Goal: Task Accomplishment & Management: Use online tool/utility

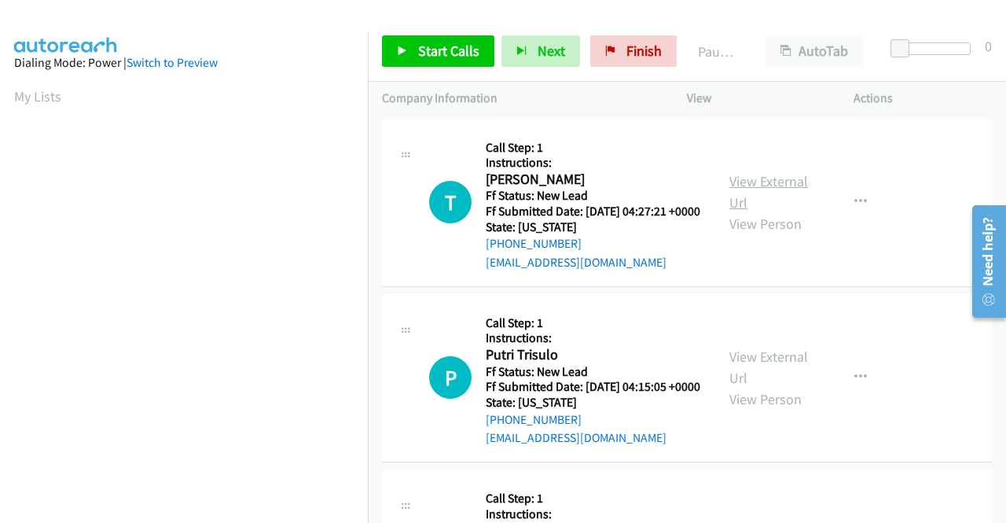
click at [765, 191] on link "View External Url" at bounding box center [769, 191] width 79 height 39
click at [436, 56] on span "Start Calls" at bounding box center [448, 51] width 61 height 18
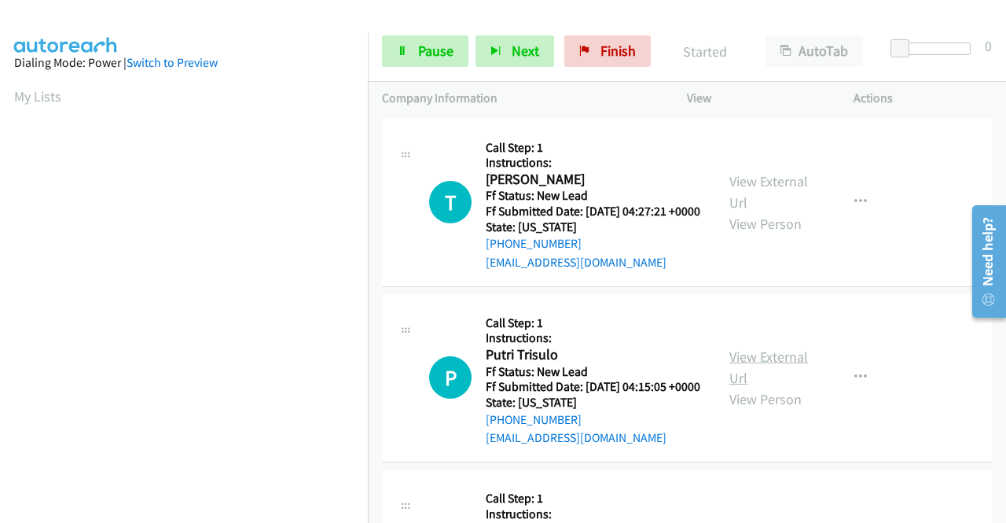
click at [765, 377] on link "View External Url" at bounding box center [769, 366] width 79 height 39
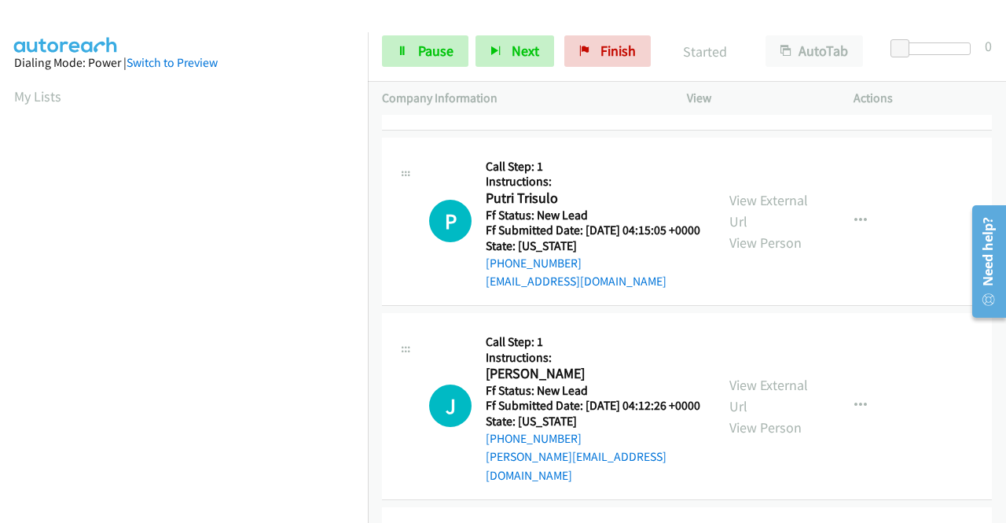
scroll to position [157, 0]
click at [762, 407] on link "View External Url" at bounding box center [769, 394] width 79 height 39
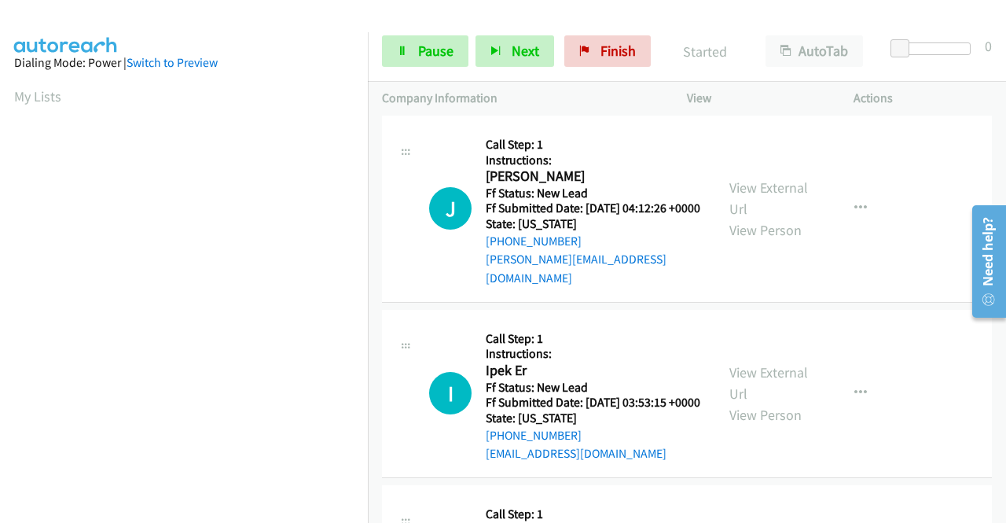
scroll to position [393, 0]
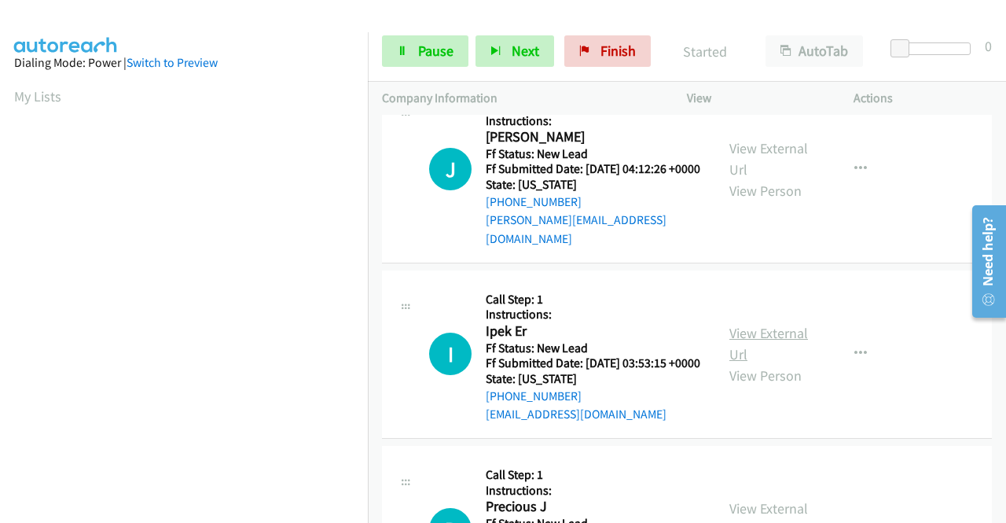
click at [759, 363] on link "View External Url" at bounding box center [769, 343] width 79 height 39
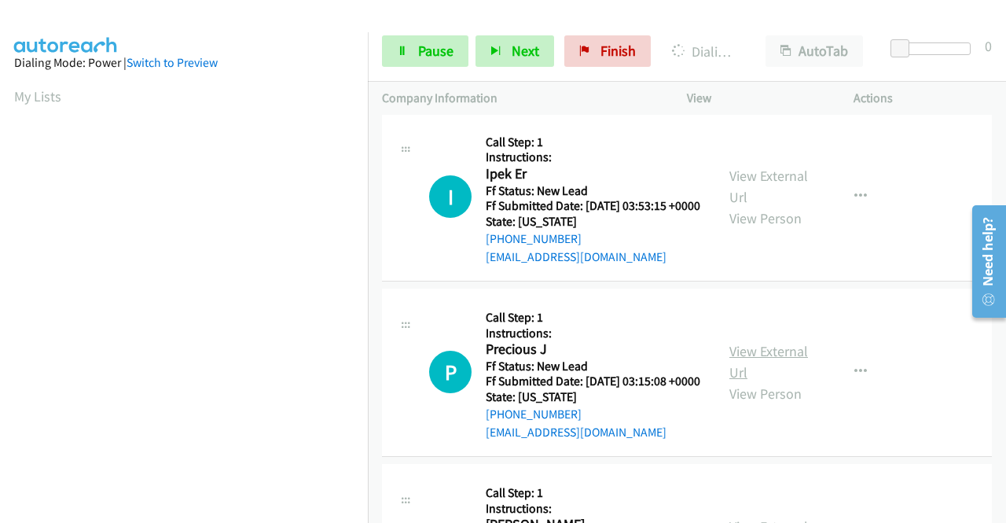
click at [770, 381] on link "View External Url" at bounding box center [769, 361] width 79 height 39
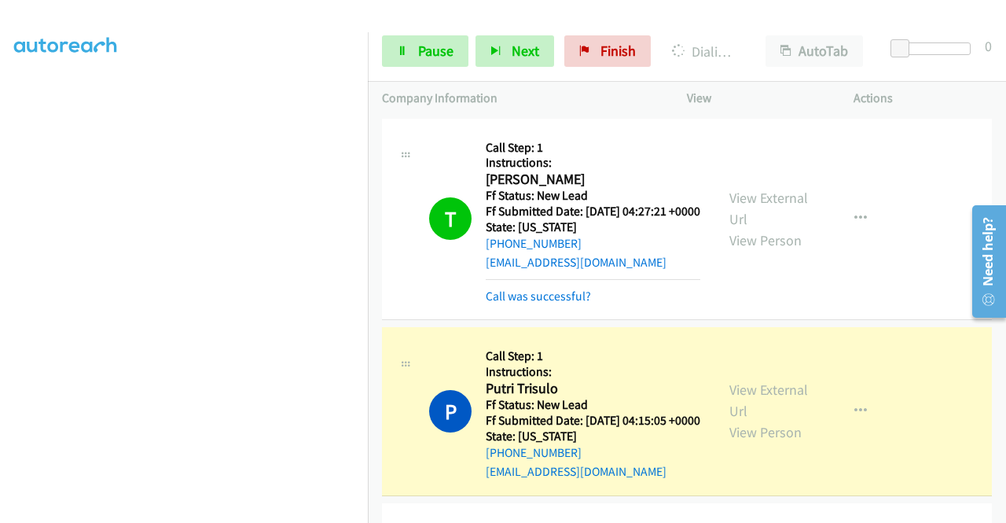
scroll to position [358, 0]
drag, startPoint x: 536, startPoint y: 319, endPoint x: 593, endPoint y: 281, distance: 68.0
click at [537, 306] on div "Call was successful?" at bounding box center [593, 296] width 215 height 19
click at [577, 303] on link "Call was successful?" at bounding box center [538, 296] width 105 height 15
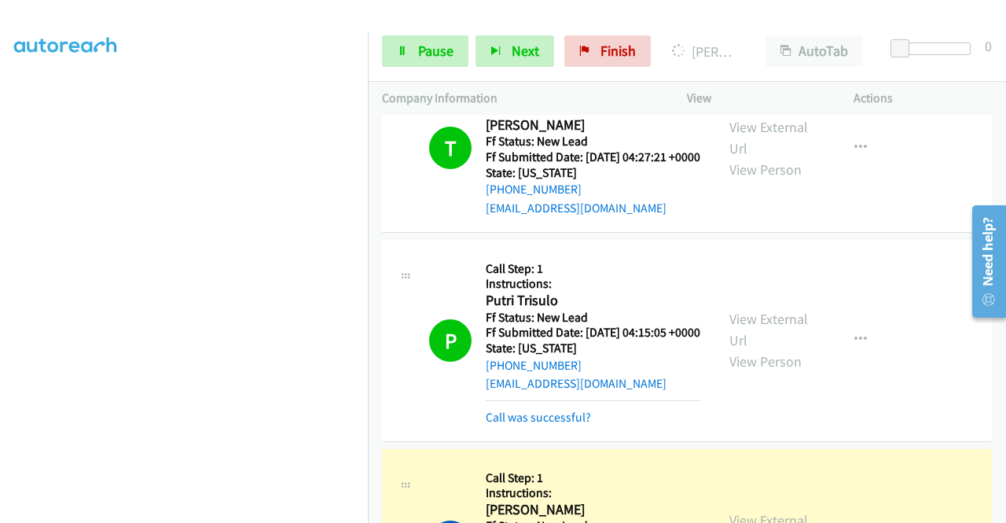
scroll to position [79, 0]
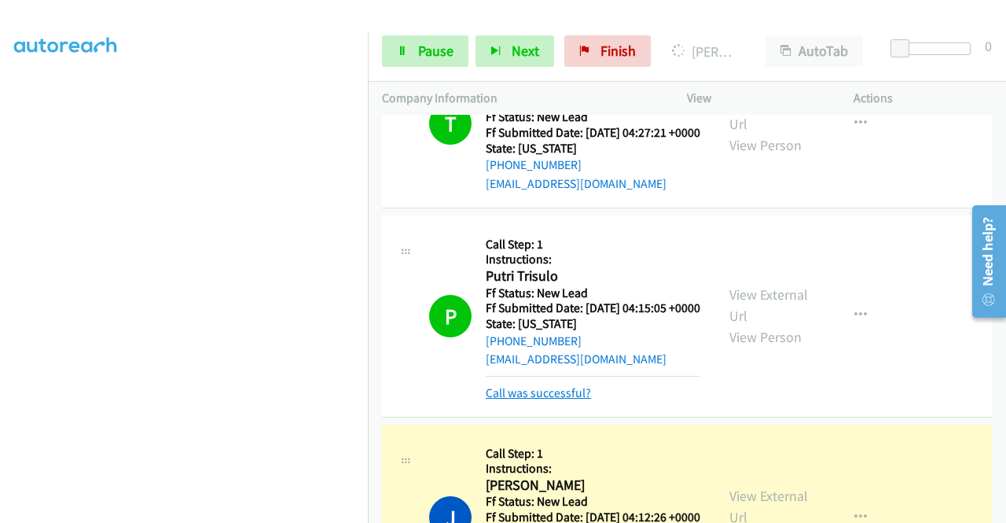
click at [561, 400] on link "Call was successful?" at bounding box center [538, 392] width 105 height 15
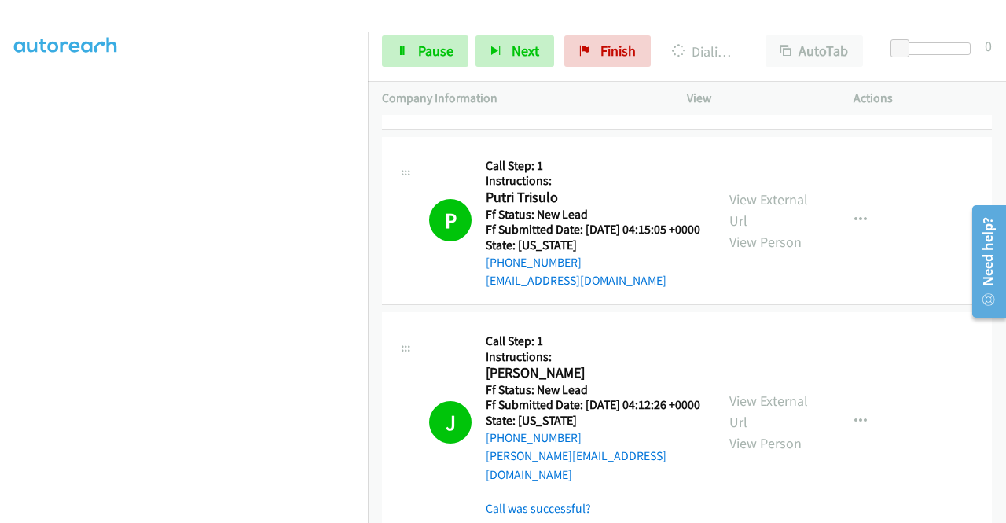
scroll to position [393, 0]
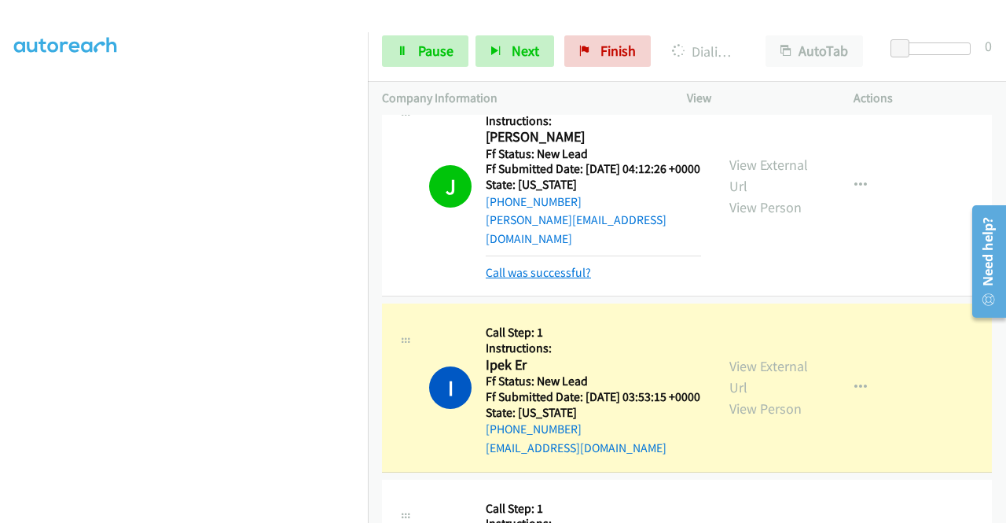
click at [581, 280] on link "Call was successful?" at bounding box center [538, 272] width 105 height 15
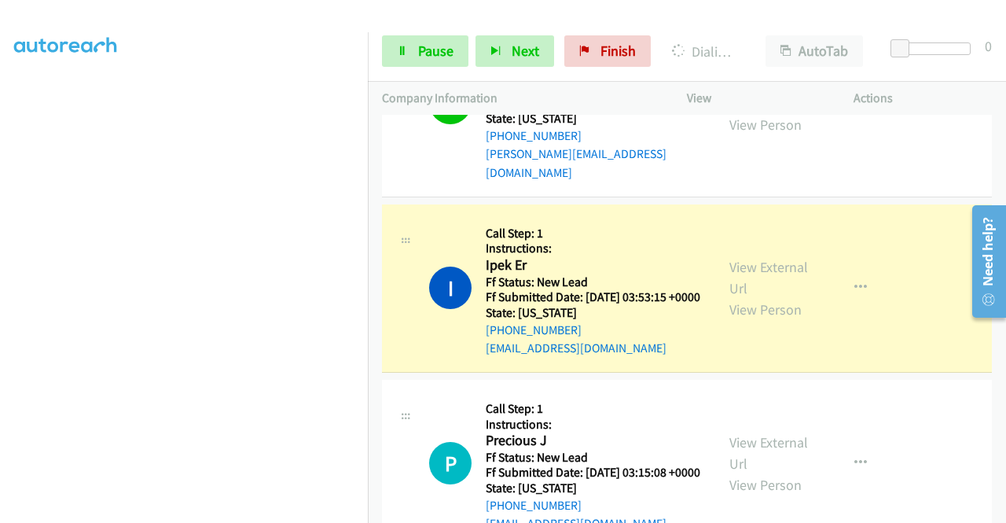
scroll to position [708, 0]
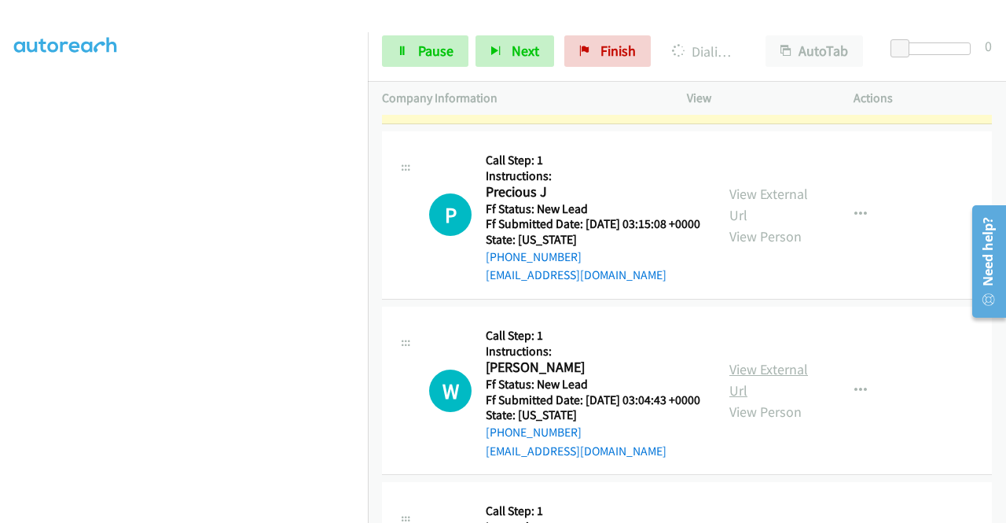
click at [736, 399] on link "View External Url" at bounding box center [769, 379] width 79 height 39
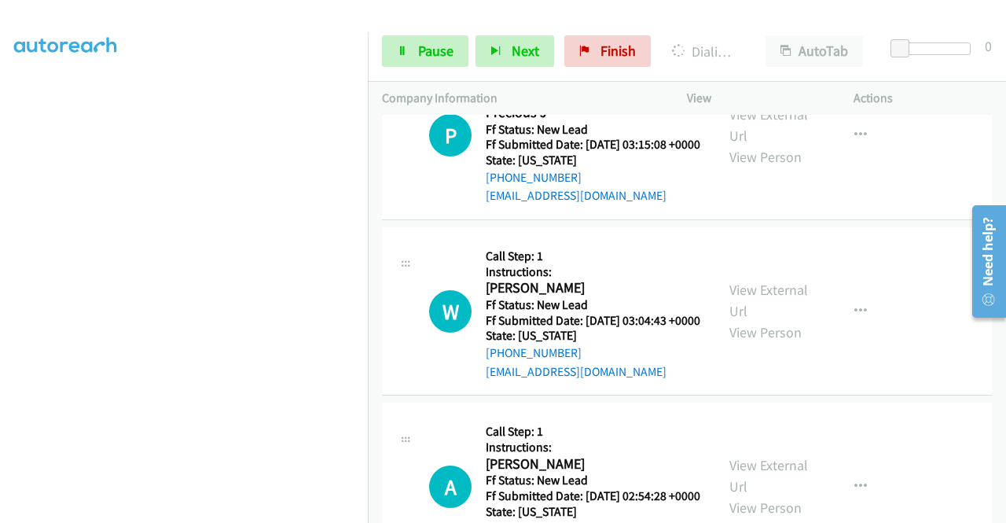
scroll to position [865, 0]
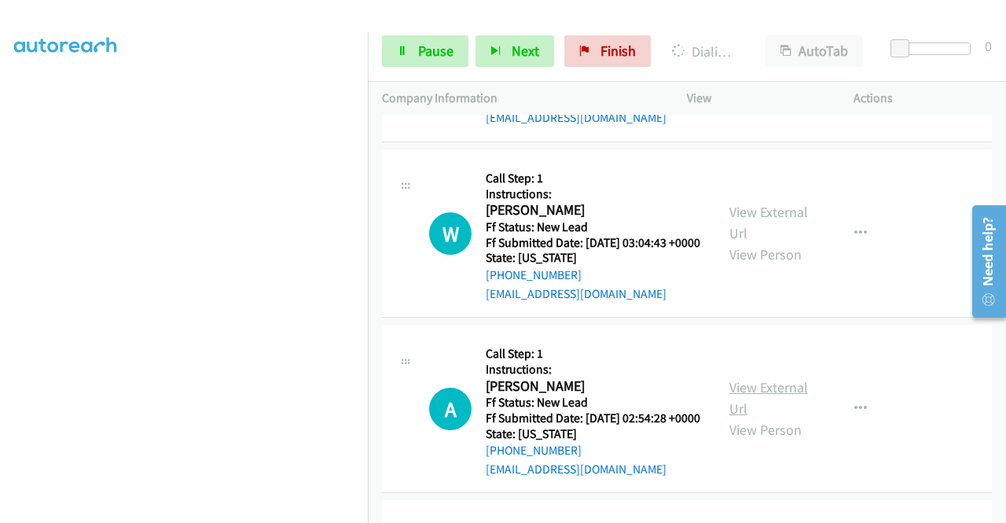
click at [755, 417] on link "View External Url" at bounding box center [769, 397] width 79 height 39
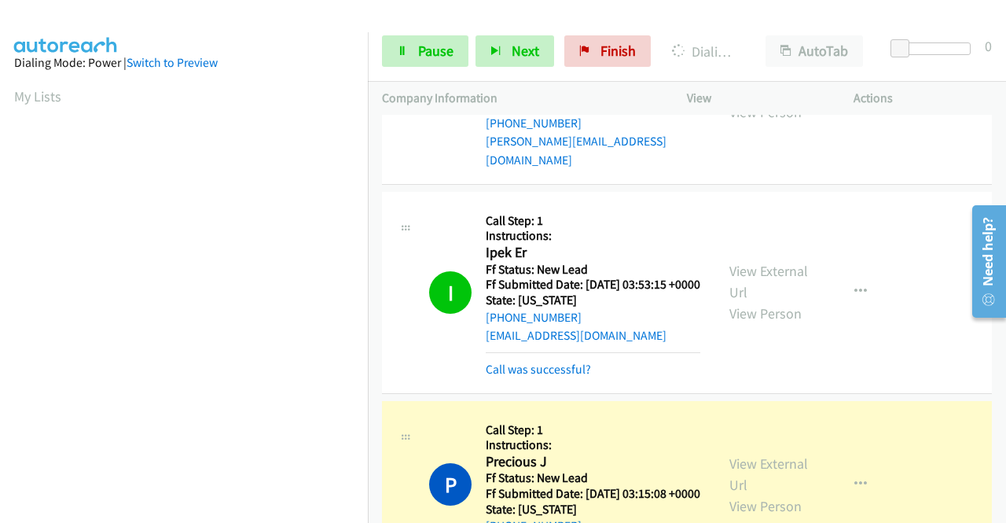
scroll to position [358, 0]
click at [519, 377] on link "Call was successful?" at bounding box center [538, 369] width 105 height 15
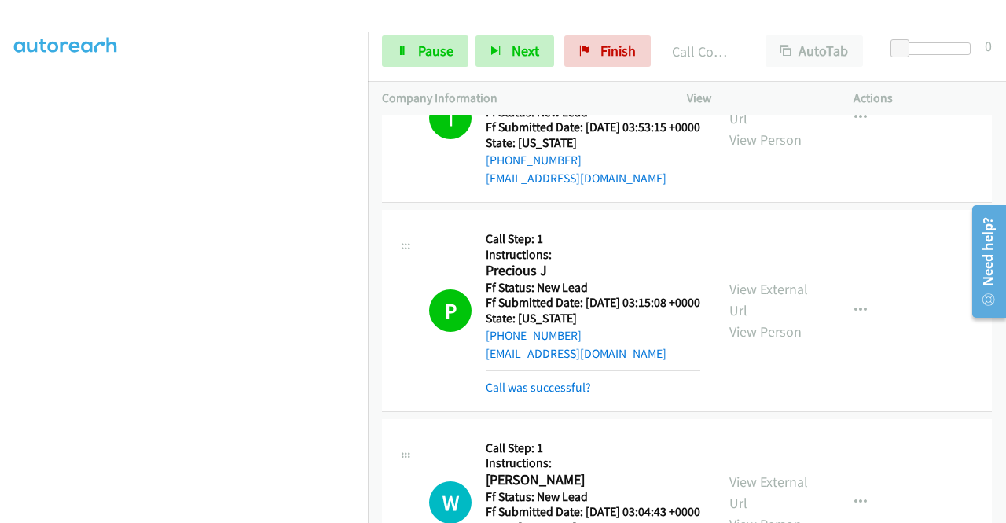
scroll to position [708, 0]
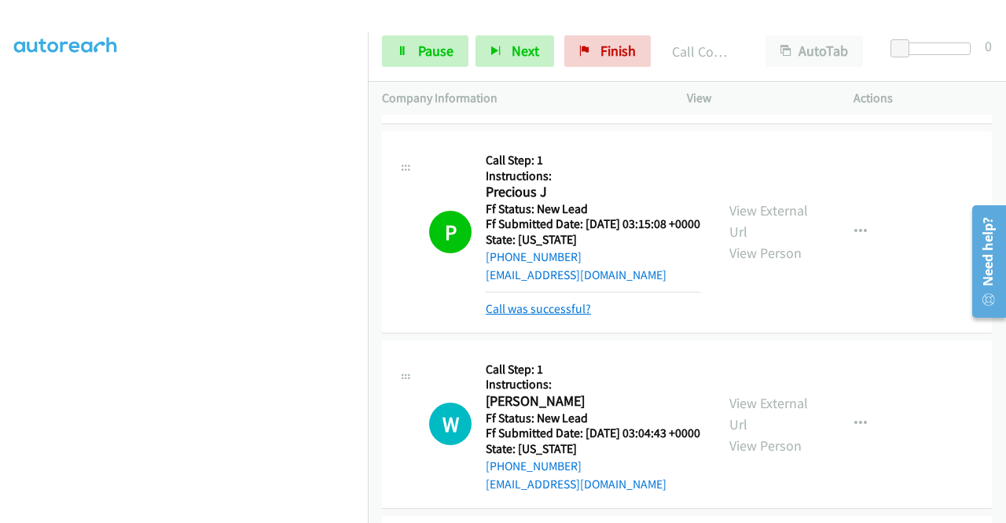
click at [513, 316] on link "Call was successful?" at bounding box center [538, 308] width 105 height 15
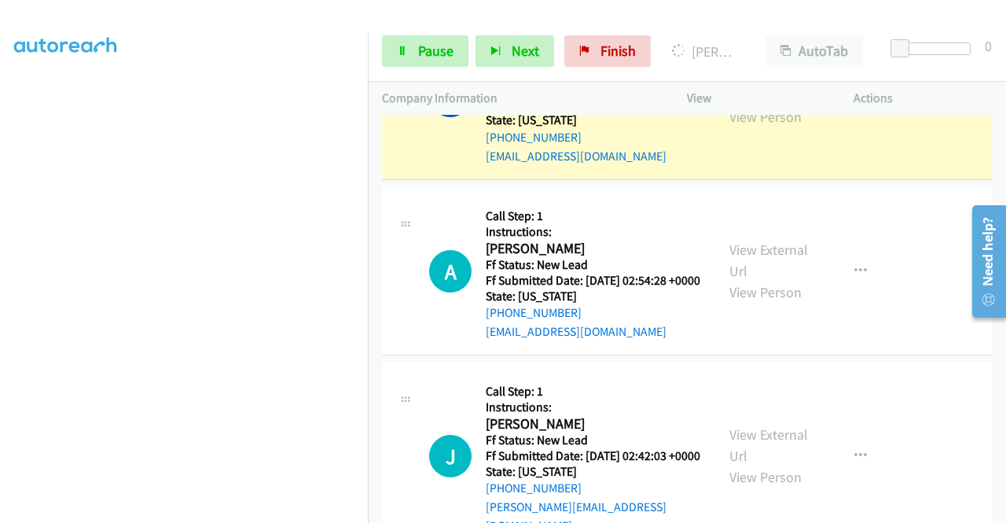
scroll to position [1022, 0]
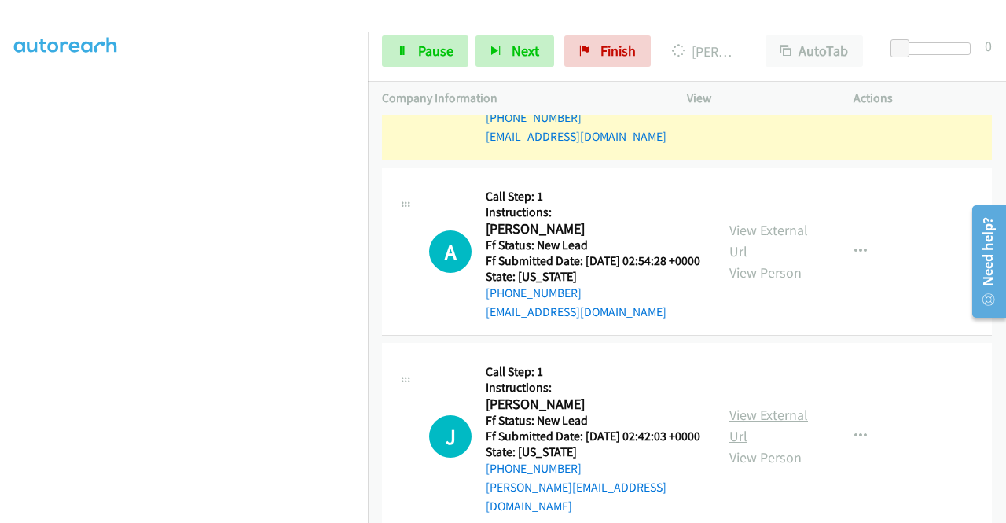
click at [751, 445] on link "View External Url" at bounding box center [769, 425] width 79 height 39
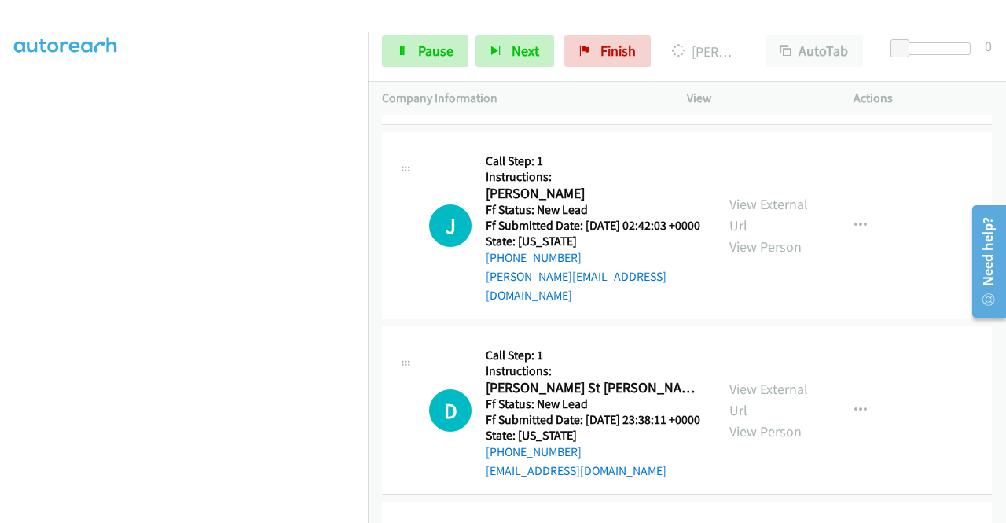
scroll to position [1258, 0]
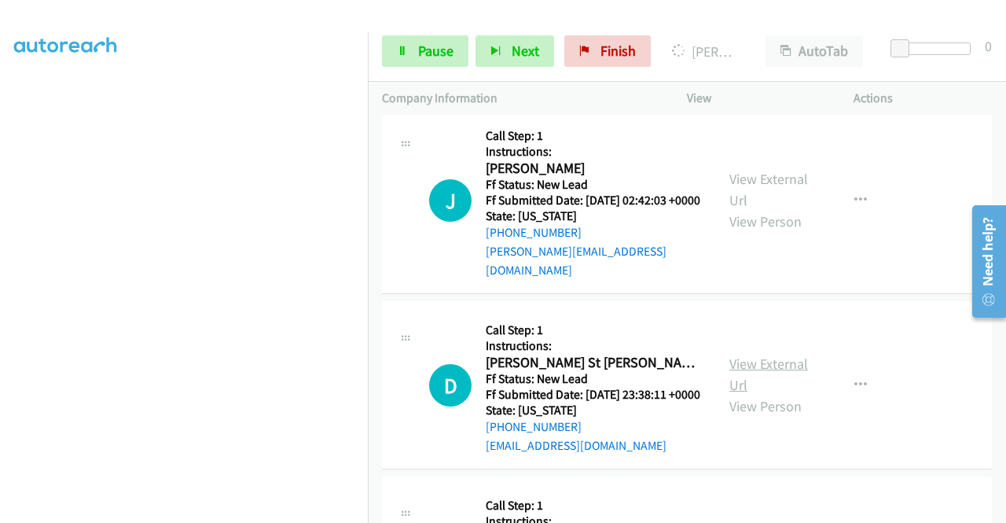
click at [752, 394] on link "View External Url" at bounding box center [769, 374] width 79 height 39
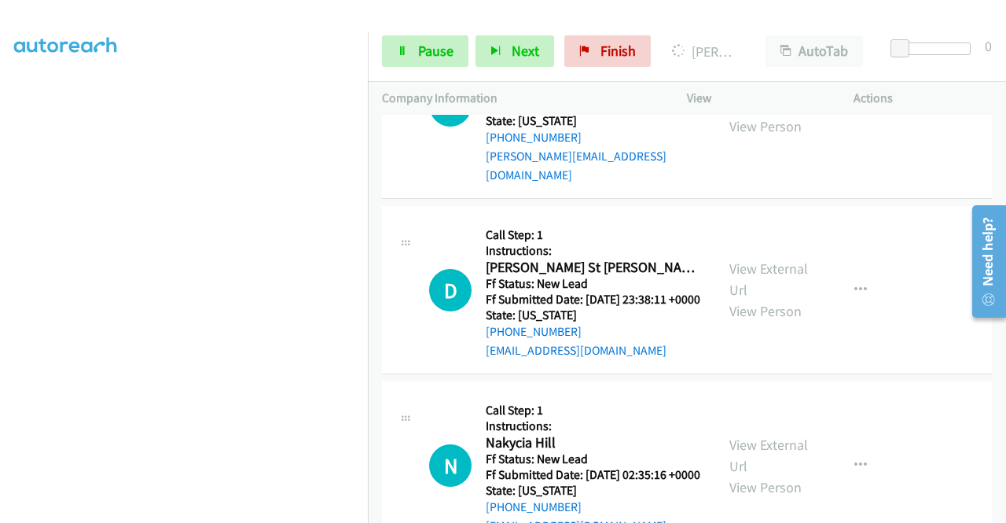
scroll to position [1494, 0]
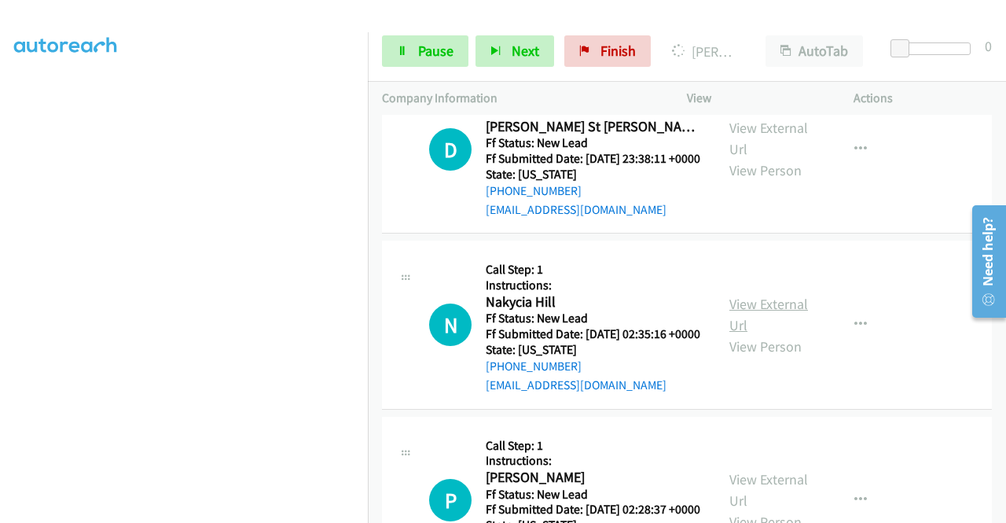
click at [762, 334] on link "View External Url" at bounding box center [769, 314] width 79 height 39
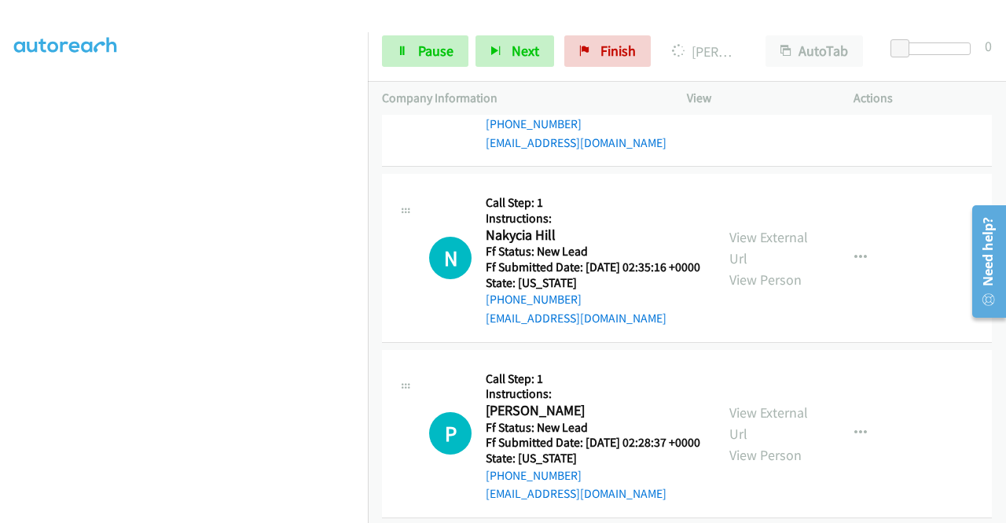
scroll to position [1651, 0]
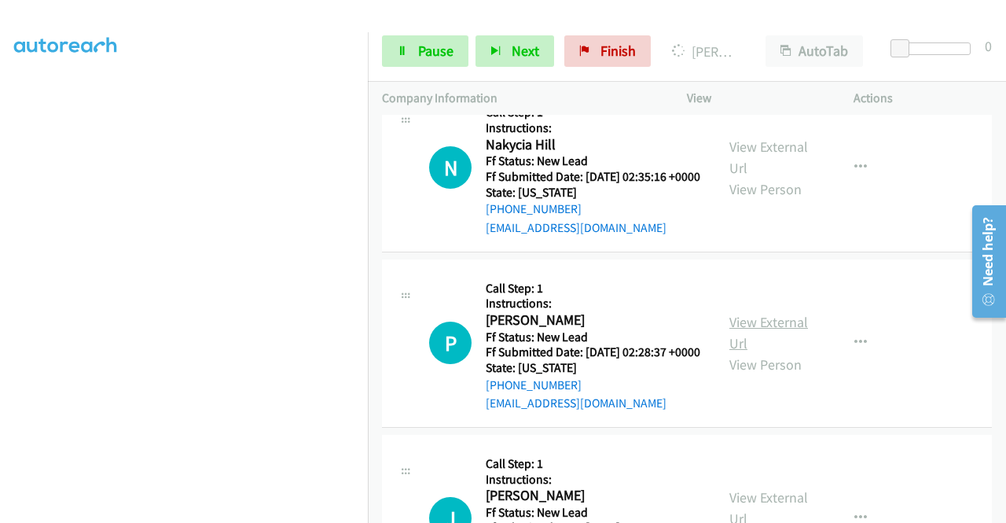
click at [760, 352] on link "View External Url" at bounding box center [769, 332] width 79 height 39
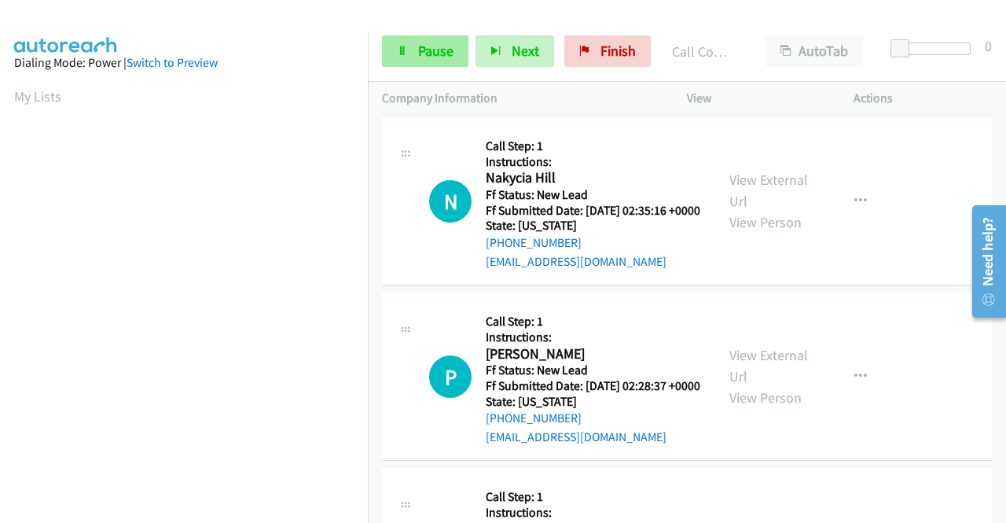
scroll to position [1684, 0]
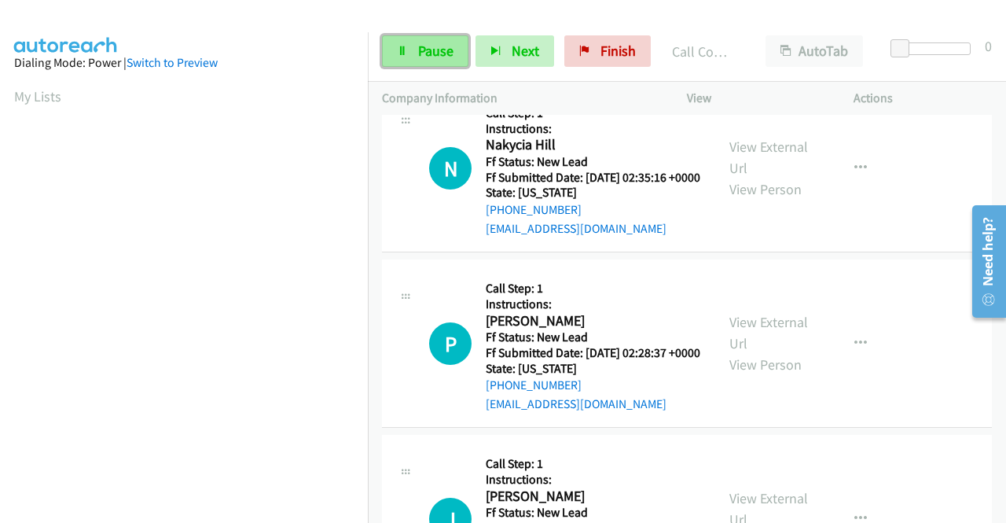
click at [407, 61] on link "Pause" at bounding box center [425, 50] width 86 height 31
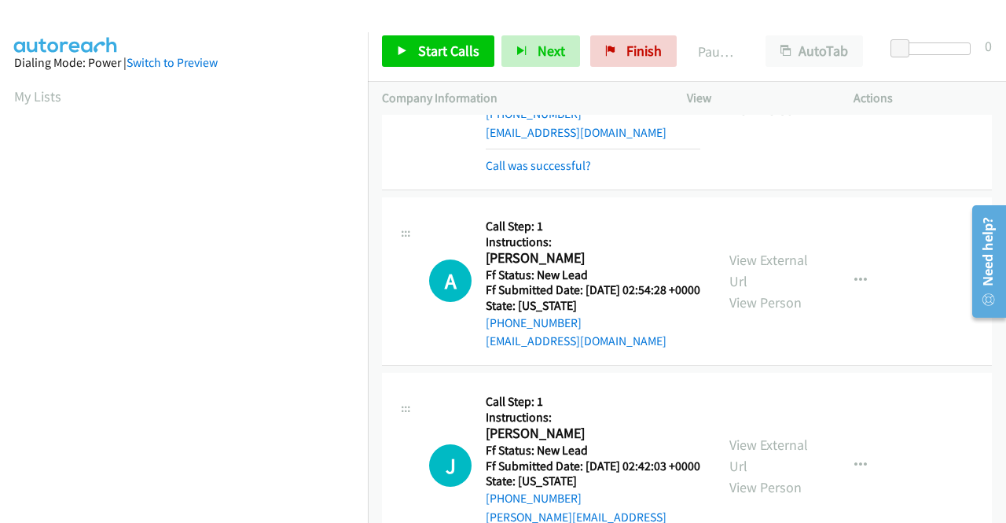
scroll to position [898, 0]
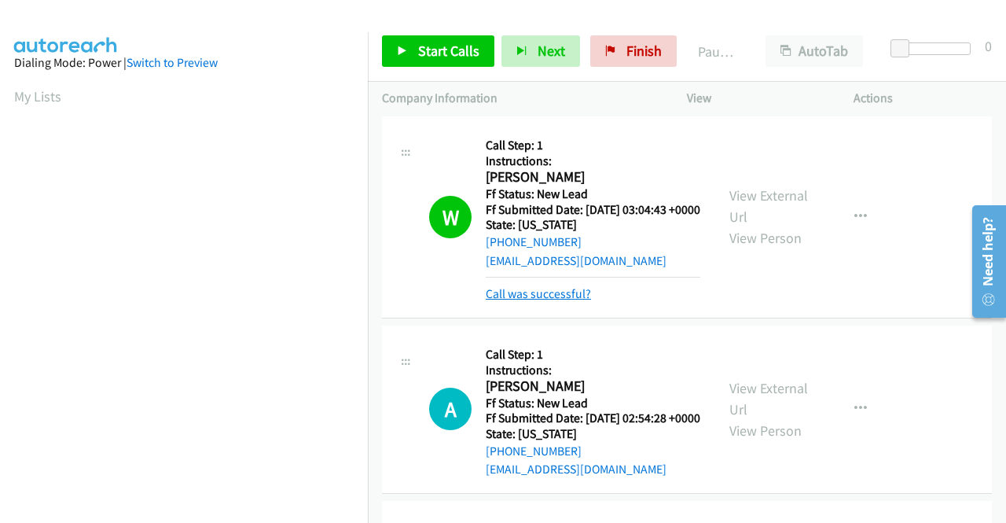
click at [555, 301] on link "Call was successful?" at bounding box center [538, 293] width 105 height 15
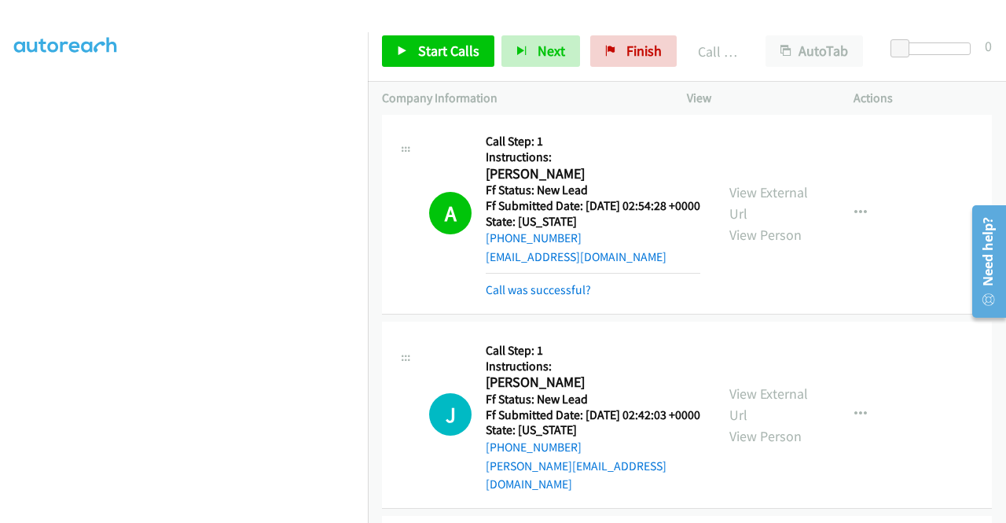
scroll to position [1134, 0]
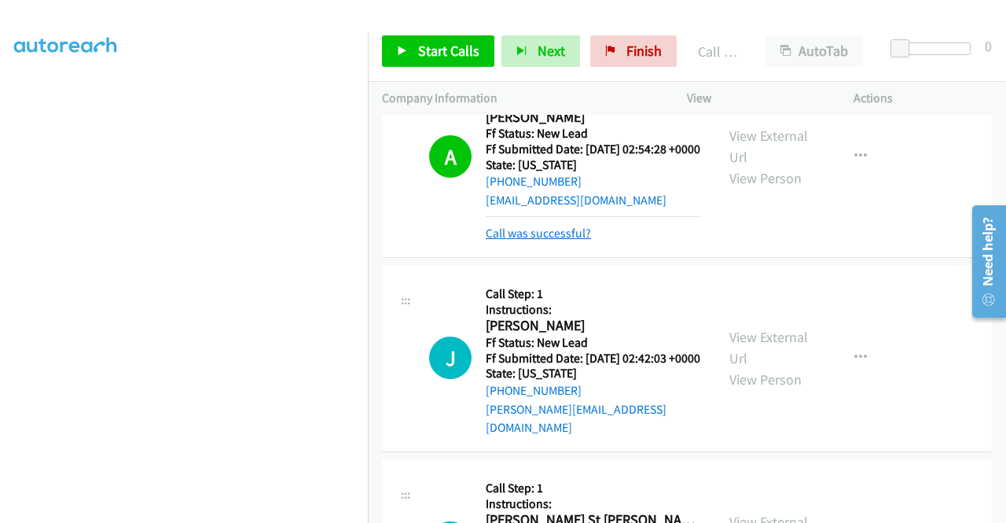
click at [549, 241] on link "Call was successful?" at bounding box center [538, 233] width 105 height 15
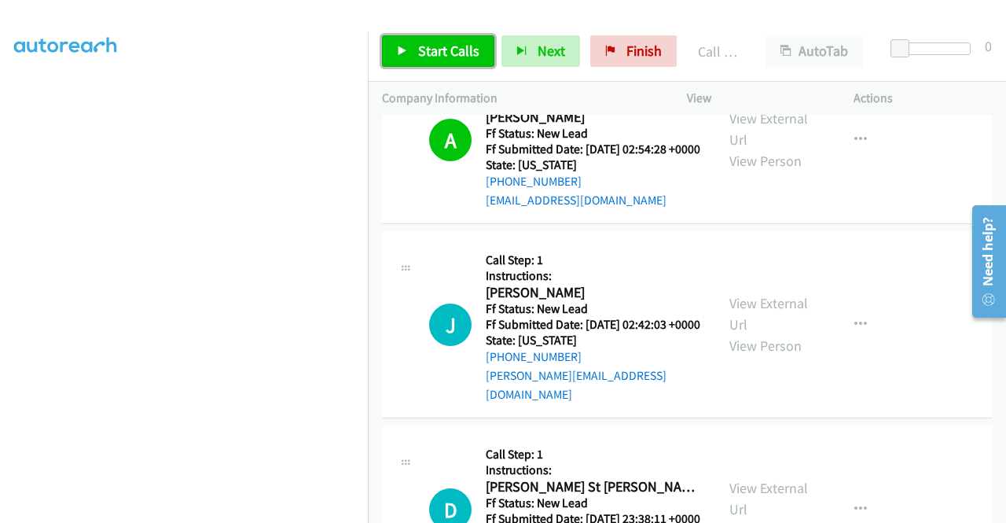
click at [473, 45] on span "Start Calls" at bounding box center [448, 51] width 61 height 18
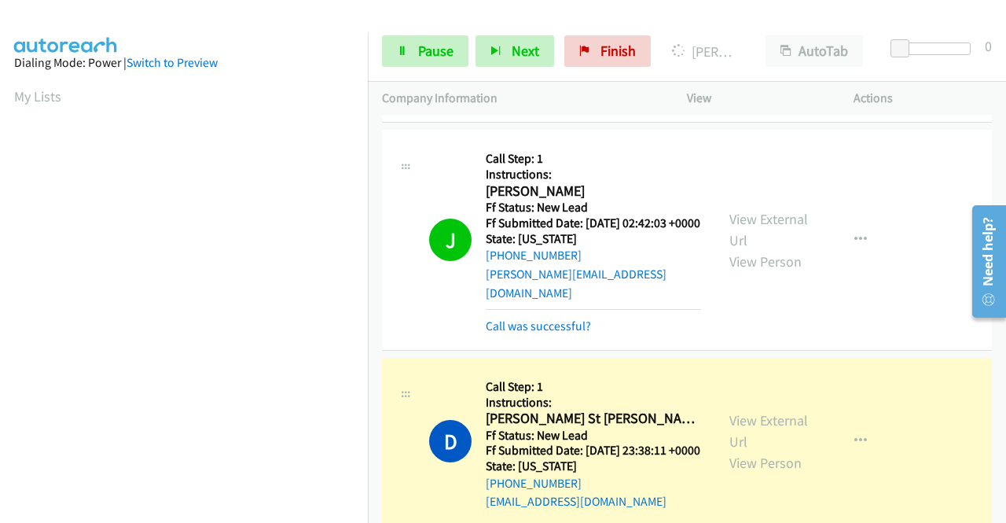
scroll to position [1291, 0]
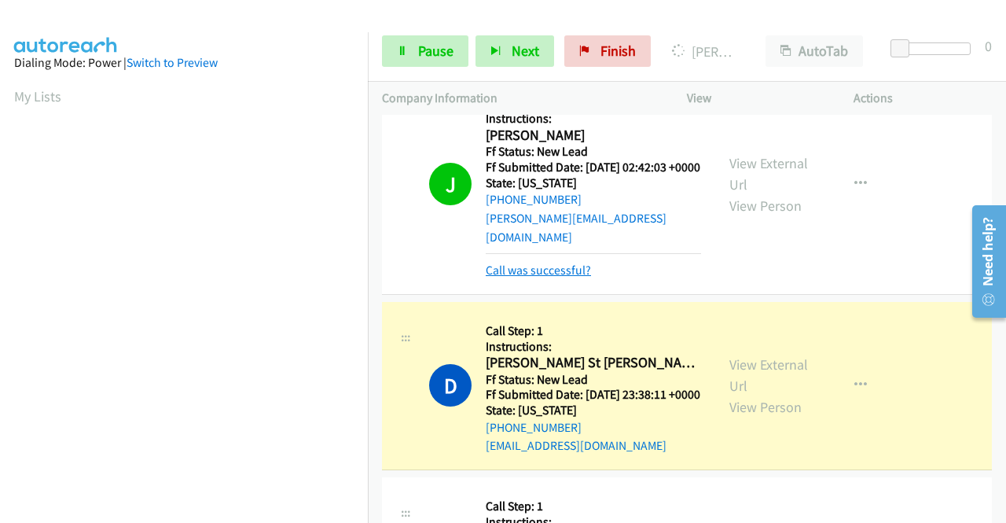
drag, startPoint x: 585, startPoint y: 343, endPoint x: 584, endPoint y: 351, distance: 7.9
click at [585, 280] on mb0 "Call was successful?" at bounding box center [593, 266] width 215 height 27
click at [584, 277] on link "Call was successful?" at bounding box center [538, 270] width 105 height 15
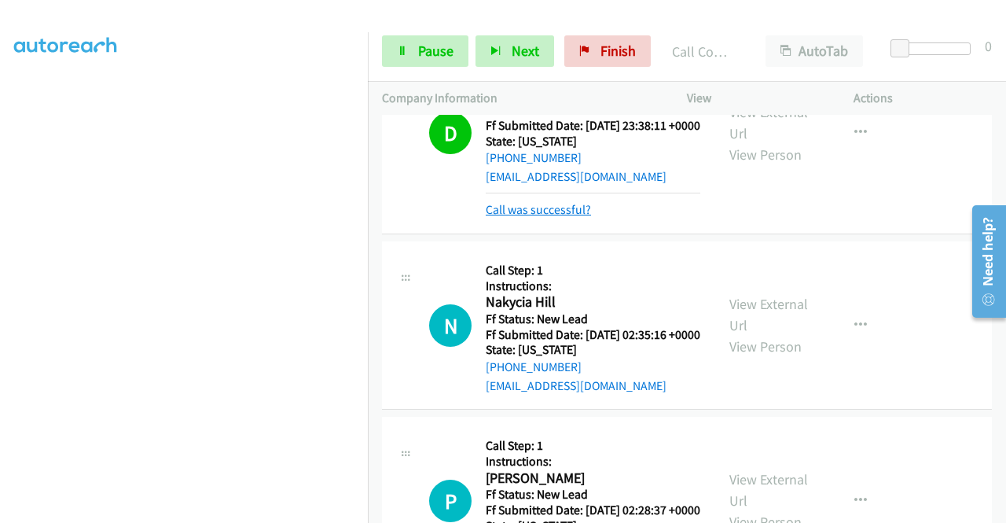
click at [560, 217] on link "Call was successful?" at bounding box center [538, 209] width 105 height 15
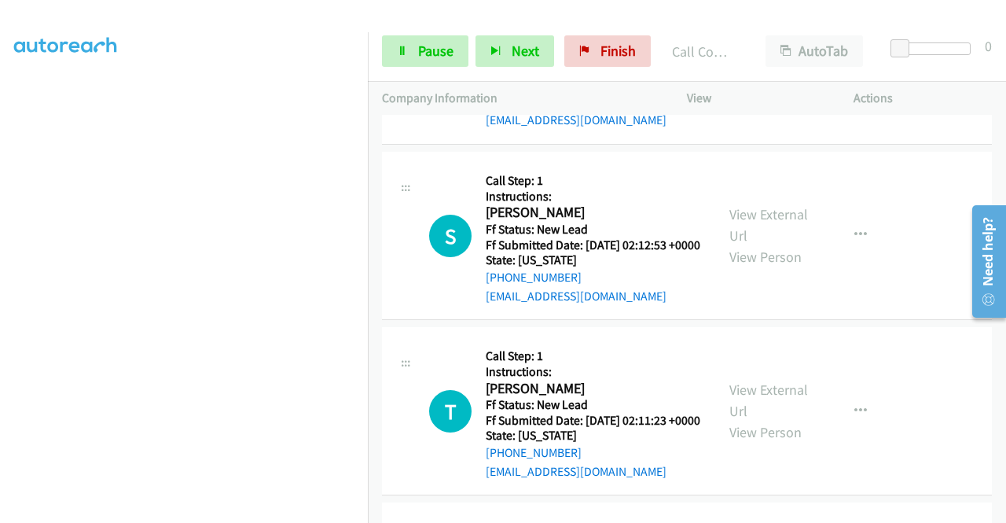
scroll to position [2077, 0]
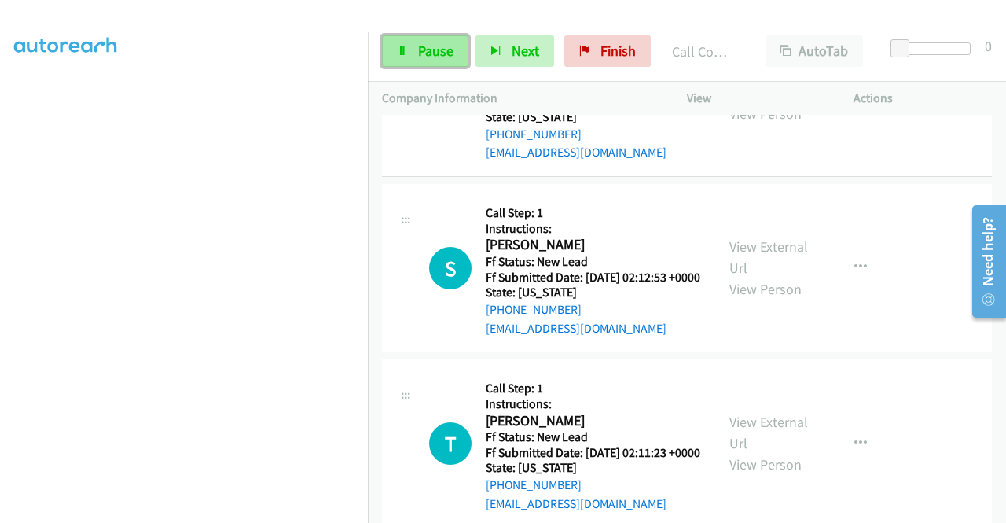
click at [407, 61] on link "Pause" at bounding box center [425, 50] width 86 height 31
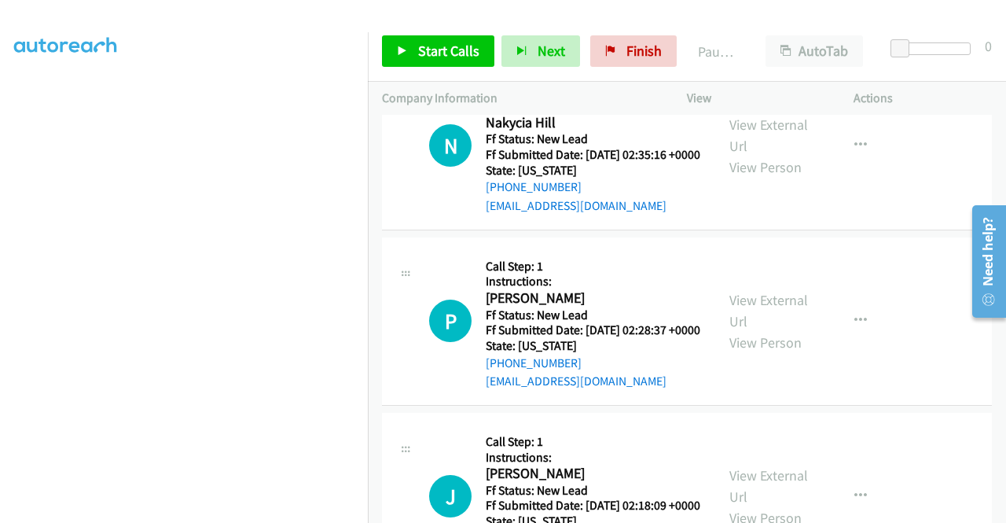
scroll to position [1841, 0]
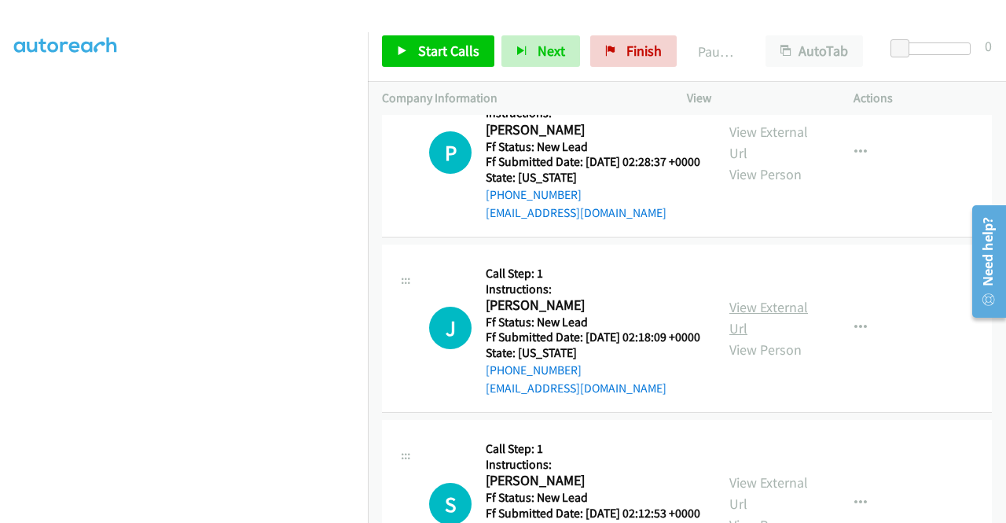
click at [788, 337] on link "View External Url" at bounding box center [769, 317] width 79 height 39
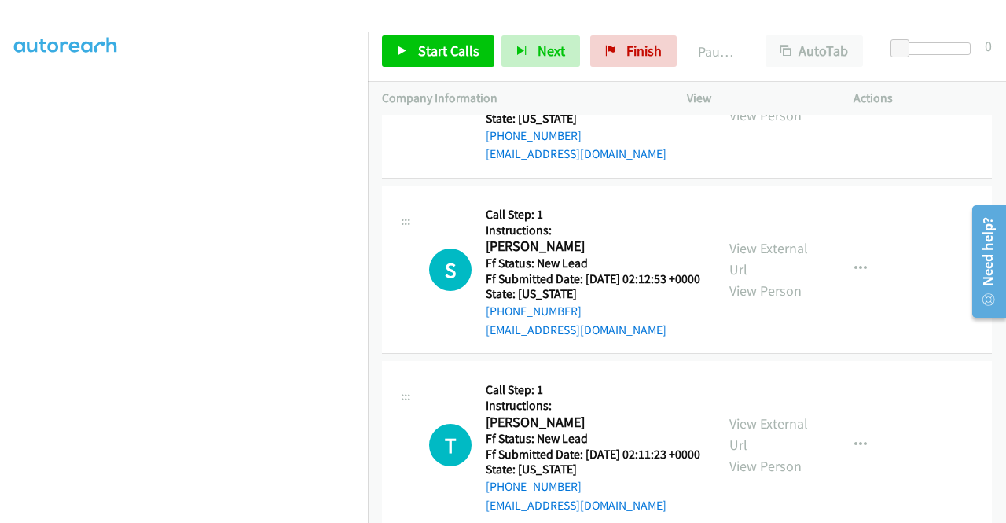
scroll to position [2077, 0]
click at [767, 277] on link "View External Url" at bounding box center [769, 256] width 79 height 39
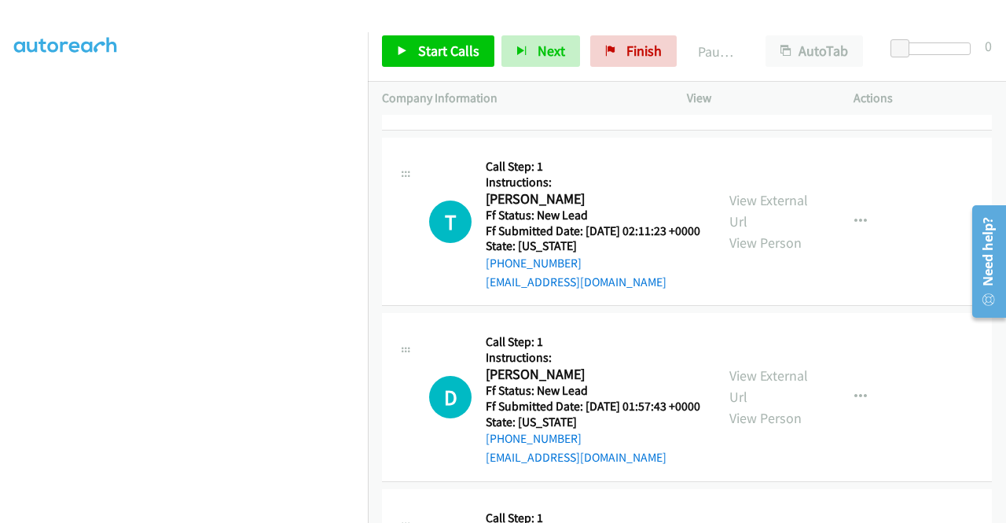
scroll to position [2313, 0]
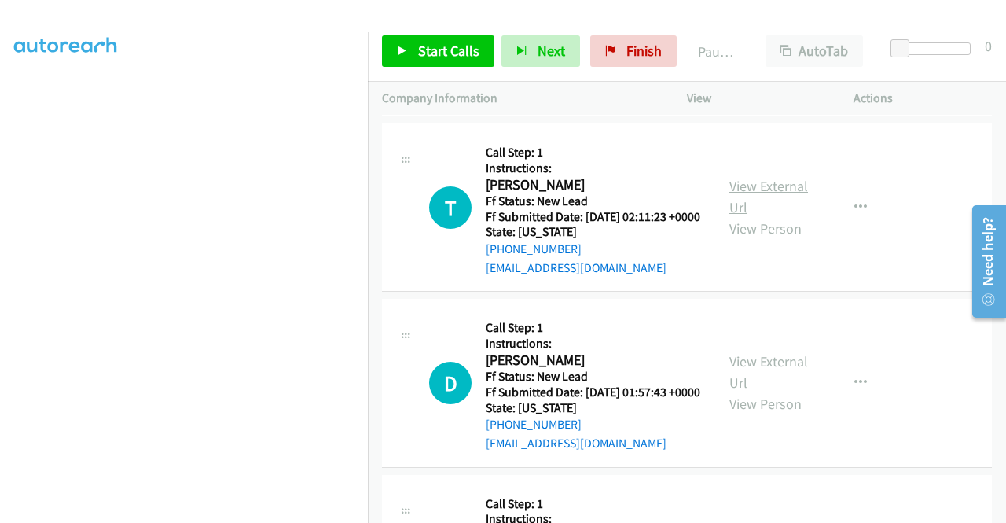
click at [750, 216] on link "View External Url" at bounding box center [769, 196] width 79 height 39
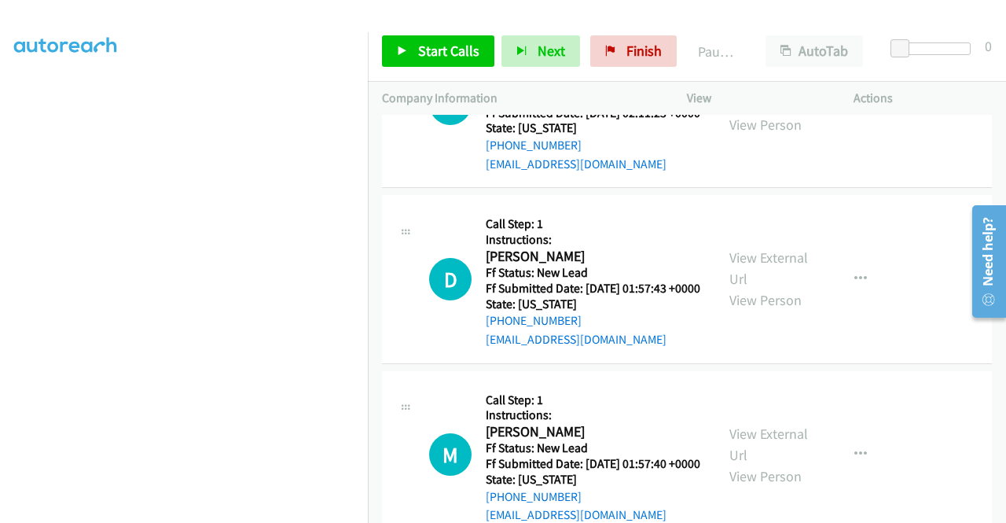
scroll to position [2470, 0]
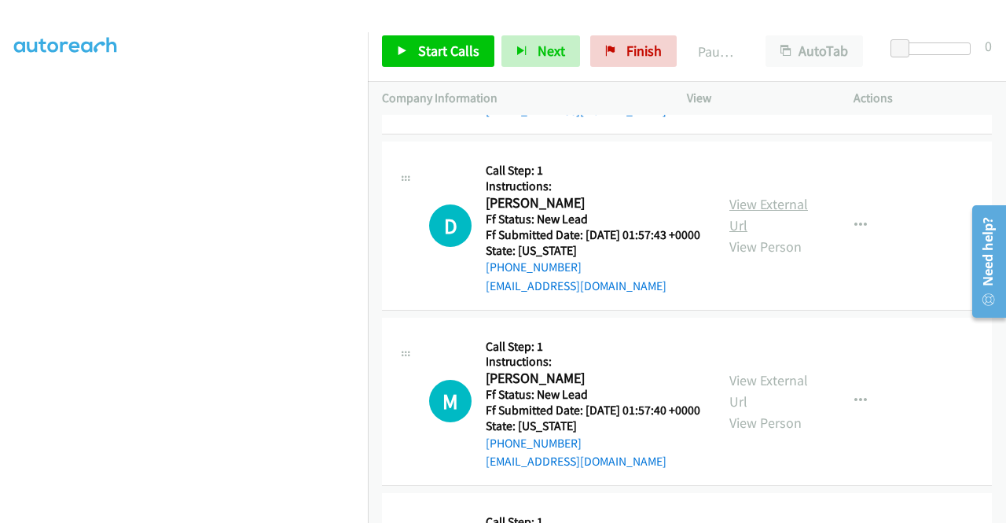
click at [753, 234] on link "View External Url" at bounding box center [769, 214] width 79 height 39
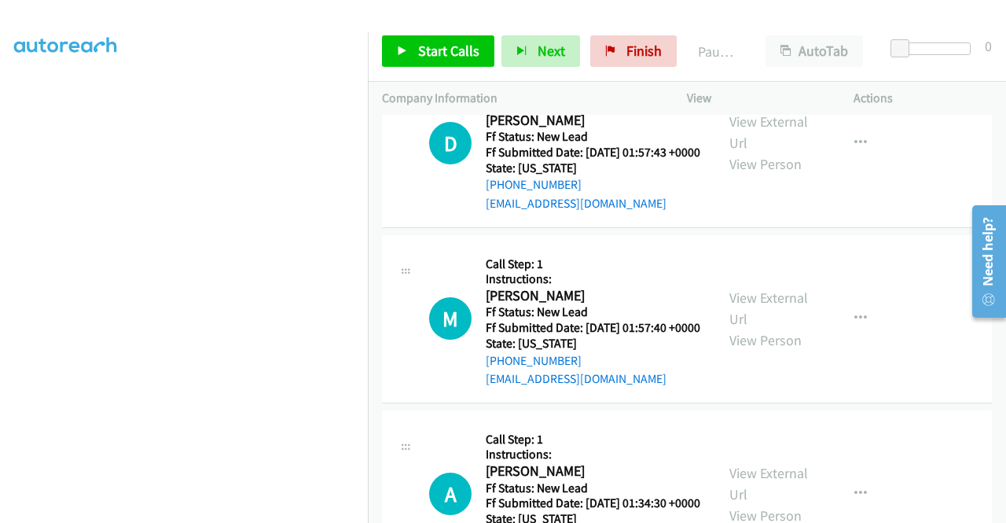
scroll to position [2627, 0]
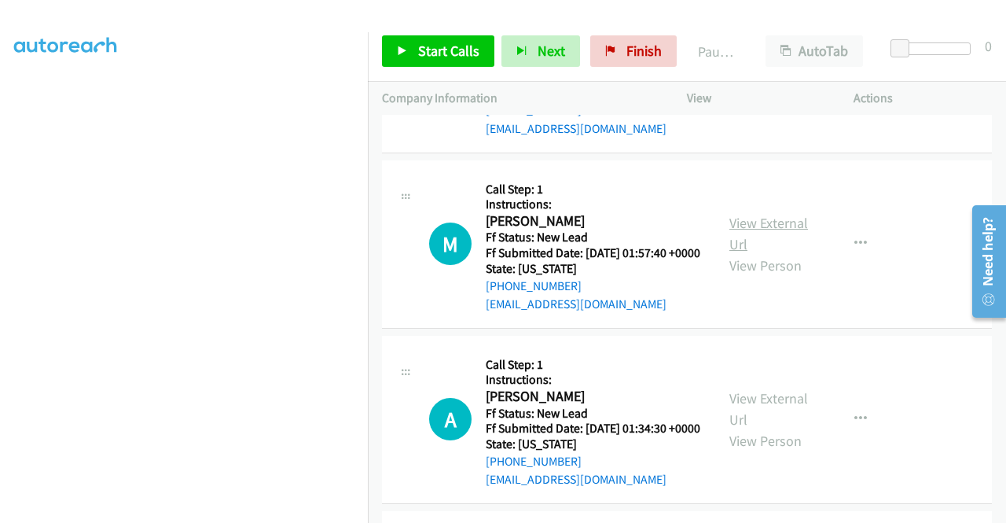
click at [732, 253] on link "View External Url" at bounding box center [769, 233] width 79 height 39
click at [436, 51] on span "Start Calls" at bounding box center [448, 51] width 61 height 18
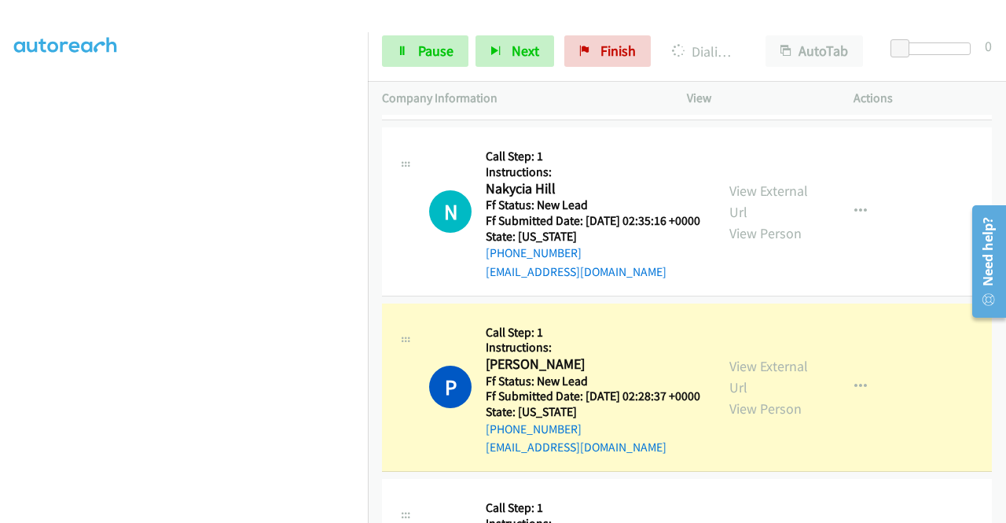
scroll to position [1605, 0]
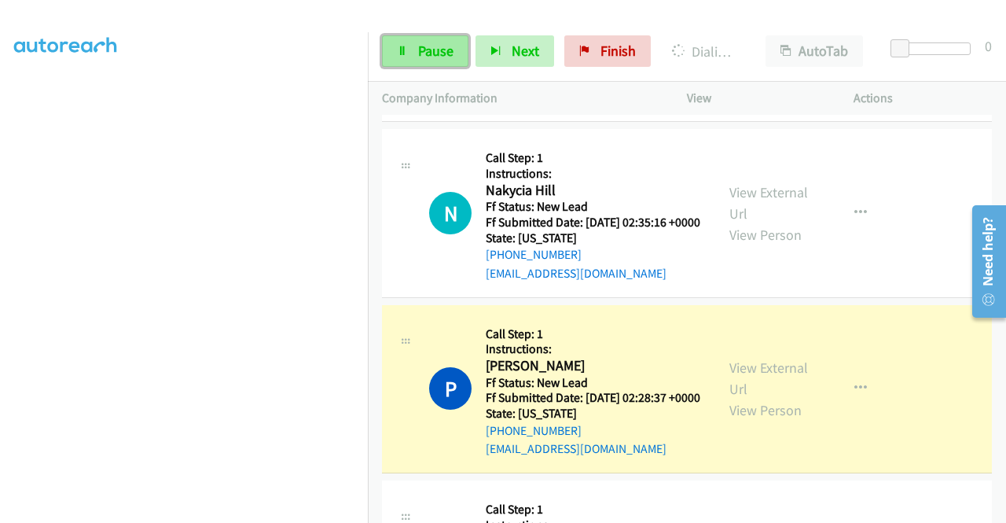
click at [401, 48] on icon at bounding box center [402, 51] width 11 height 11
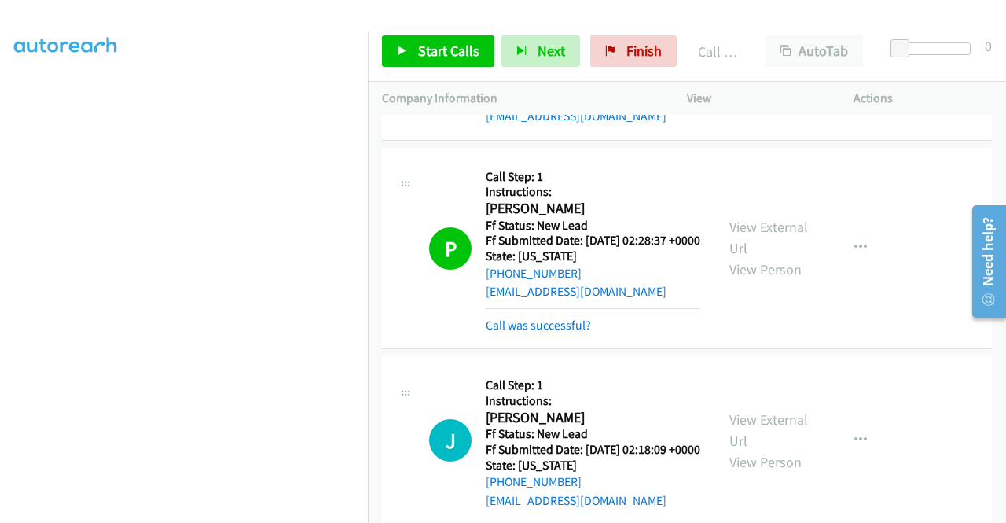
scroll to position [325, 0]
click at [525, 333] on link "Call was successful?" at bounding box center [538, 325] width 105 height 15
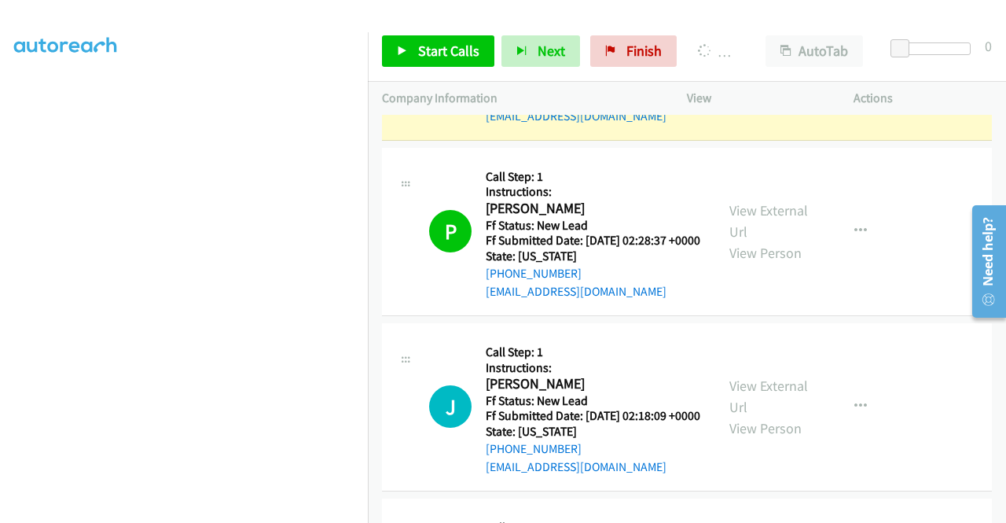
scroll to position [0, 0]
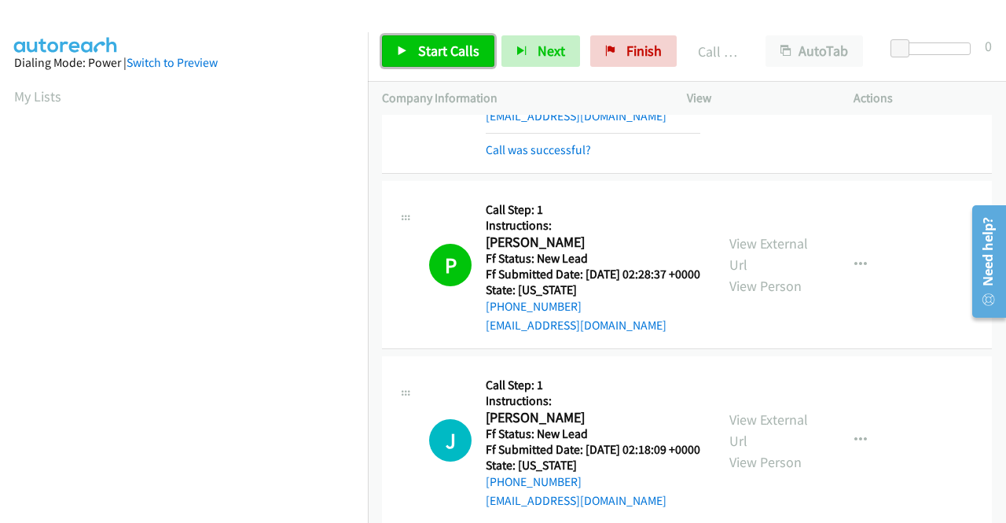
click at [460, 48] on span "Start Calls" at bounding box center [448, 51] width 61 height 18
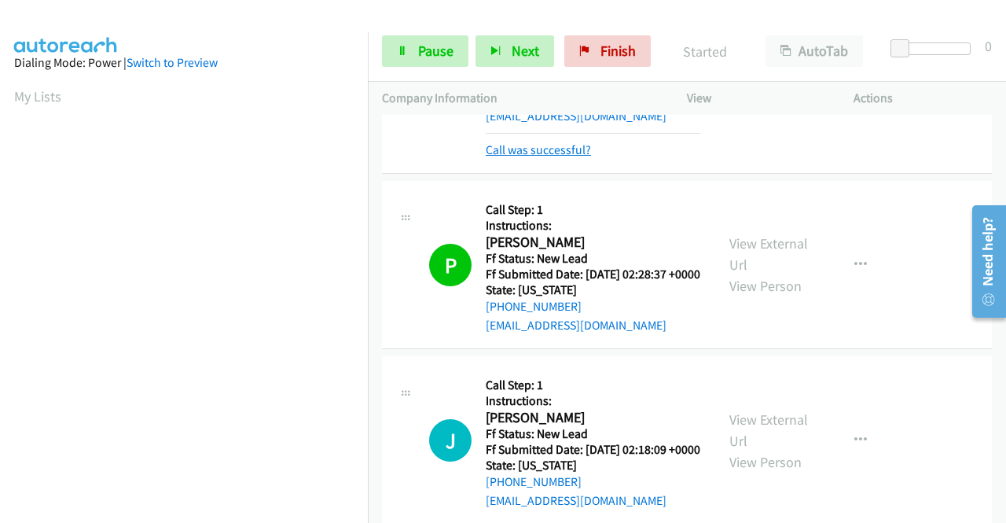
click at [531, 157] on link "Call was successful?" at bounding box center [538, 149] width 105 height 15
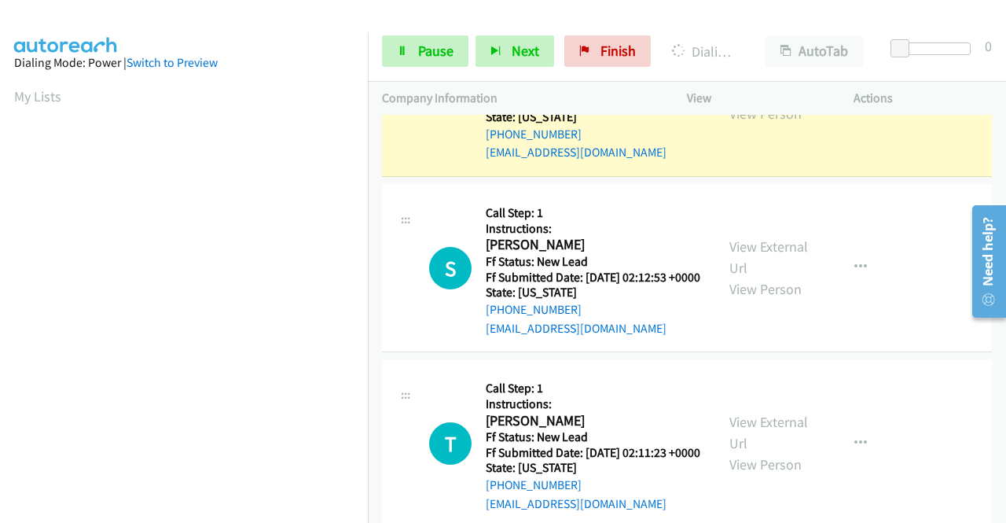
scroll to position [358, 0]
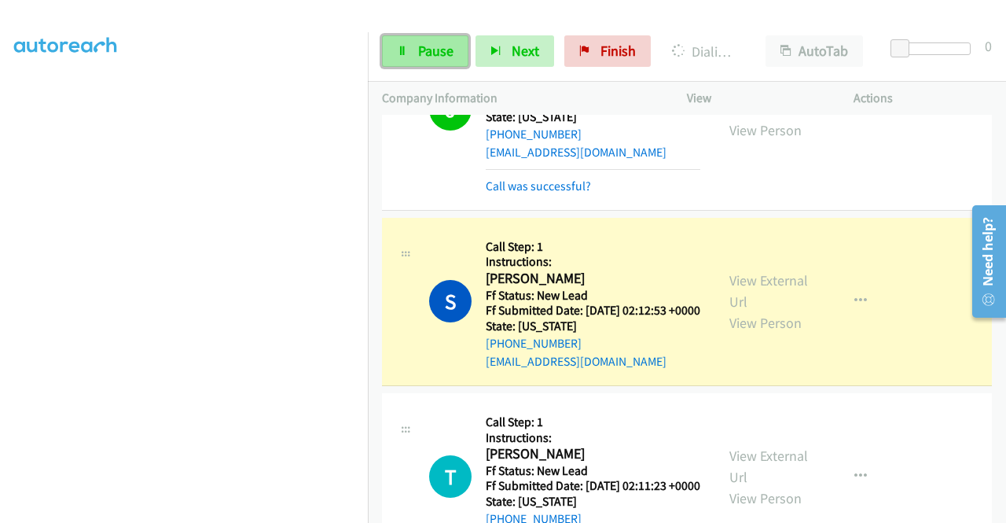
click at [423, 49] on span "Pause" at bounding box center [435, 51] width 35 height 18
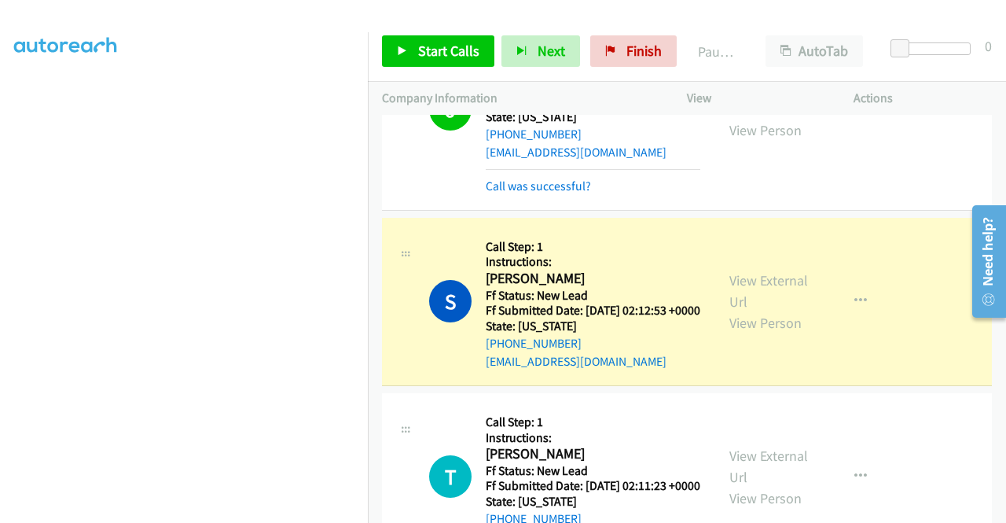
scroll to position [0, 0]
click at [544, 193] on link "Call was successful?" at bounding box center [538, 185] width 105 height 15
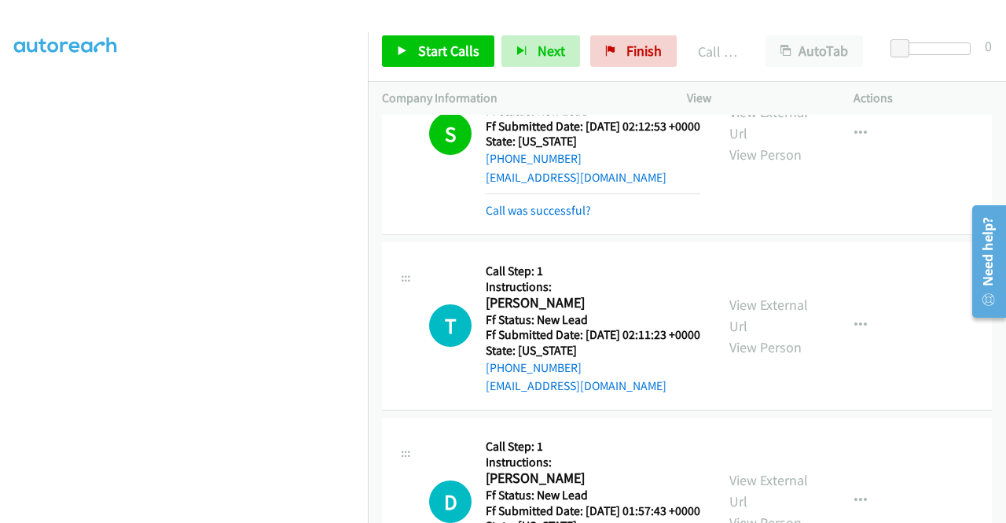
scroll to position [2234, 0]
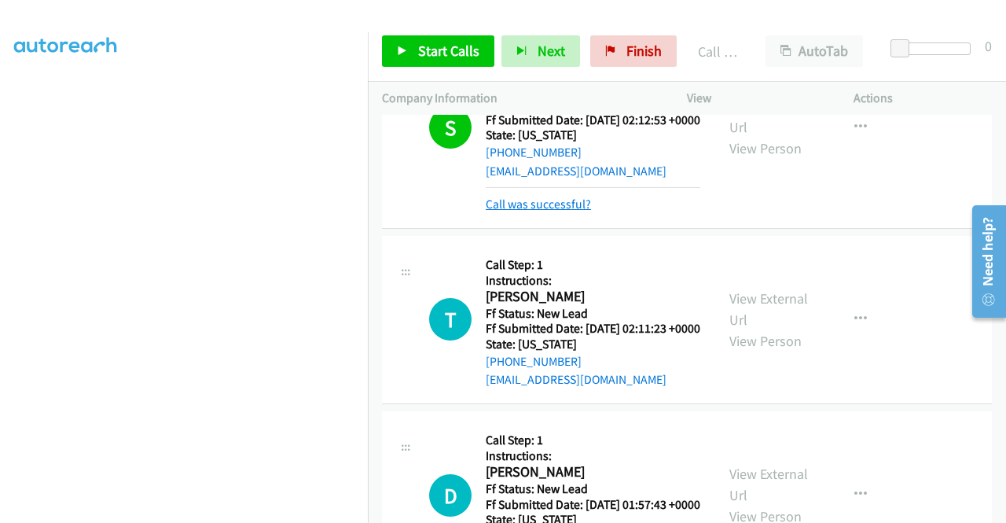
click at [587, 211] on link "Call was successful?" at bounding box center [538, 204] width 105 height 15
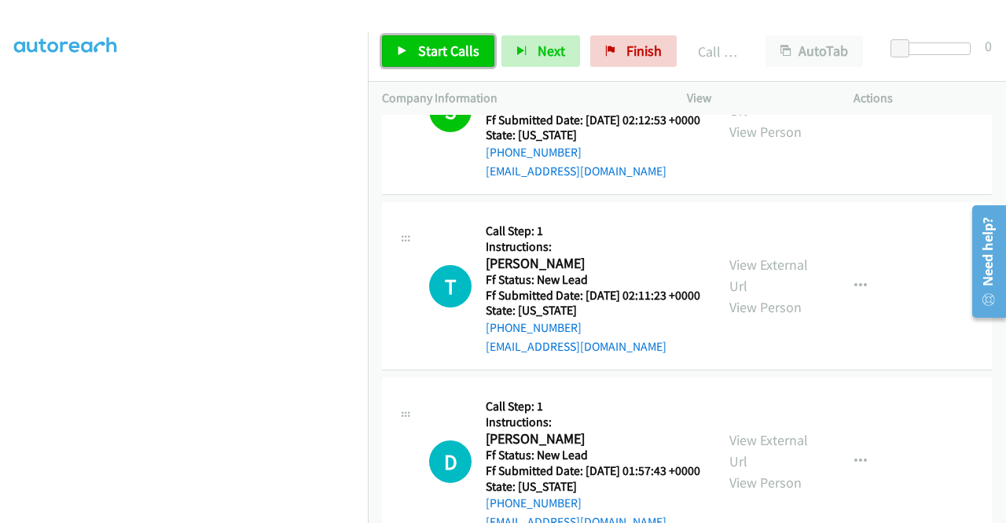
click at [476, 50] on span "Start Calls" at bounding box center [448, 51] width 61 height 18
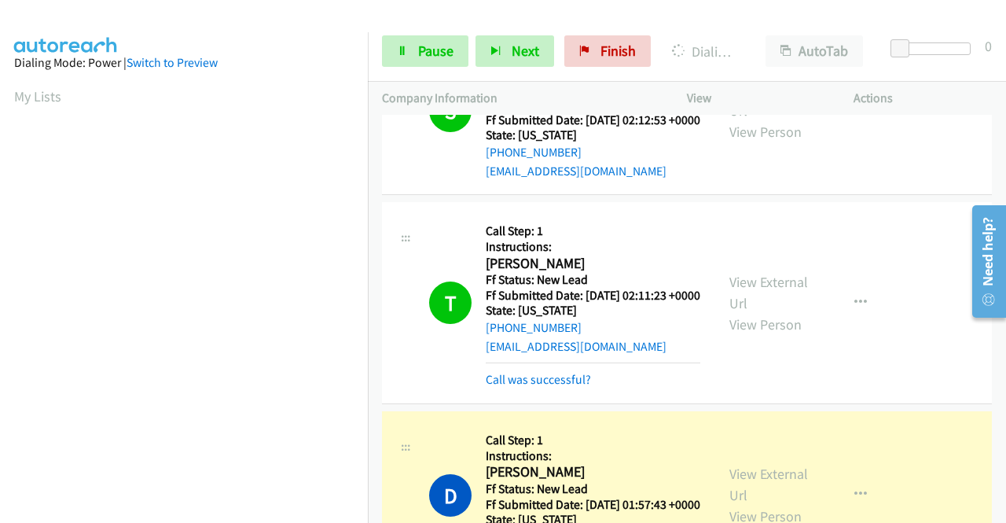
scroll to position [358, 0]
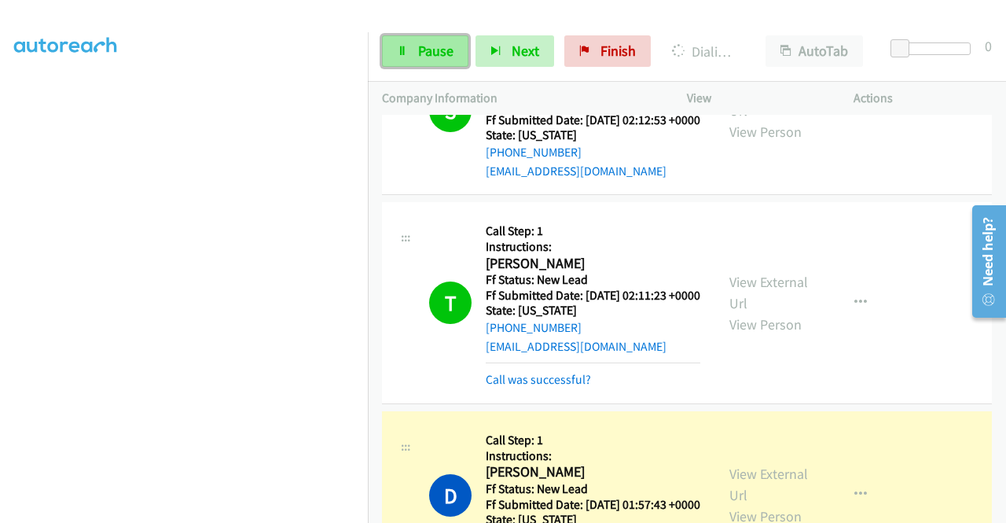
click at [415, 43] on link "Pause" at bounding box center [425, 50] width 86 height 31
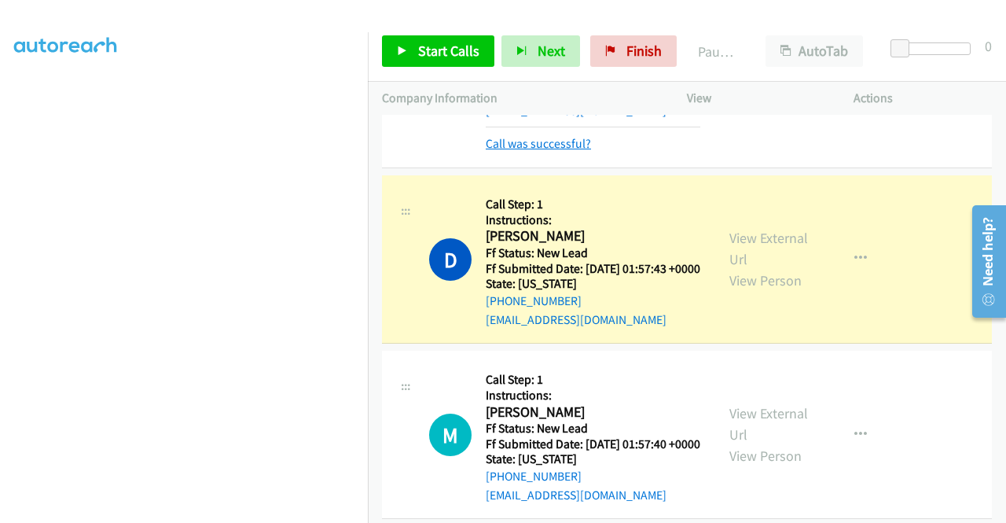
click at [542, 151] on link "Call was successful?" at bounding box center [538, 143] width 105 height 15
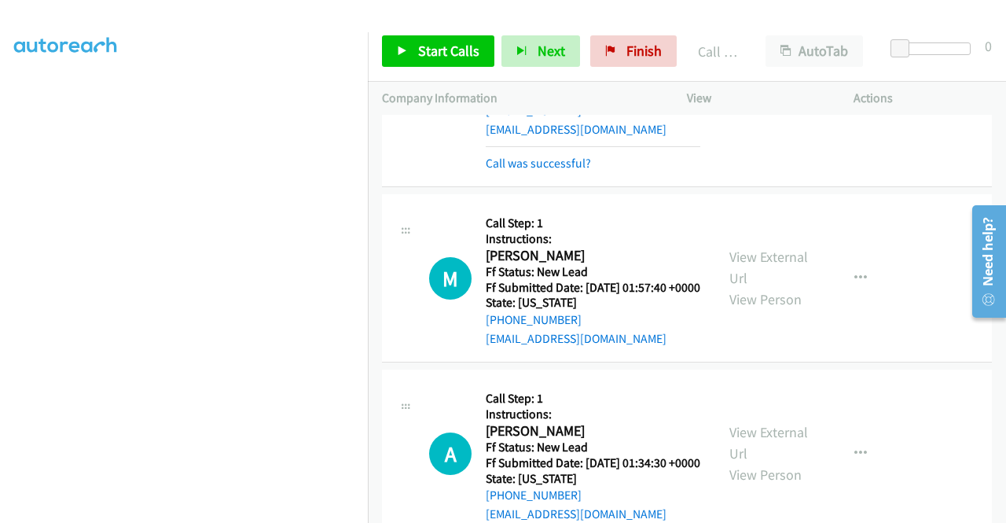
scroll to position [2627, 0]
click at [547, 170] on link "Call was successful?" at bounding box center [538, 162] width 105 height 15
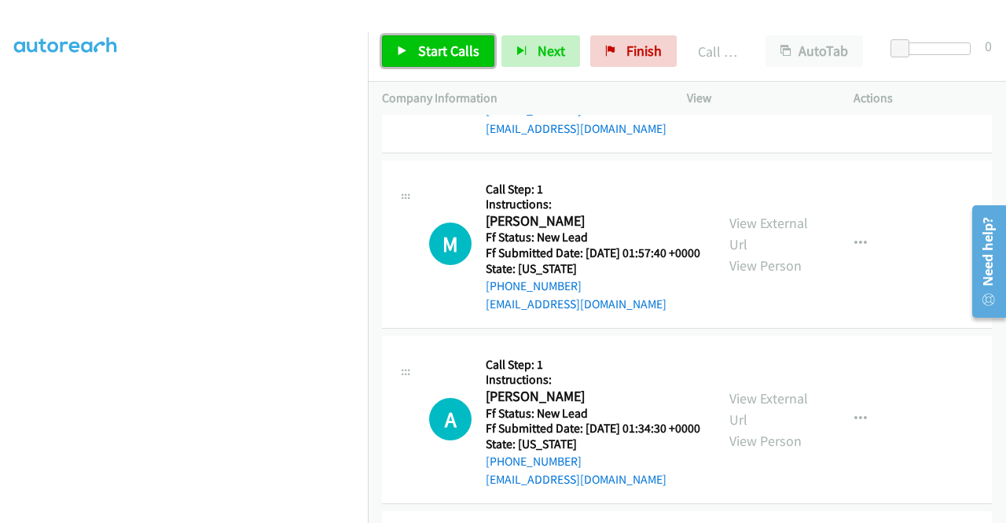
click at [421, 63] on link "Start Calls" at bounding box center [438, 50] width 112 height 31
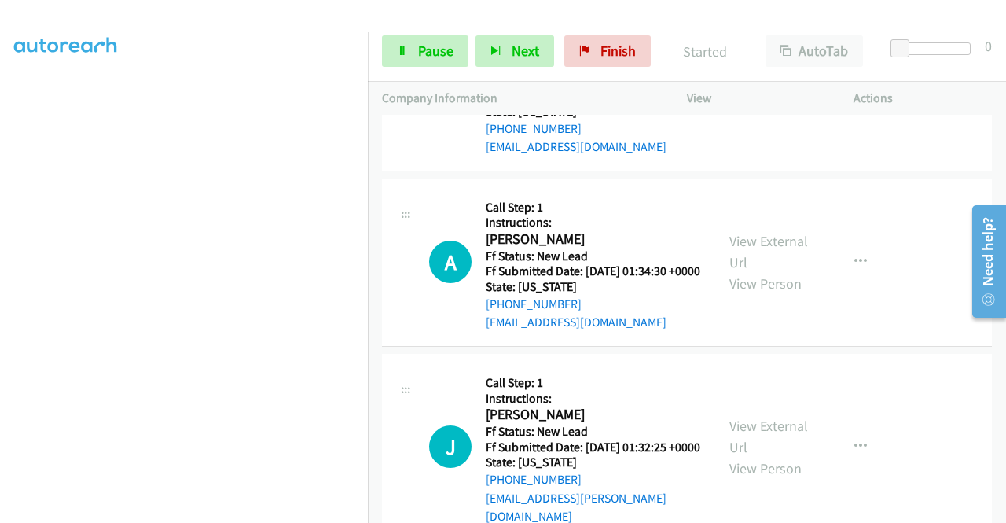
scroll to position [2942, 0]
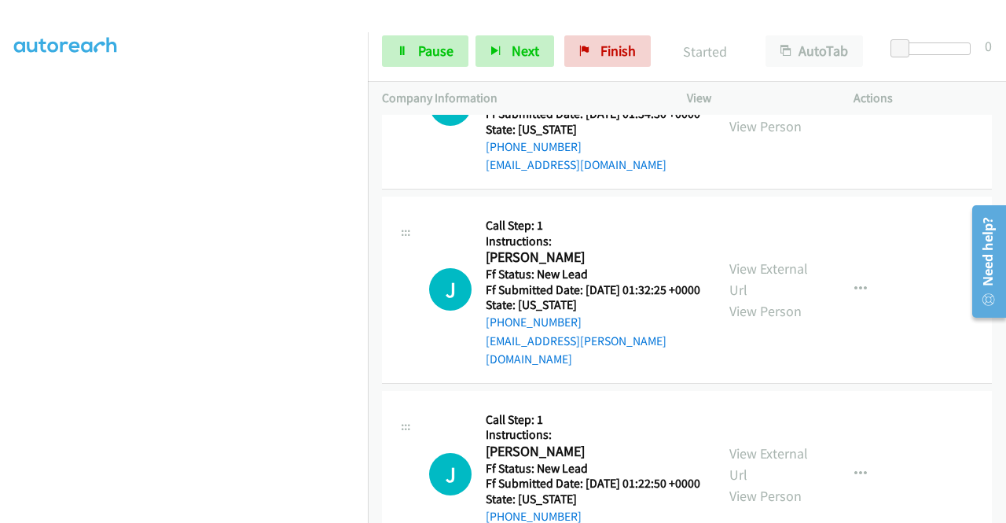
click at [770, 137] on div "View External Url View Person" at bounding box center [771, 105] width 82 height 64
click at [770, 114] on link "View External Url" at bounding box center [769, 94] width 79 height 39
click at [766, 299] on link "View External Url" at bounding box center [769, 278] width 79 height 39
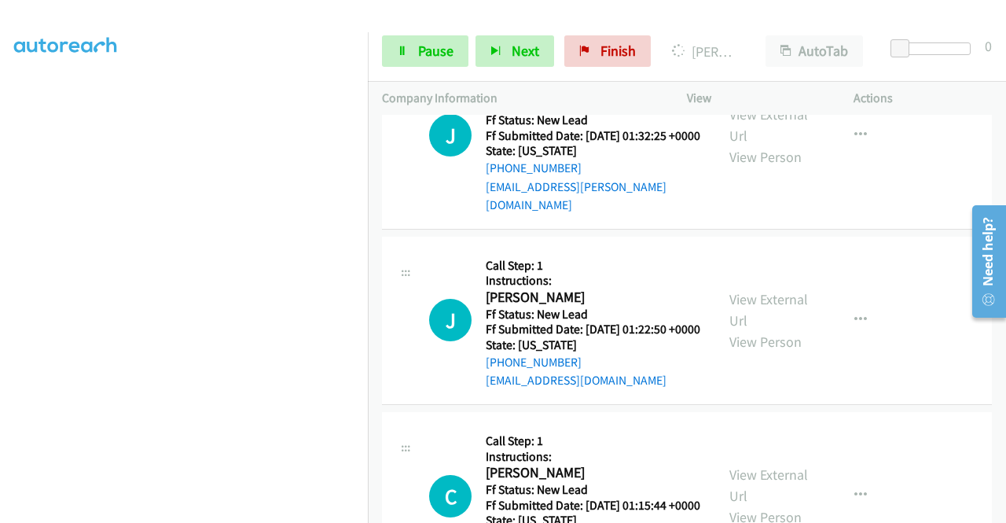
scroll to position [3177, 0]
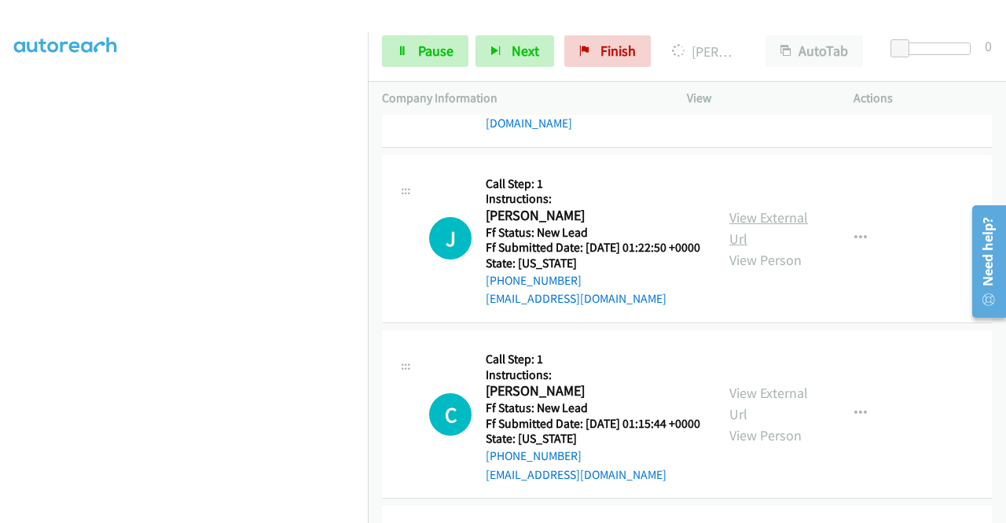
click at [781, 248] on link "View External Url" at bounding box center [769, 227] width 79 height 39
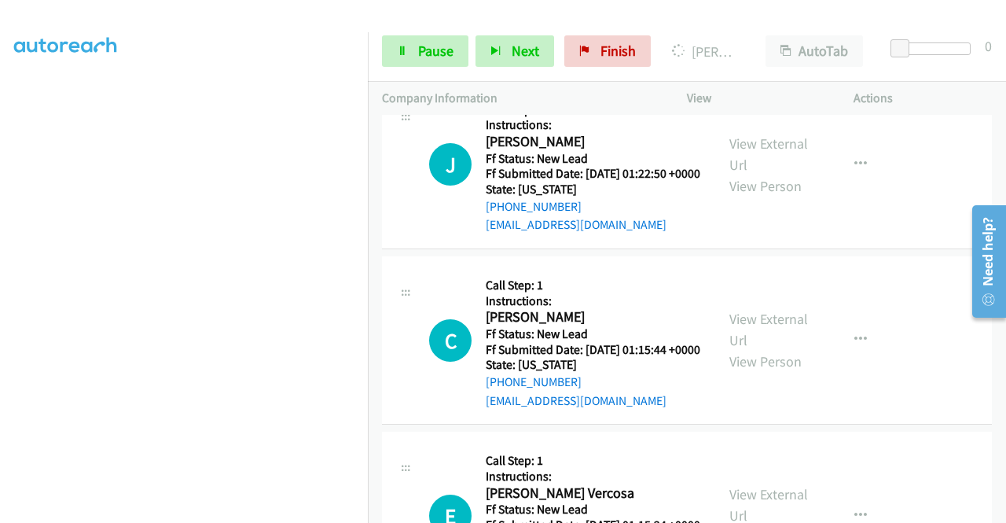
scroll to position [3335, 0]
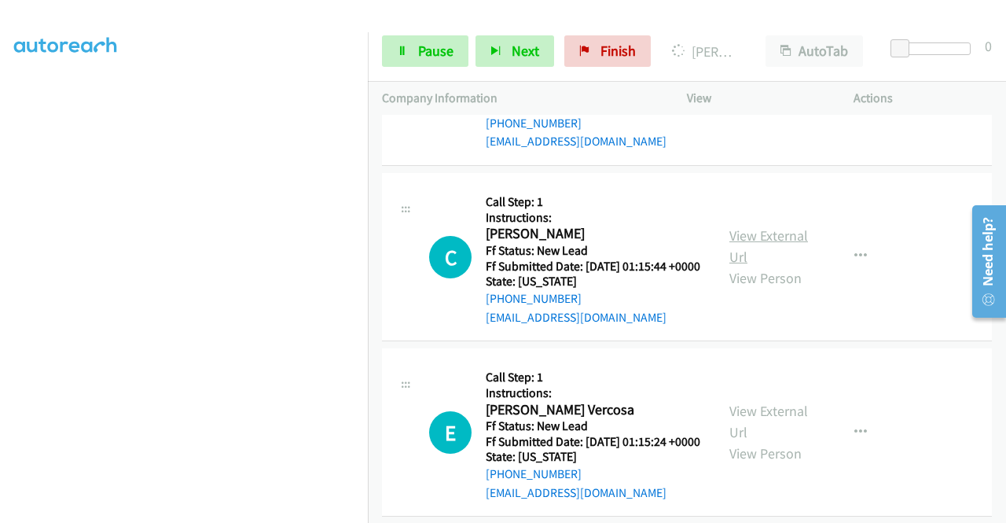
click at [770, 266] on link "View External Url" at bounding box center [769, 245] width 79 height 39
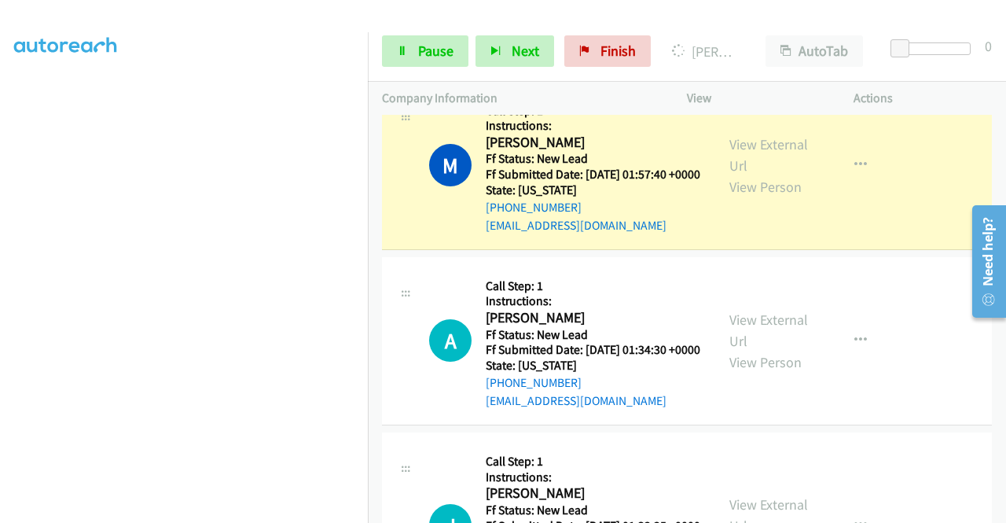
scroll to position [358, 0]
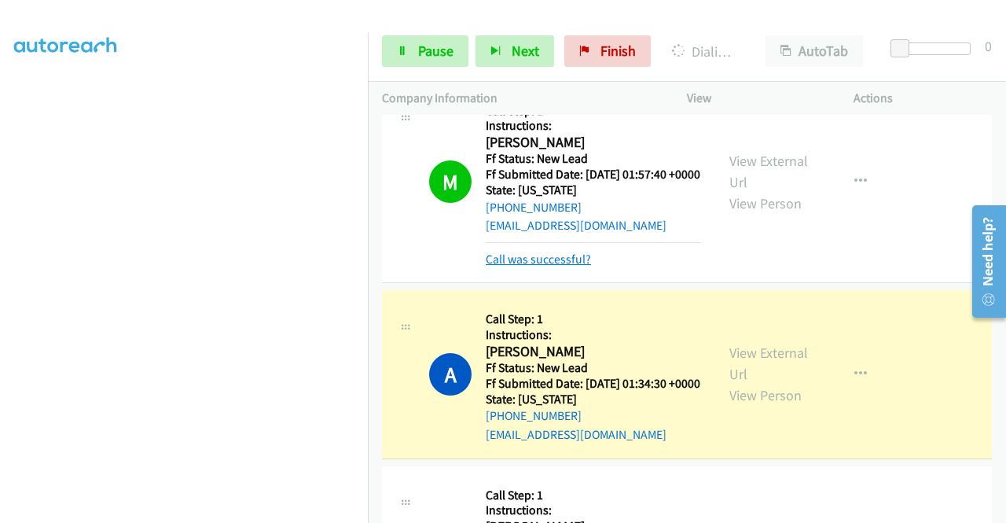
click at [491, 266] on link "Call was successful?" at bounding box center [538, 259] width 105 height 15
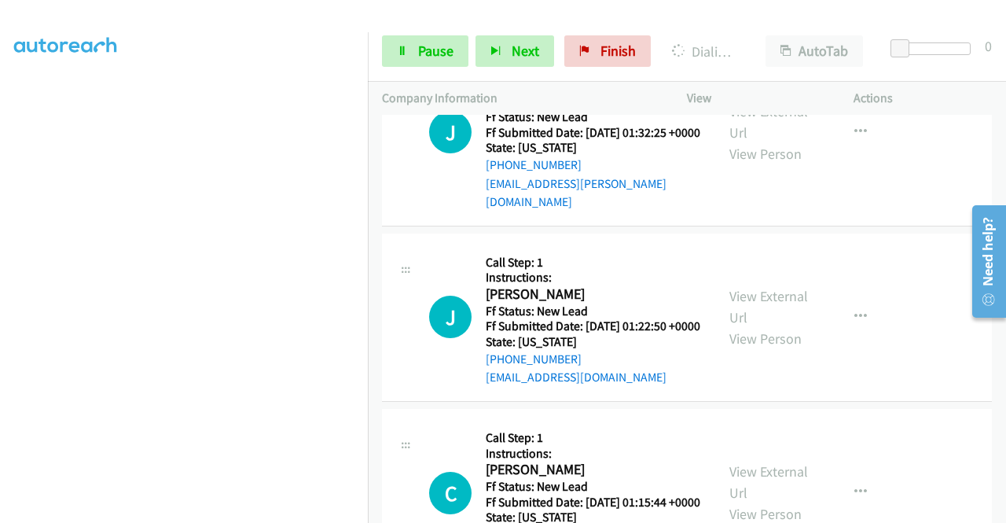
scroll to position [44, 0]
click at [407, 51] on link "Pause" at bounding box center [425, 50] width 86 height 31
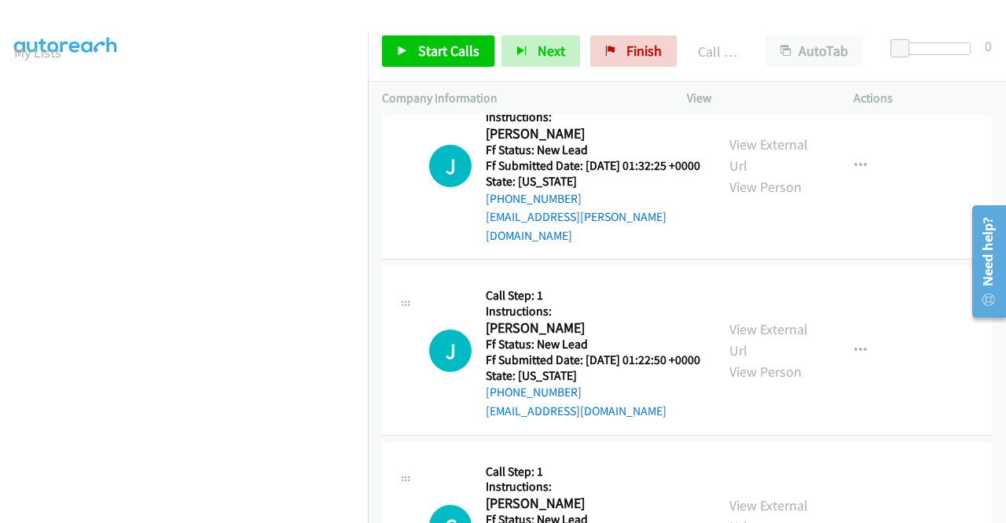
click at [573, 49] on link "Call was successful?" at bounding box center [538, 41] width 105 height 15
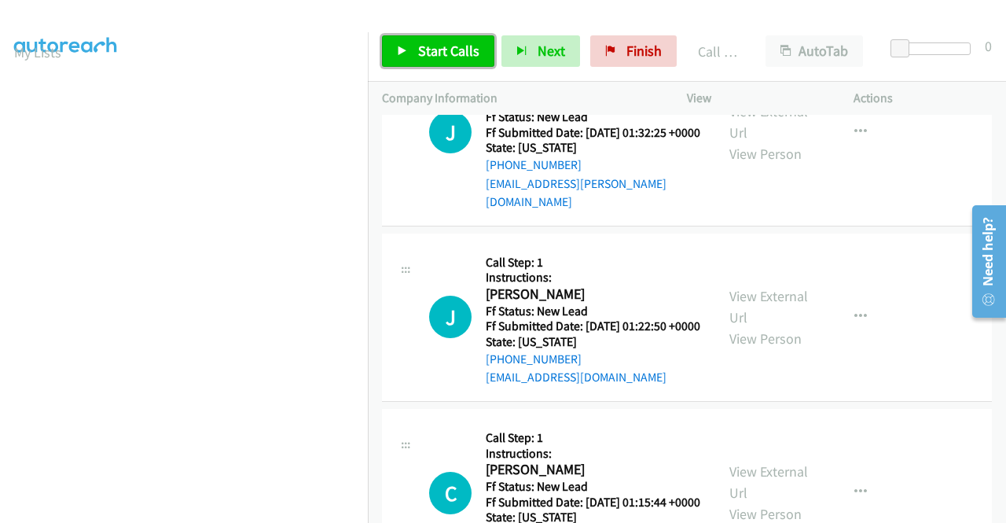
click at [414, 58] on link "Start Calls" at bounding box center [438, 50] width 112 height 31
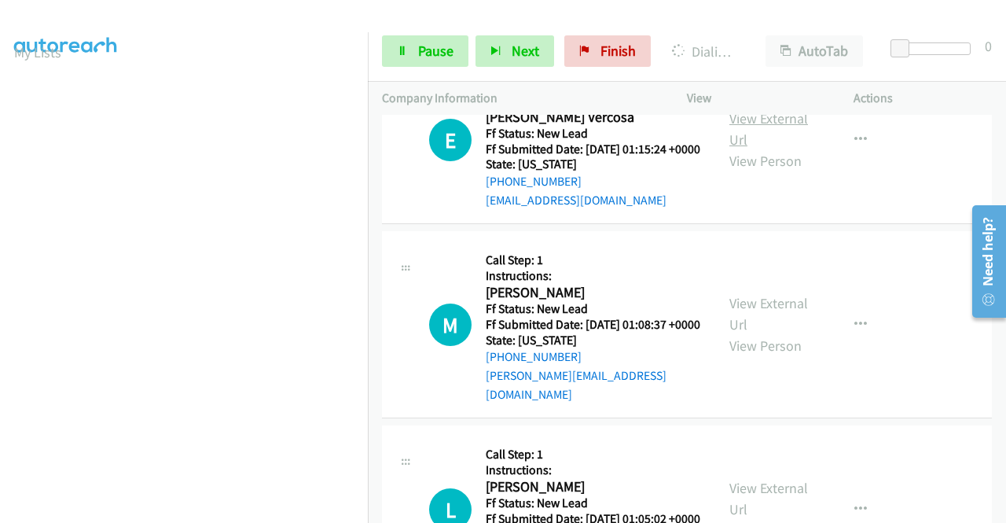
scroll to position [3728, 0]
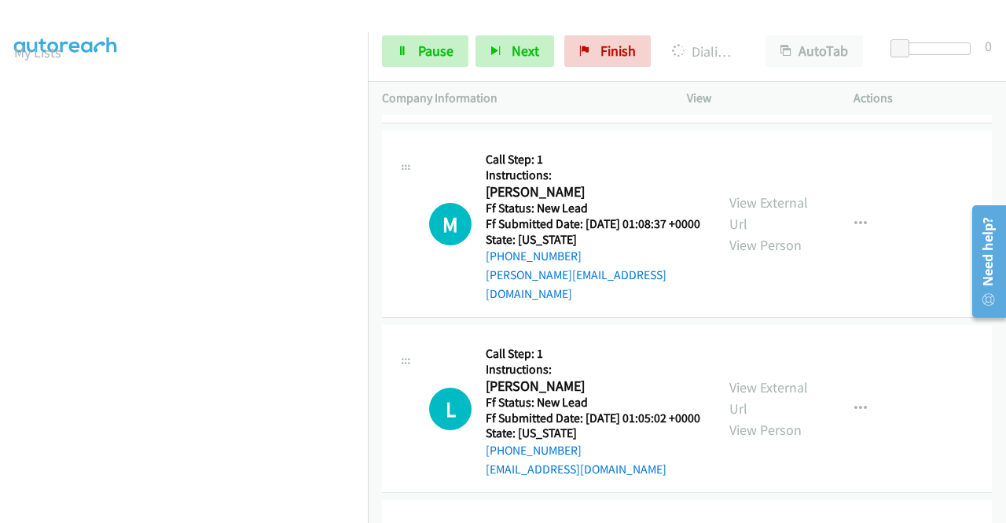
click at [753, 48] on link "View External Url" at bounding box center [769, 28] width 79 height 39
click at [748, 233] on link "View External Url" at bounding box center [769, 212] width 79 height 39
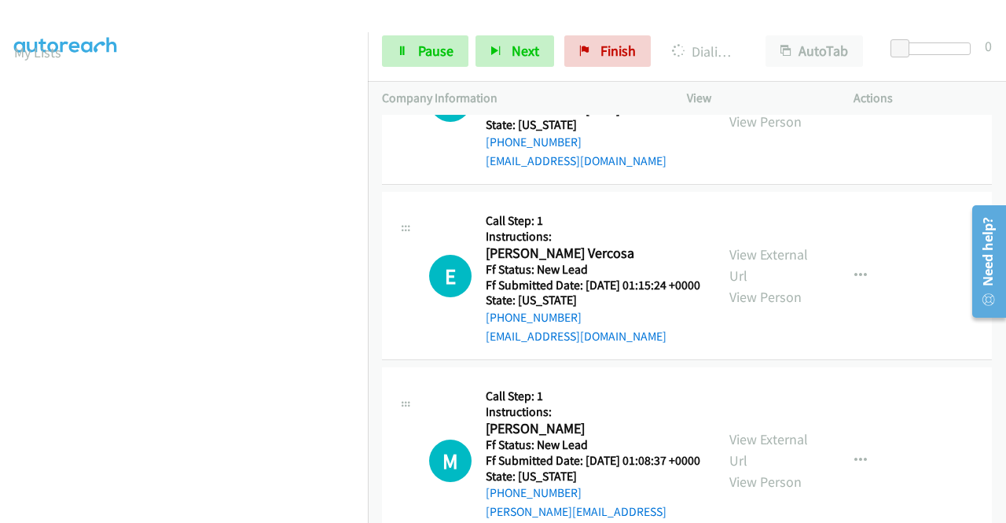
scroll to position [3335, 0]
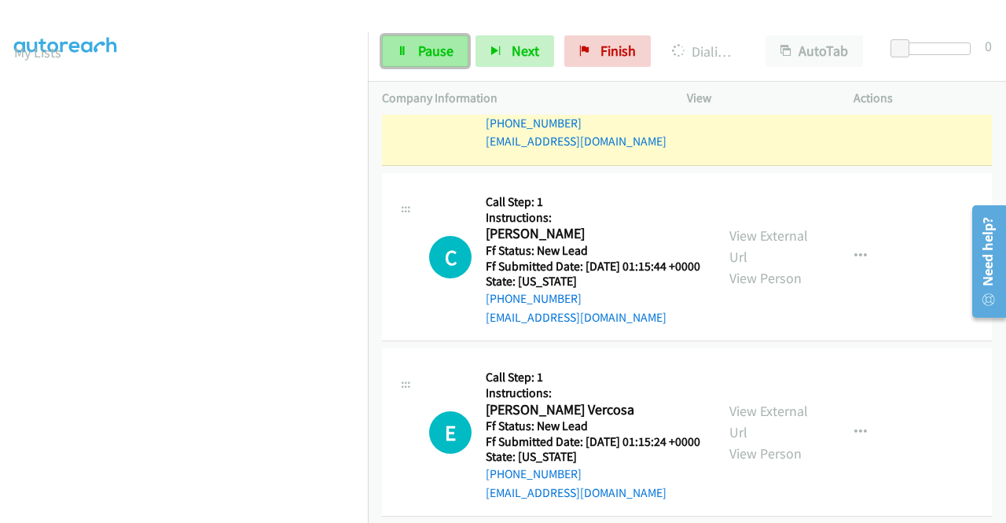
click at [432, 59] on span "Pause" at bounding box center [435, 51] width 35 height 18
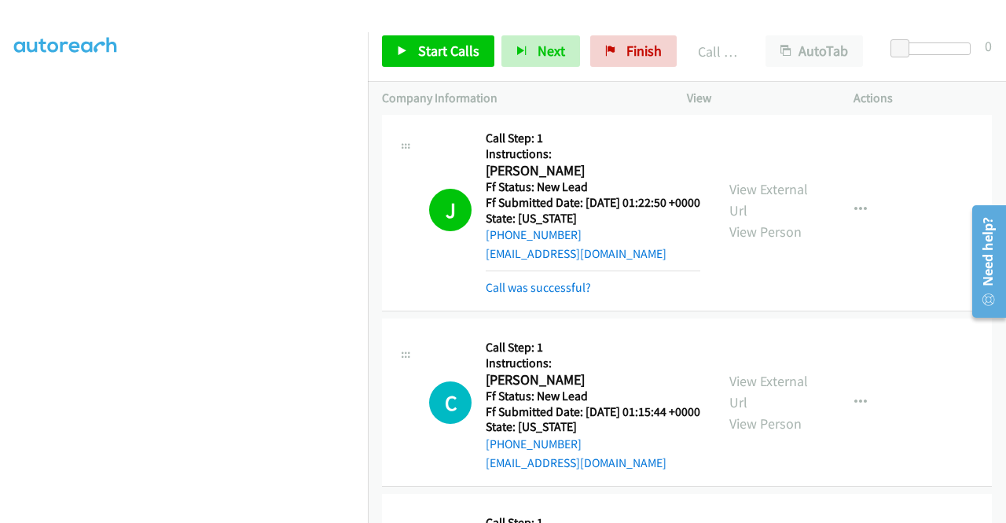
scroll to position [3413, 0]
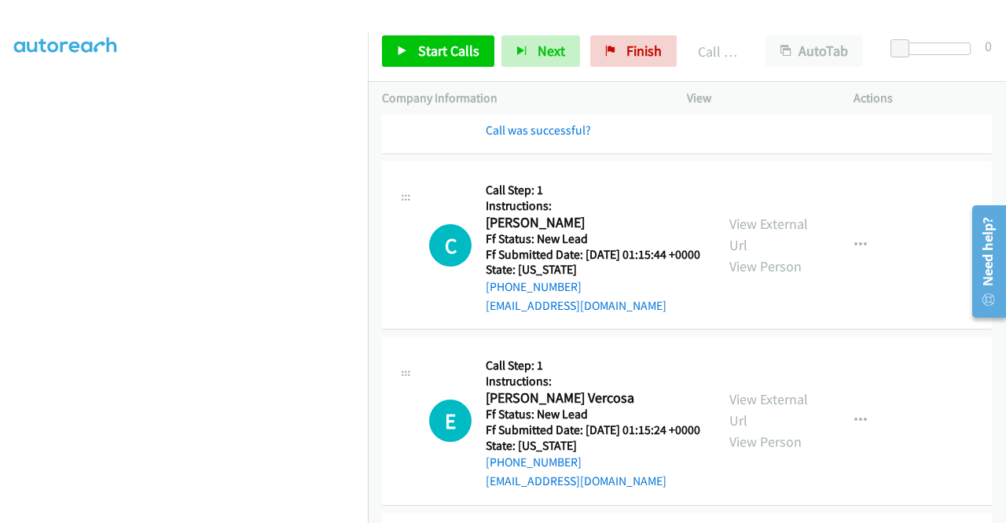
drag, startPoint x: 566, startPoint y: 138, endPoint x: 572, endPoint y: 215, distance: 77.3
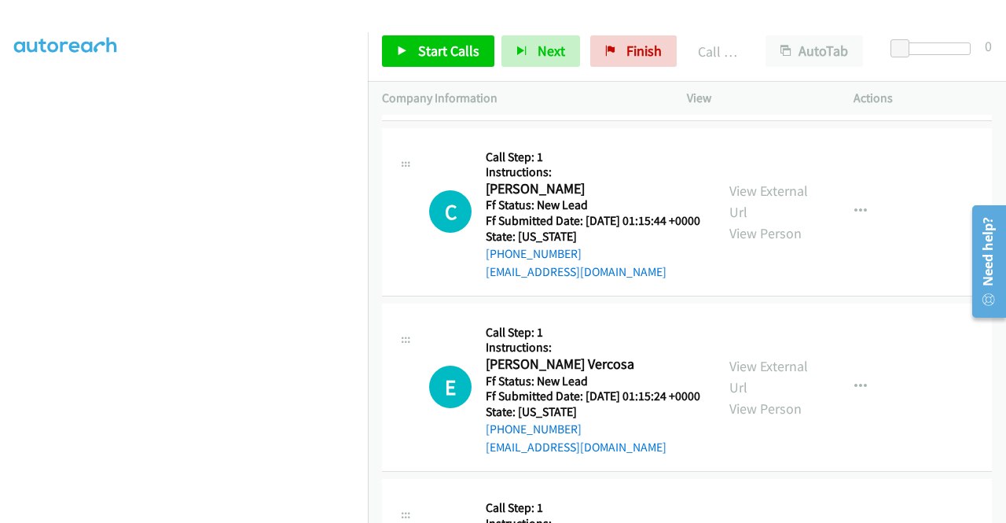
click at [563, 104] on link "Call was successful?" at bounding box center [538, 96] width 105 height 15
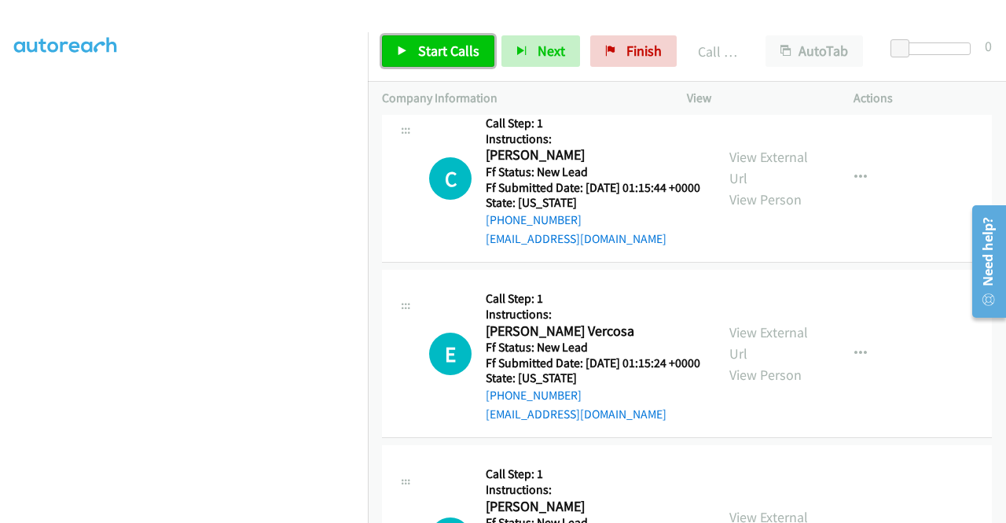
click at [443, 66] on link "Start Calls" at bounding box center [438, 50] width 112 height 31
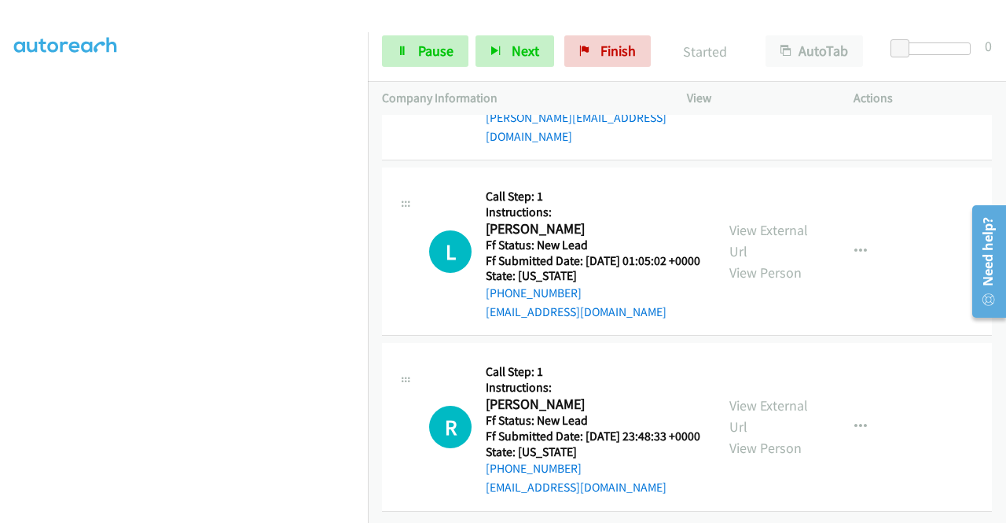
scroll to position [3964, 0]
click at [761, 260] on link "View External Url" at bounding box center [769, 240] width 79 height 39
click at [767, 396] on link "View External Url" at bounding box center [769, 415] width 79 height 39
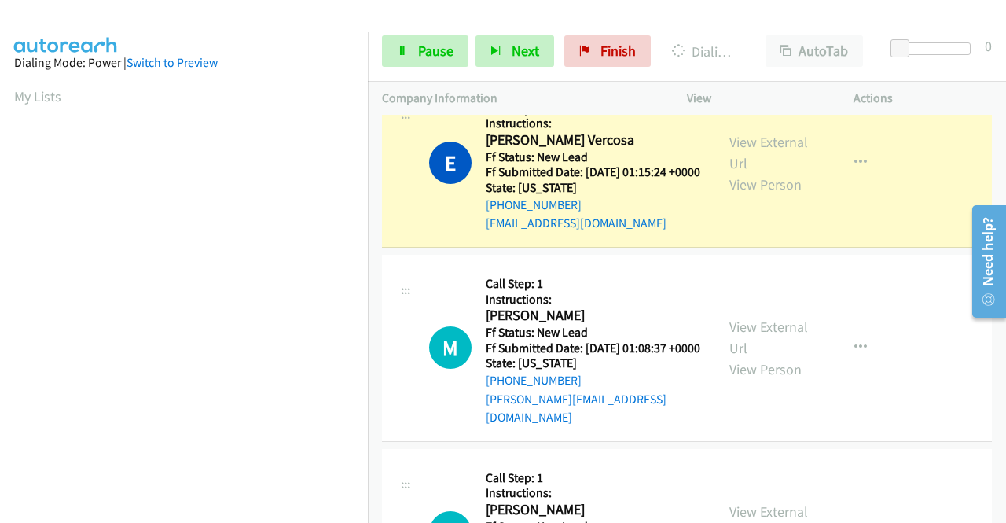
scroll to position [325, 0]
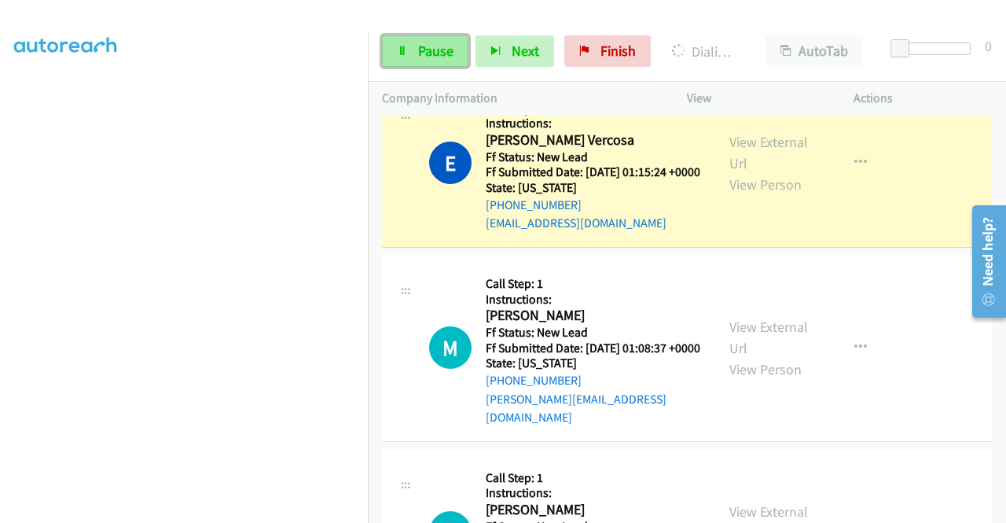
click at [432, 45] on span "Pause" at bounding box center [435, 51] width 35 height 18
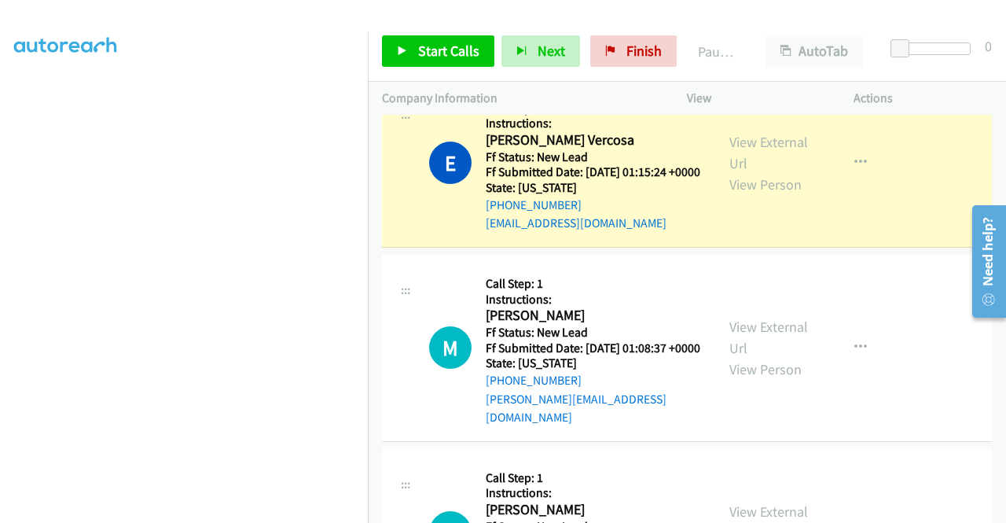
scroll to position [0, 0]
click at [509, 55] on link "Call was successful?" at bounding box center [538, 47] width 105 height 15
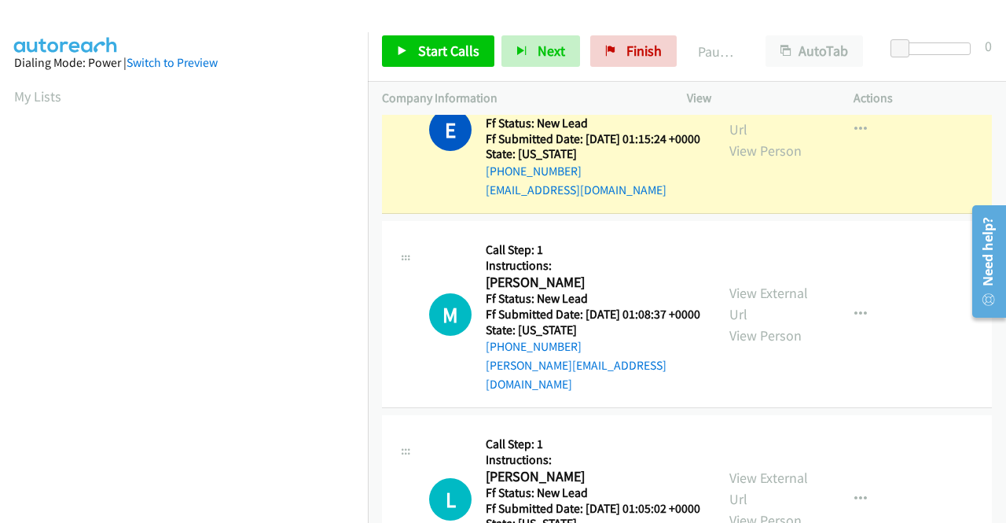
scroll to position [358, 0]
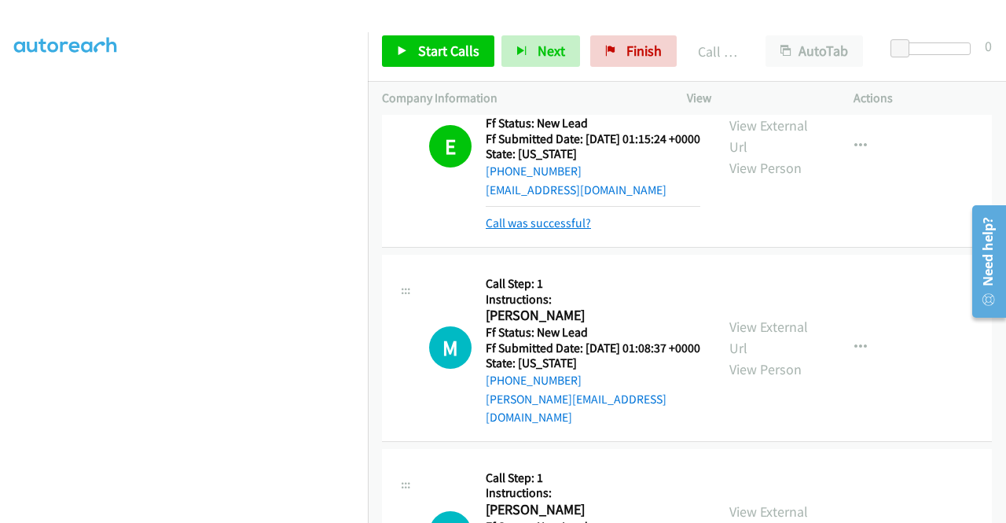
click at [571, 230] on link "Call was successful?" at bounding box center [538, 222] width 105 height 15
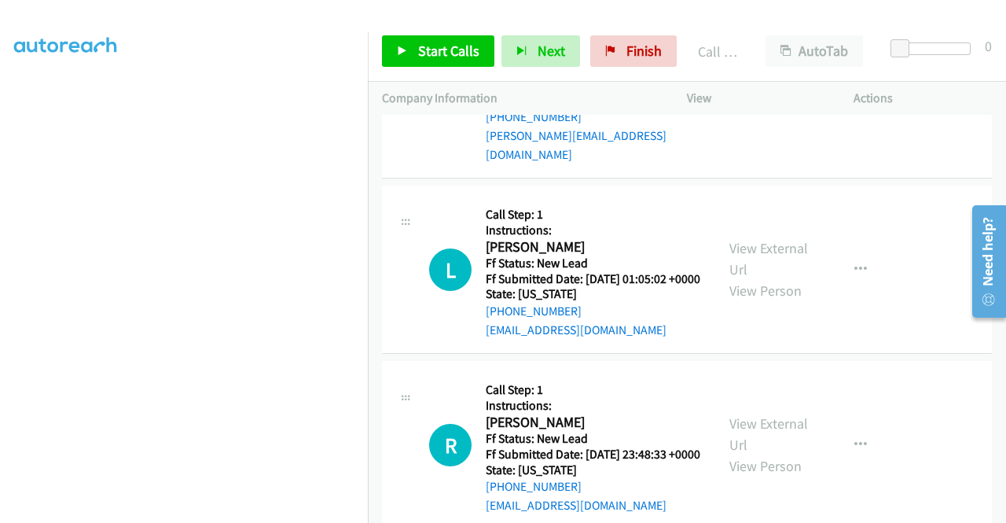
scroll to position [3873, 0]
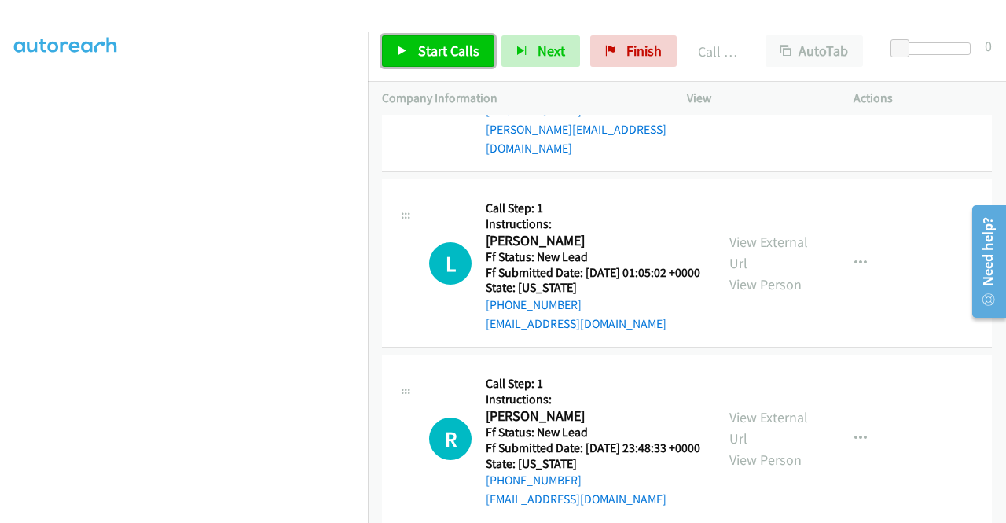
click at [472, 37] on link "Start Calls" at bounding box center [438, 50] width 112 height 31
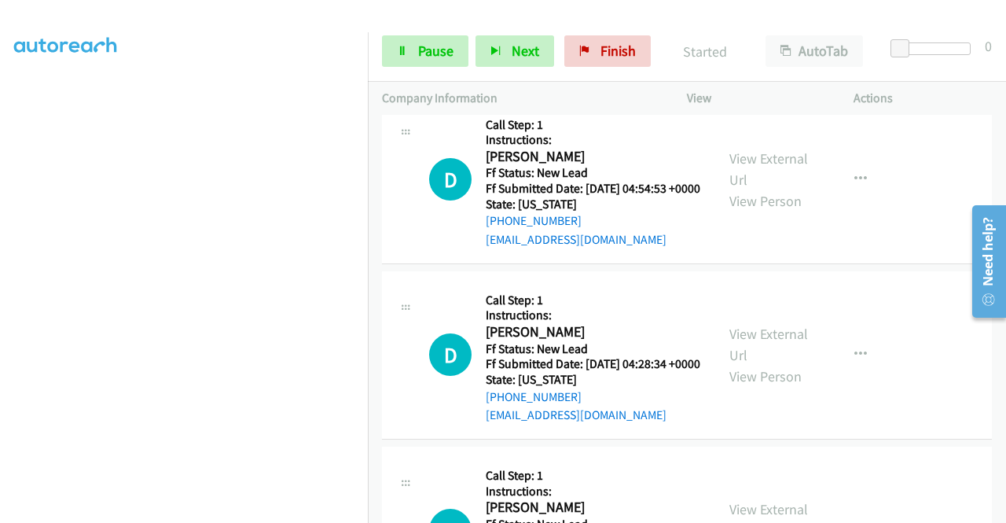
scroll to position [4345, 0]
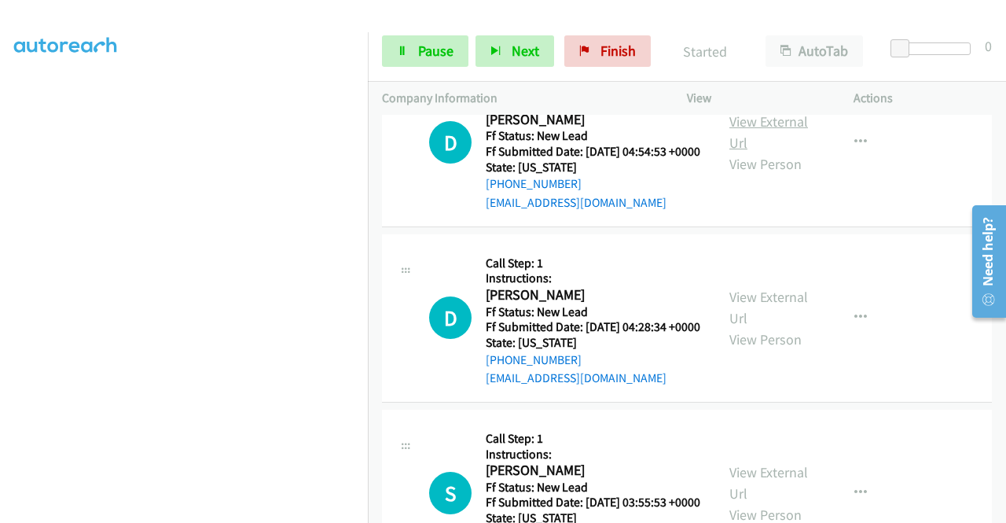
click at [767, 152] on link "View External Url" at bounding box center [769, 131] width 79 height 39
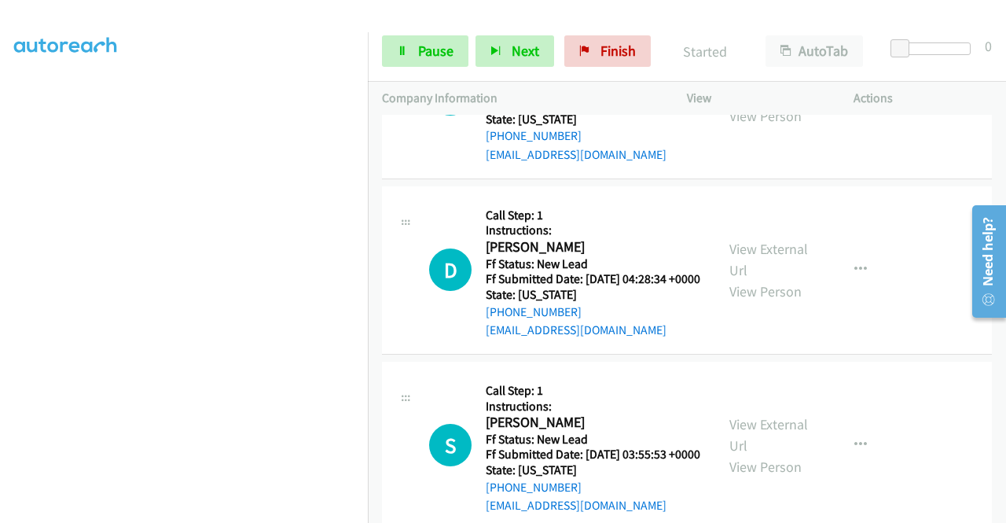
scroll to position [4502, 0]
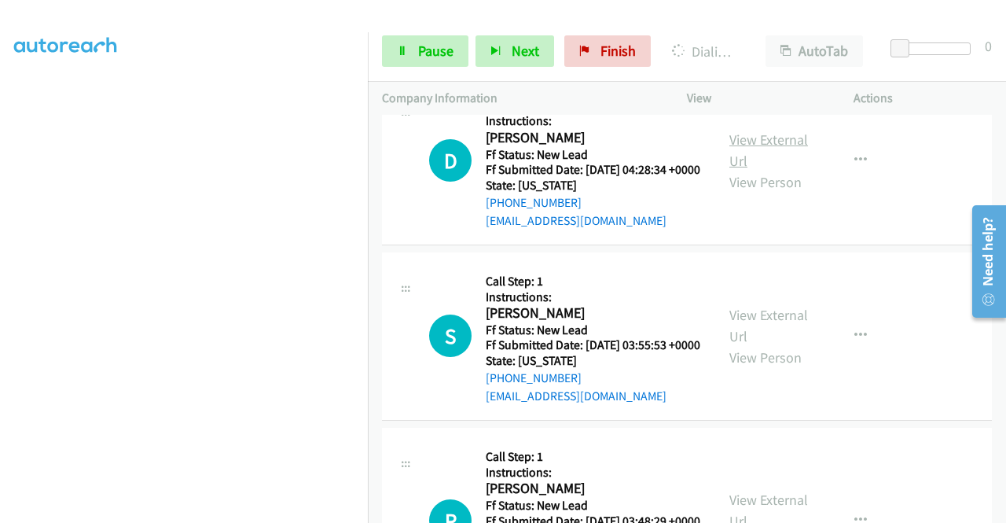
click at [766, 170] on link "View External Url" at bounding box center [769, 149] width 79 height 39
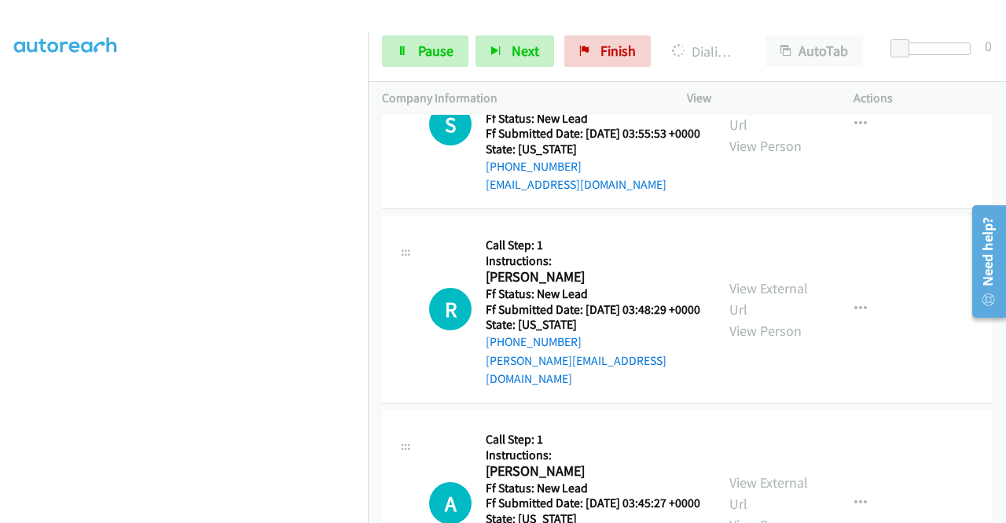
scroll to position [4738, 0]
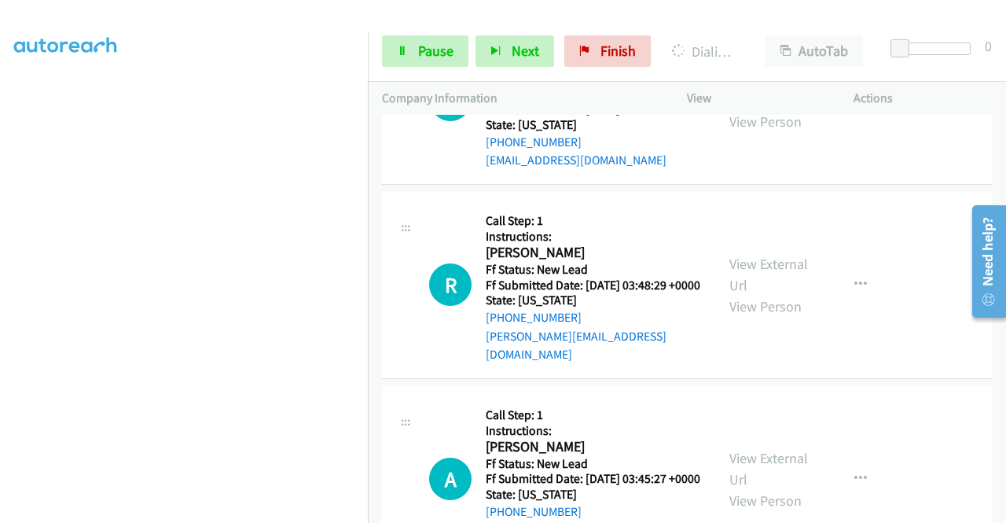
click at [768, 109] on link "View External Url" at bounding box center [769, 89] width 79 height 39
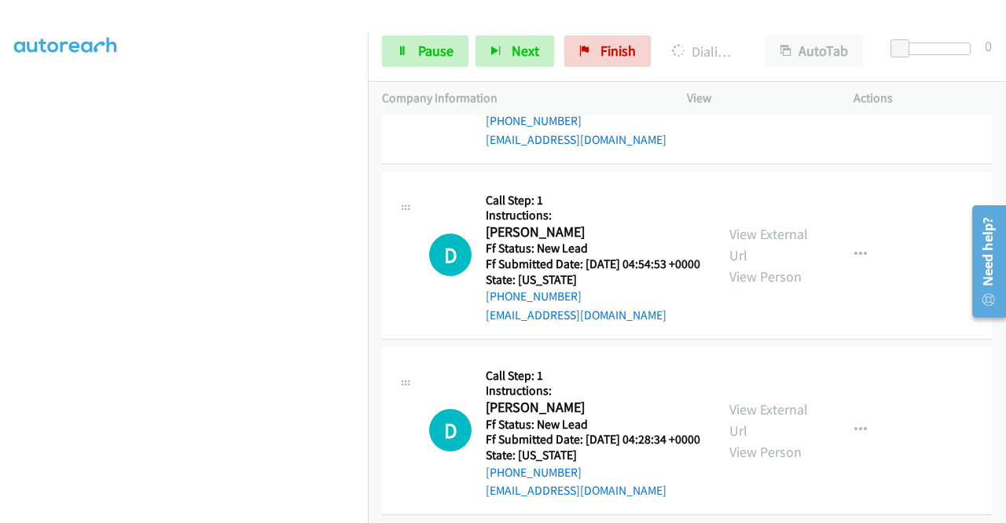
scroll to position [4030, 0]
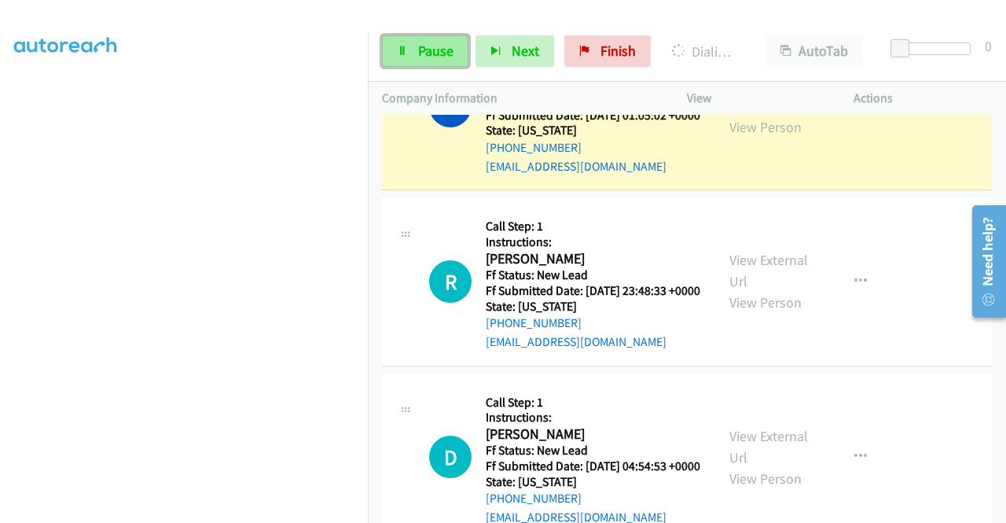
click at [429, 53] on span "Pause" at bounding box center [435, 51] width 35 height 18
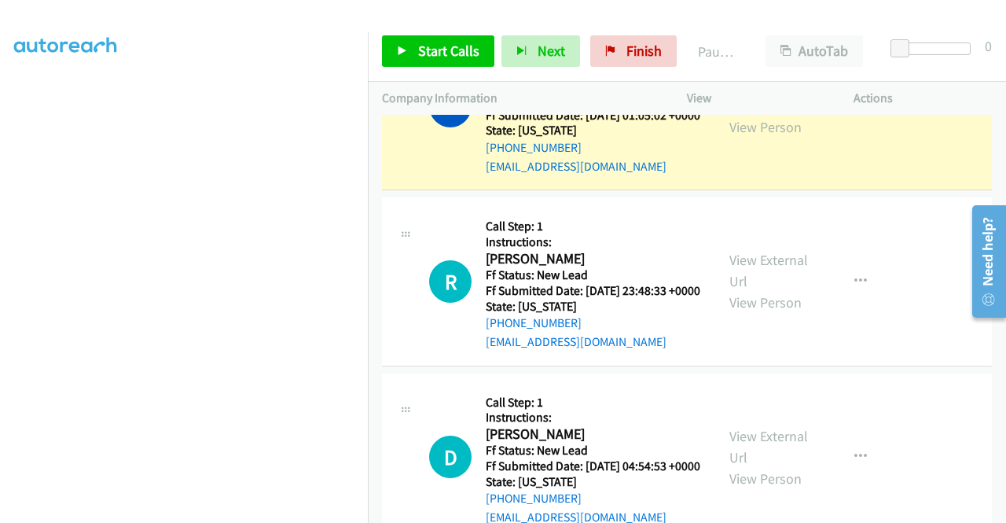
scroll to position [0, 0]
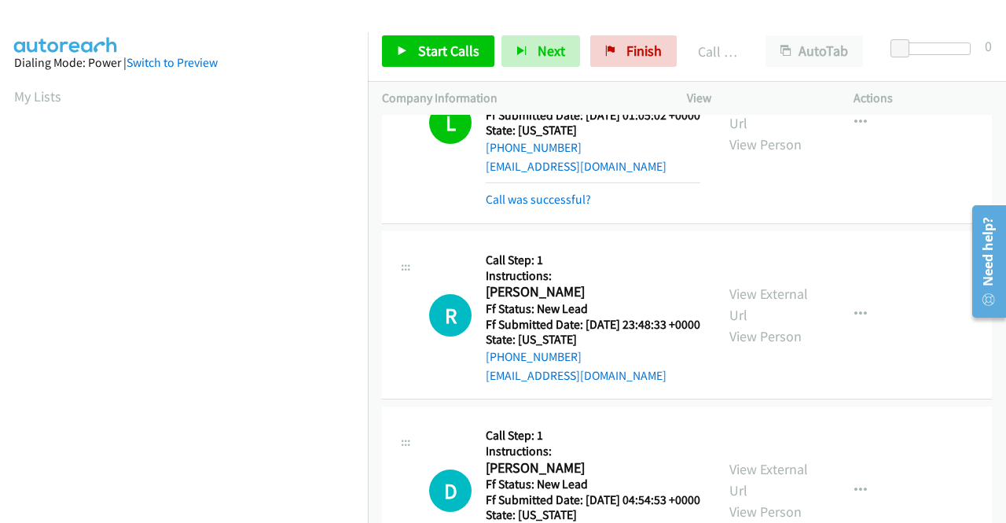
click at [665, 13] on div at bounding box center [496, 30] width 992 height 61
drag, startPoint x: 528, startPoint y: 475, endPoint x: 475, endPoint y: 398, distance: 93.8
click at [528, 207] on link "Call was successful?" at bounding box center [538, 199] width 105 height 15
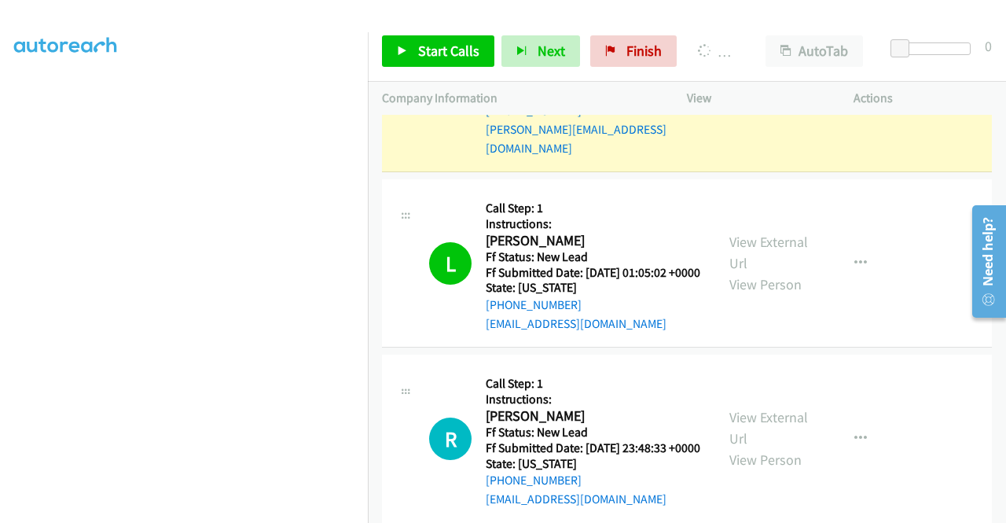
scroll to position [358, 0]
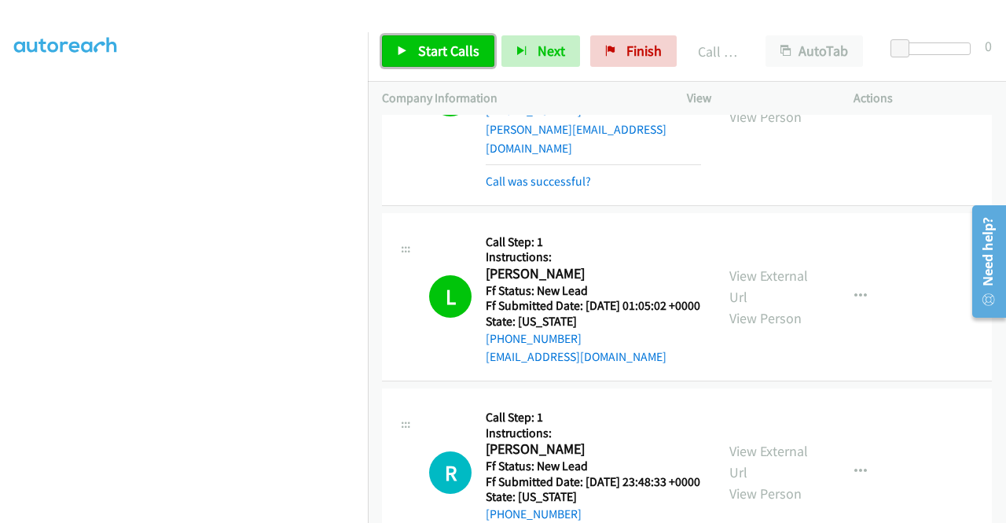
click at [461, 52] on span "Start Calls" at bounding box center [448, 51] width 61 height 18
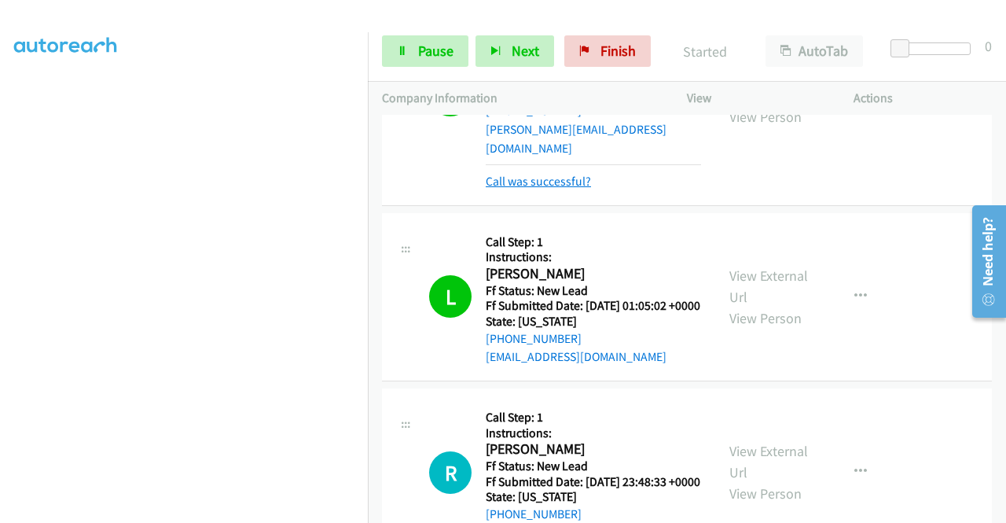
click at [514, 189] on link "Call was successful?" at bounding box center [538, 181] width 105 height 15
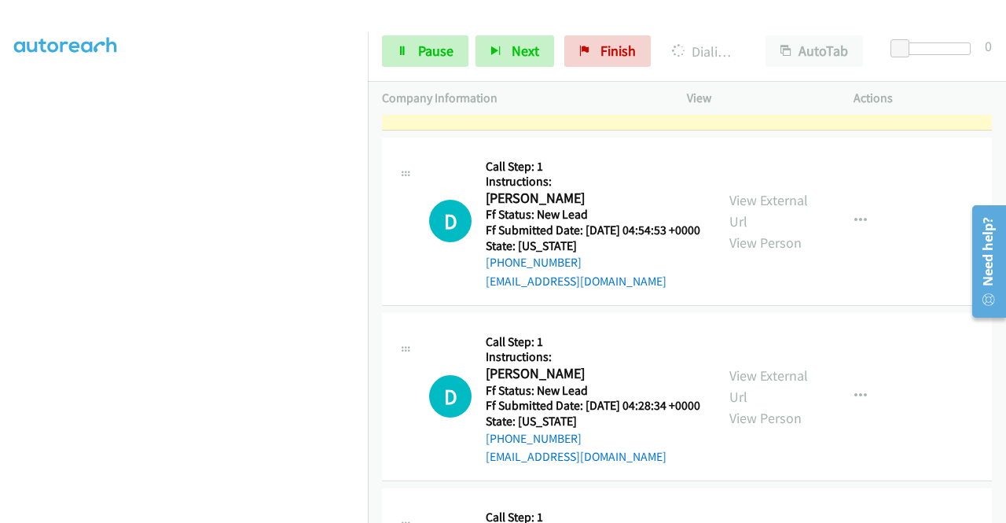
scroll to position [0, 0]
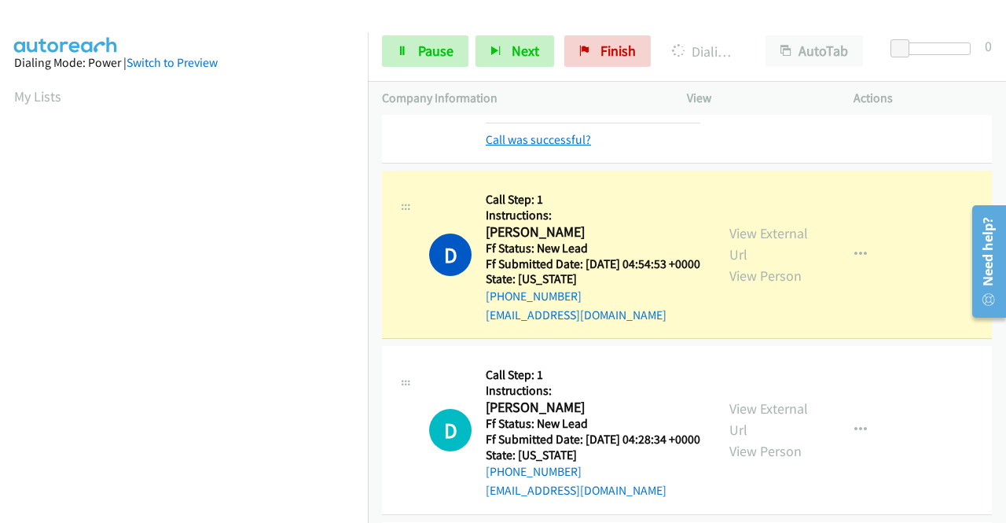
click at [525, 147] on link "Call was successful?" at bounding box center [538, 139] width 105 height 15
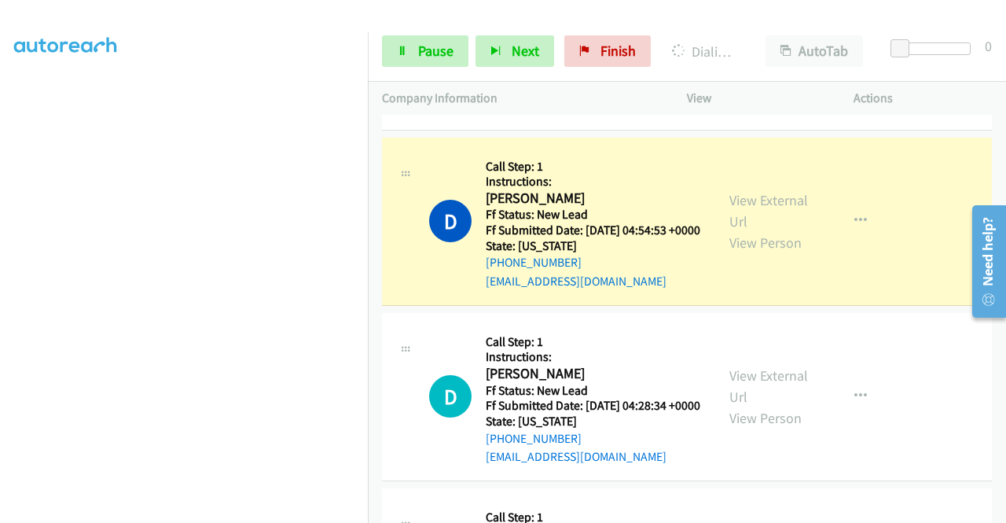
scroll to position [358, 0]
click at [432, 53] on span "Pause" at bounding box center [435, 51] width 35 height 18
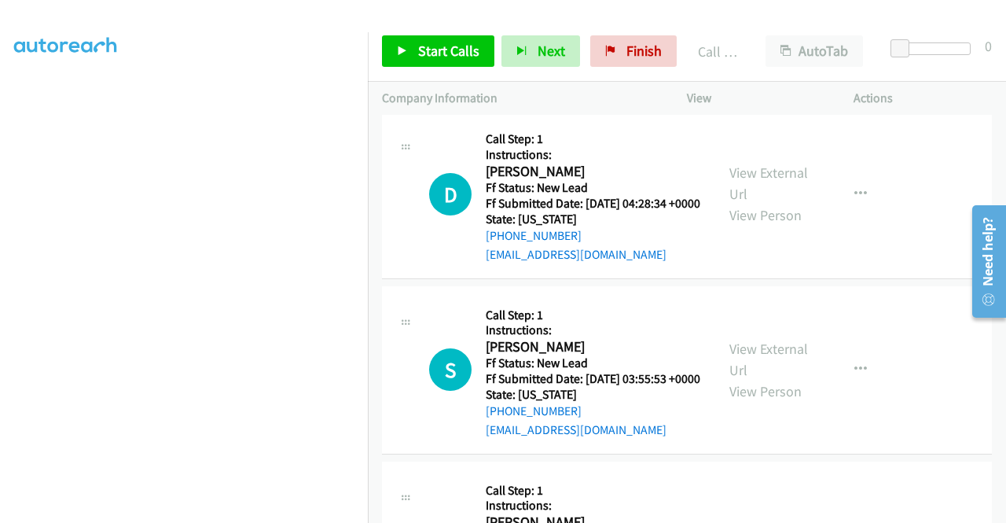
click at [566, 86] on link "Call was successful?" at bounding box center [538, 79] width 105 height 15
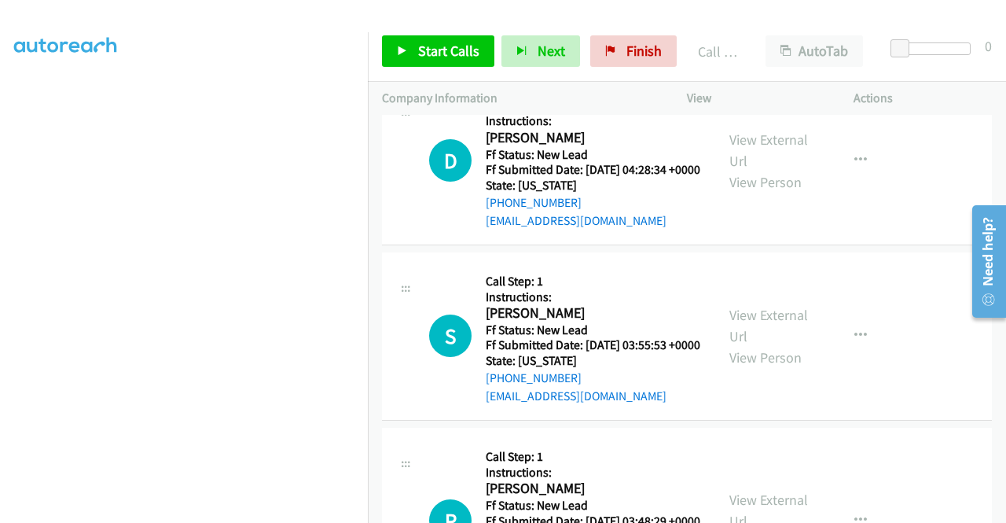
scroll to position [4581, 0]
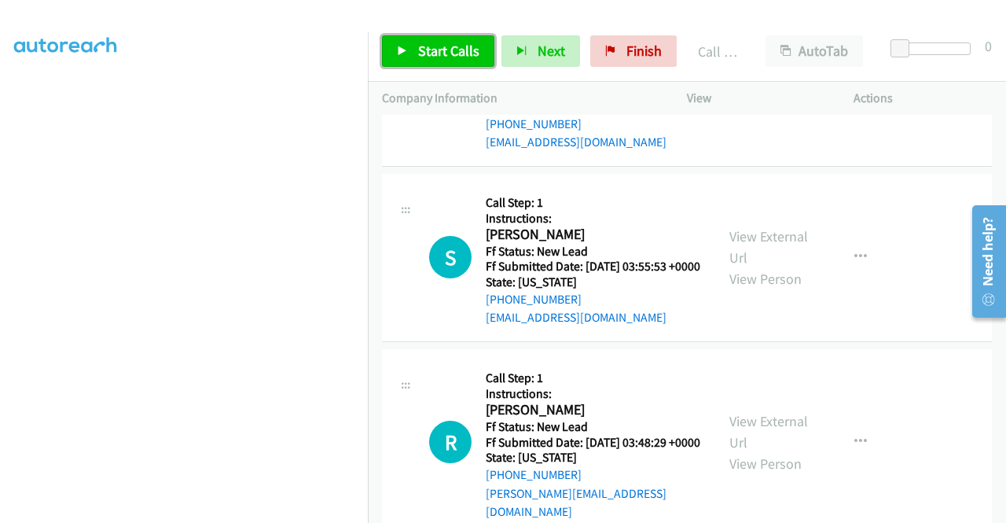
click at [421, 47] on span "Start Calls" at bounding box center [448, 51] width 61 height 18
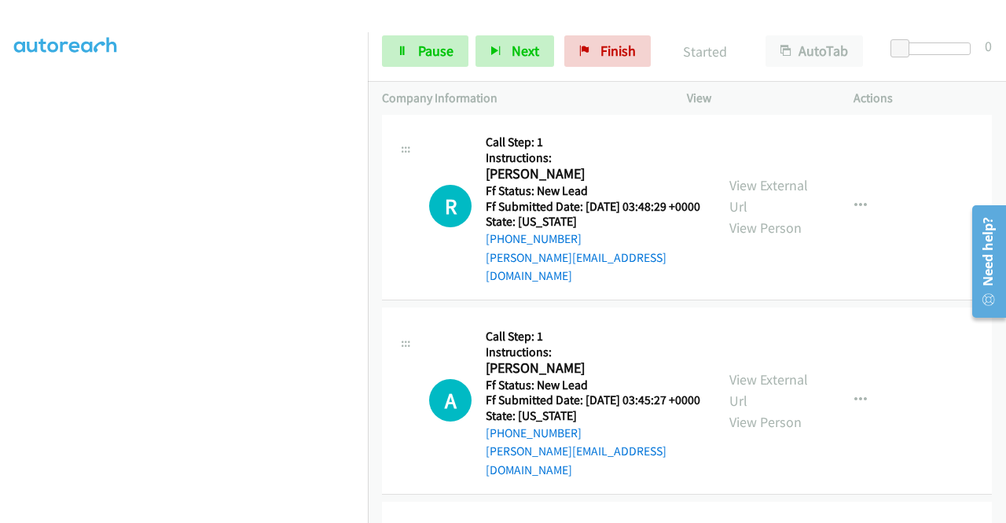
scroll to position [4895, 0]
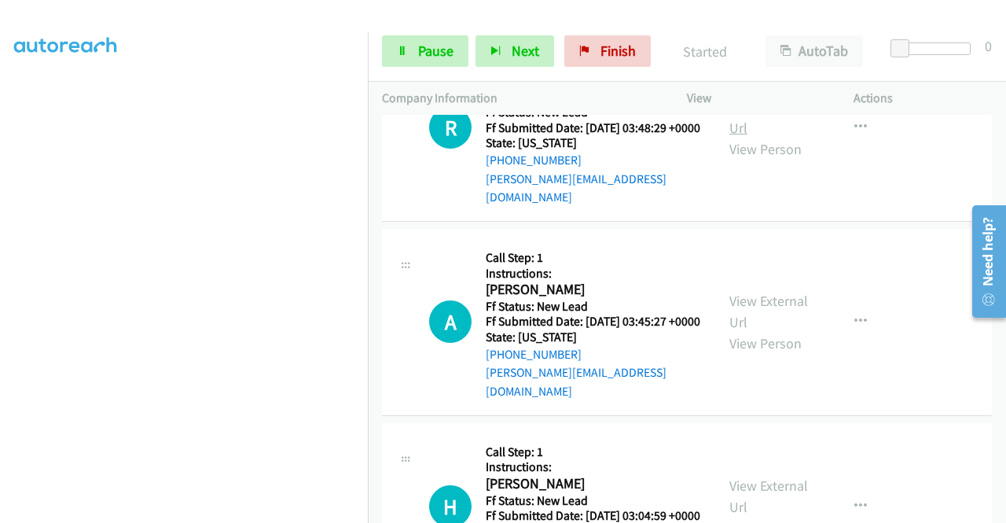
click at [788, 137] on link "View External Url" at bounding box center [769, 116] width 79 height 39
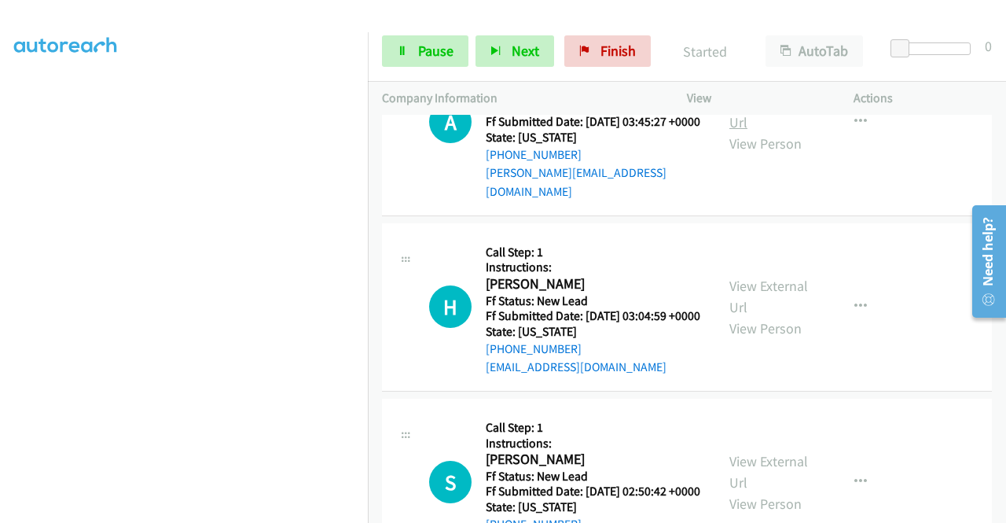
scroll to position [5131, 0]
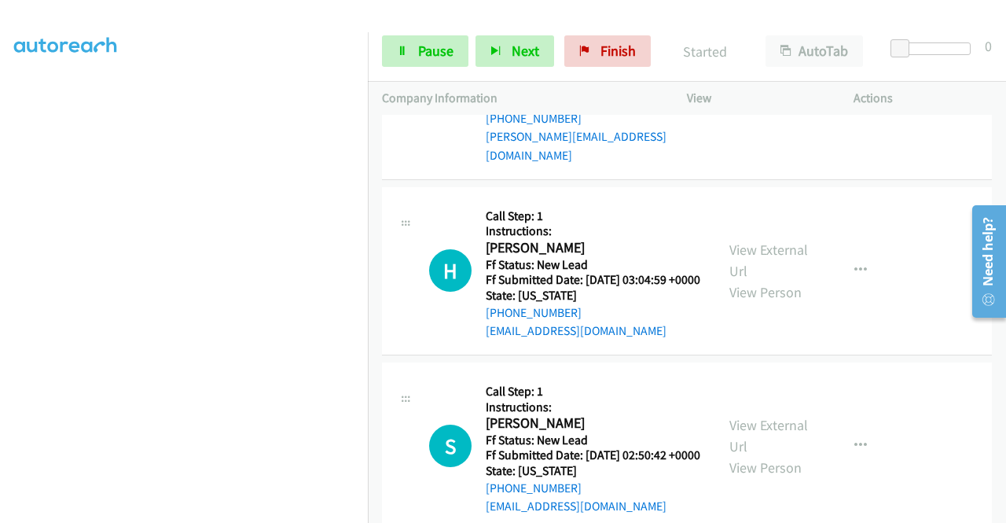
click at [754, 95] on link "View External Url" at bounding box center [769, 75] width 79 height 39
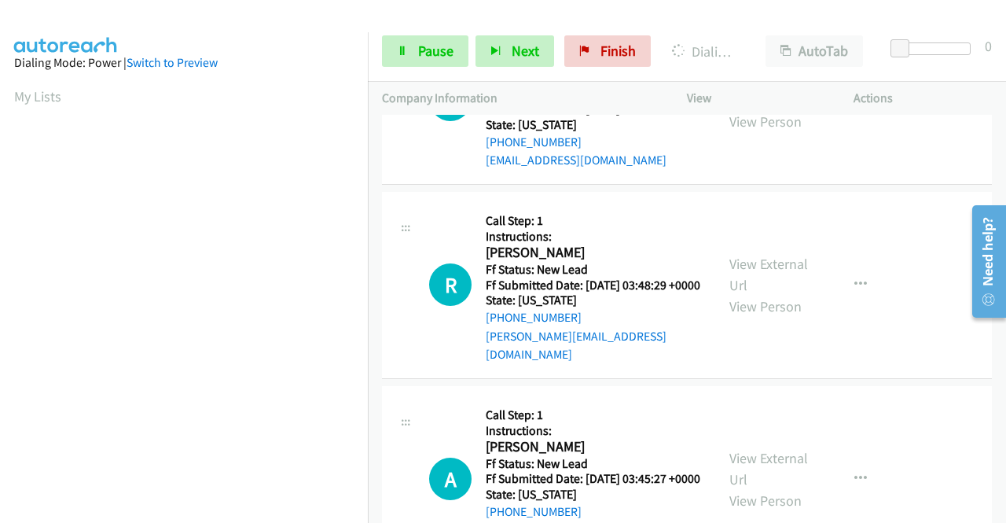
scroll to position [358, 0]
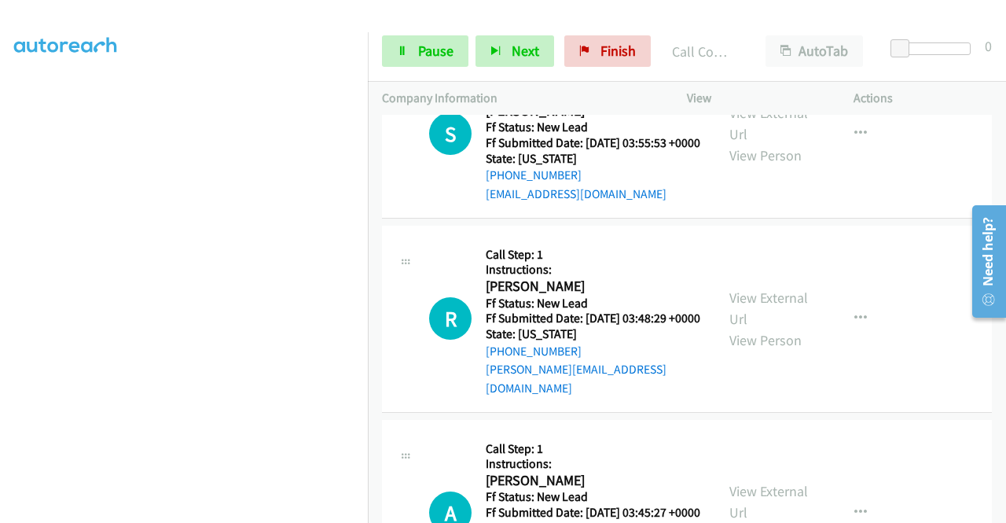
click at [549, 26] on link "Call was successful?" at bounding box center [538, 18] width 105 height 15
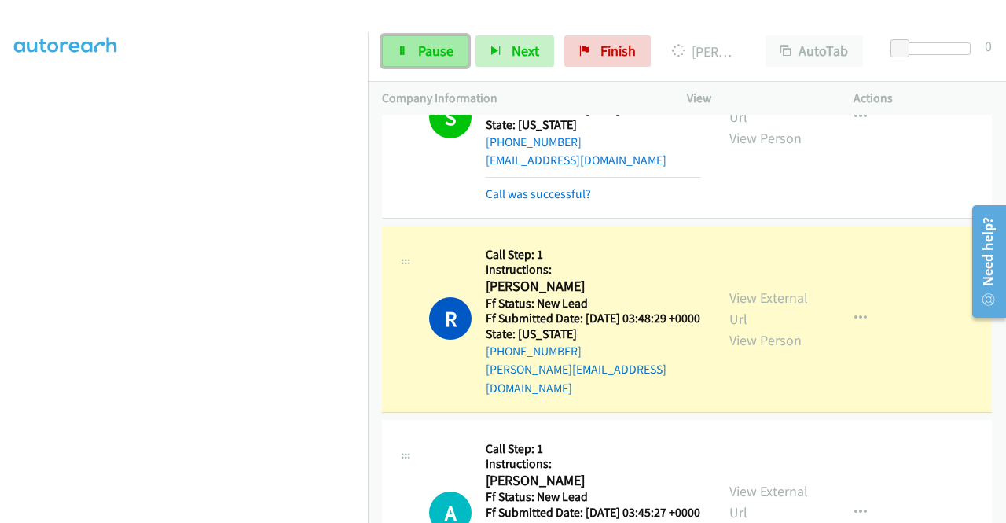
click at [434, 52] on span "Pause" at bounding box center [435, 51] width 35 height 18
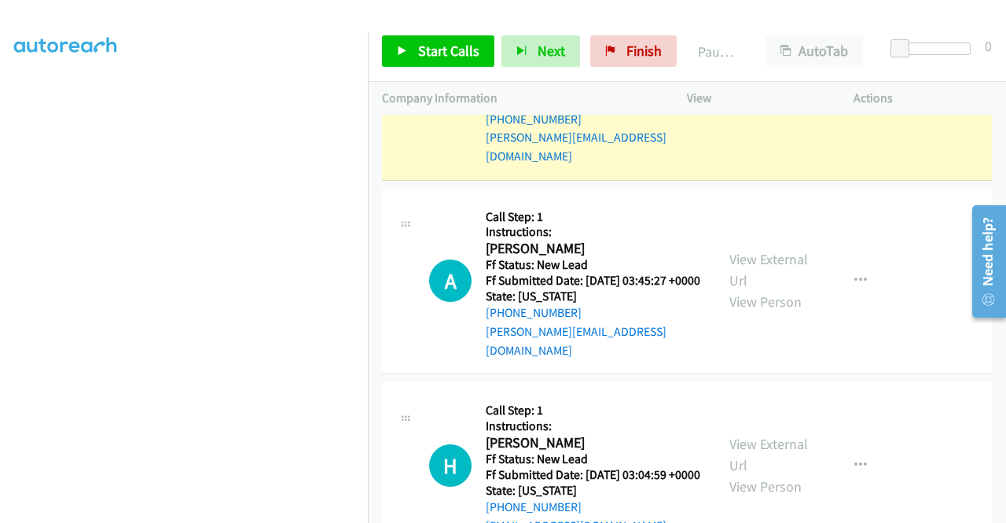
scroll to position [4974, 0]
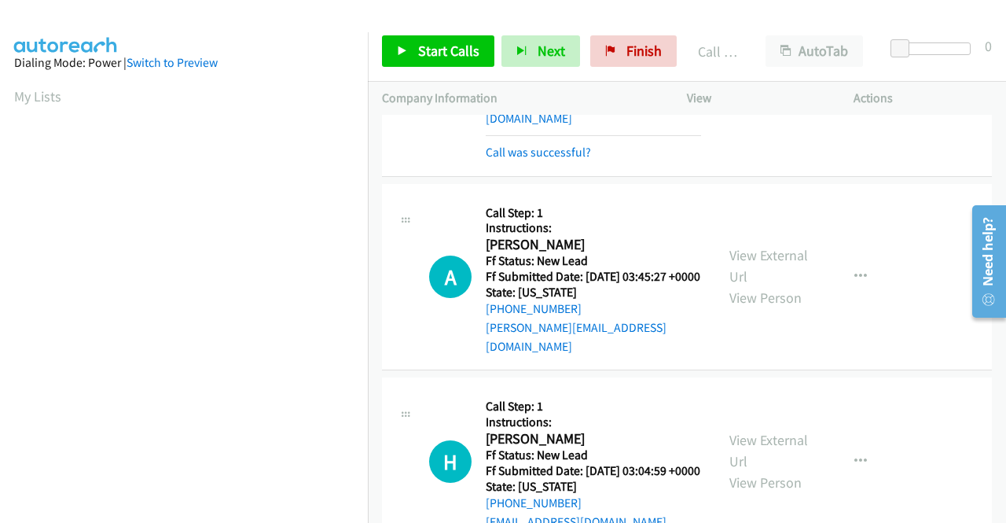
scroll to position [358, 0]
click at [579, 160] on link "Call was successful?" at bounding box center [538, 152] width 105 height 15
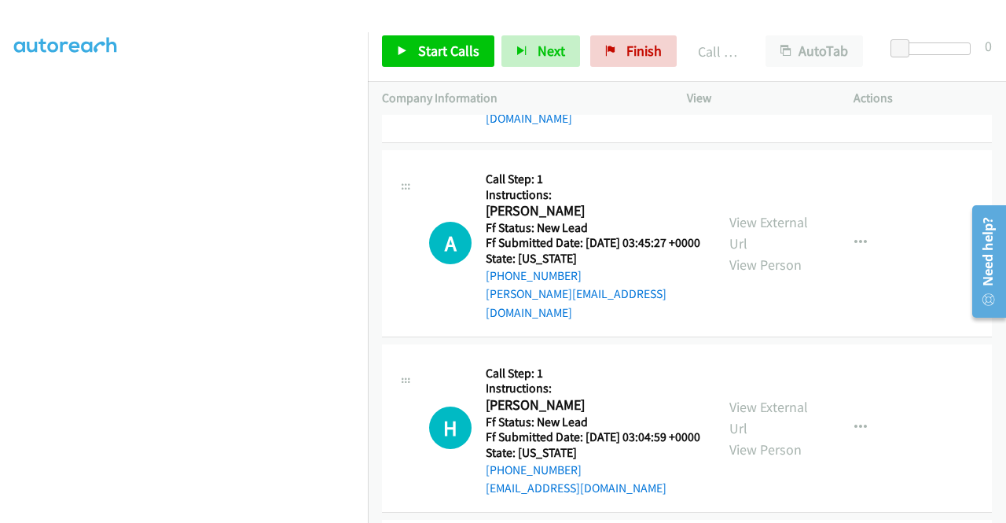
scroll to position [5131, 0]
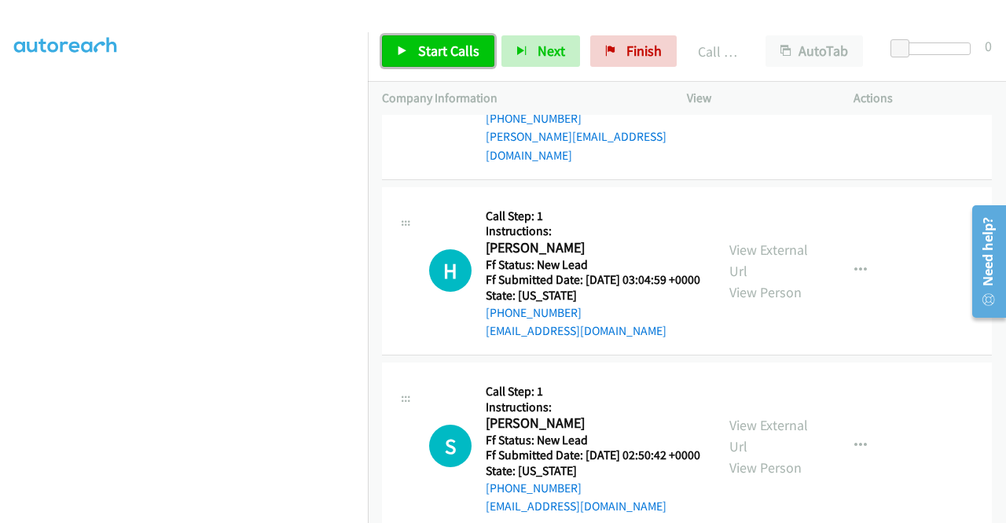
click at [453, 53] on span "Start Calls" at bounding box center [448, 51] width 61 height 18
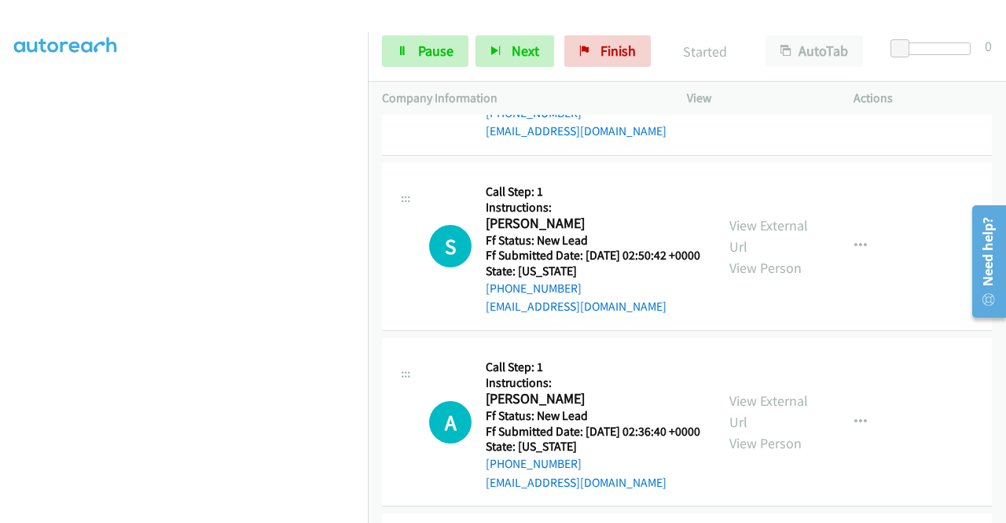
scroll to position [5367, 0]
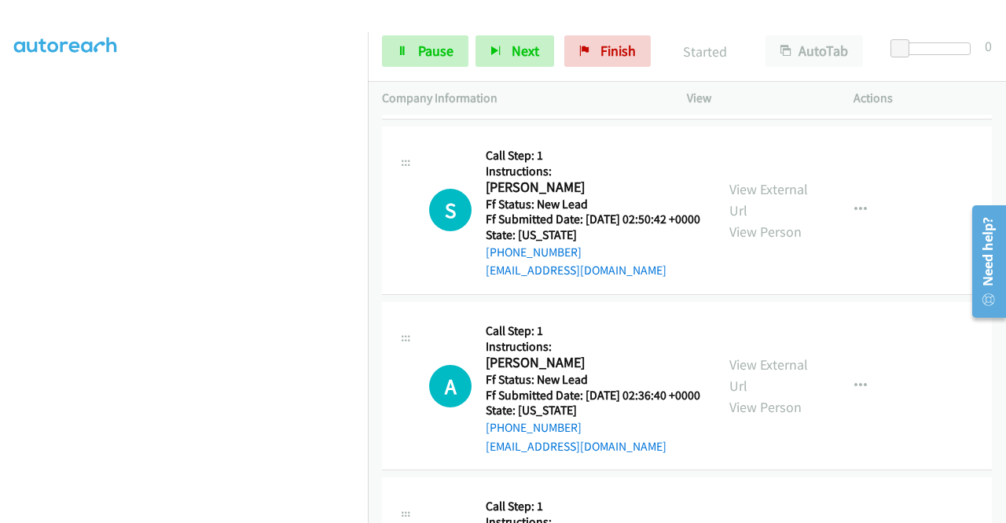
click at [781, 44] on link "View External Url" at bounding box center [769, 24] width 79 height 39
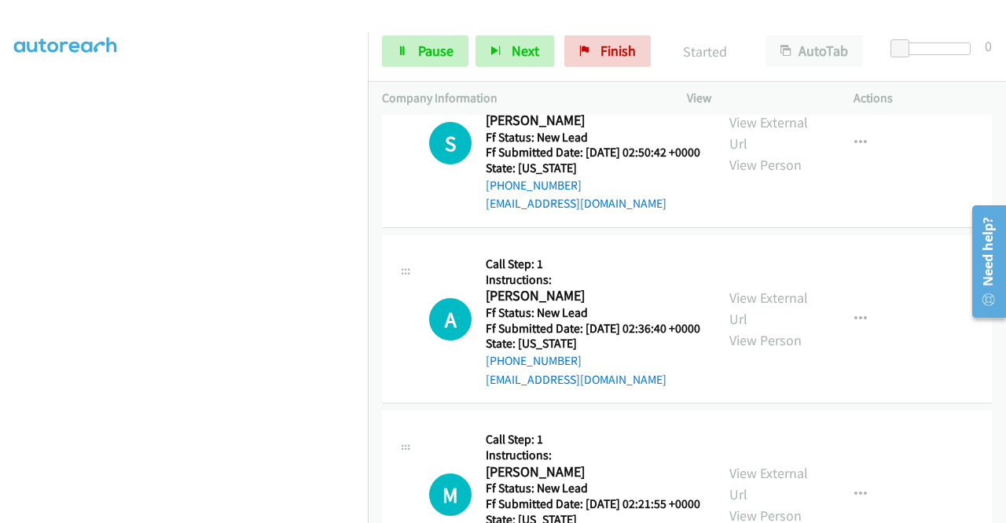
scroll to position [5524, 0]
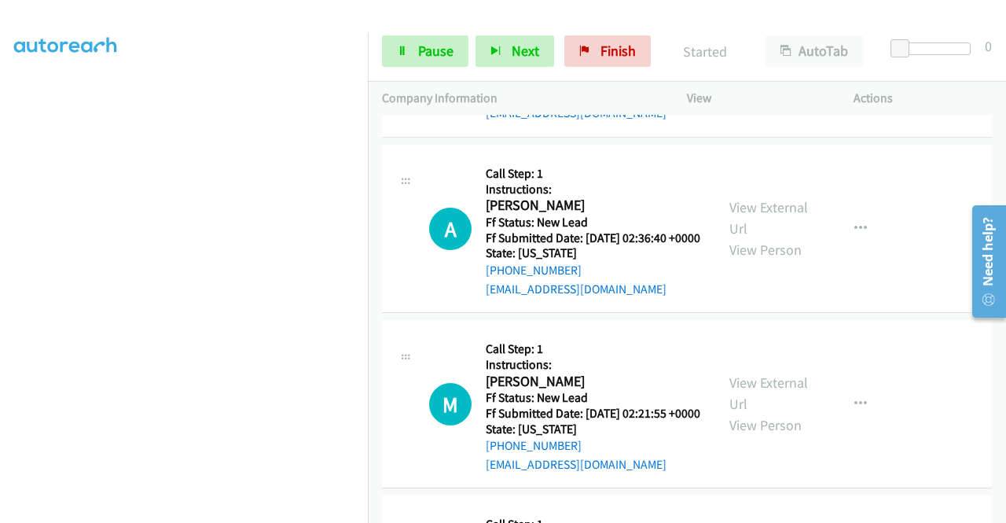
click at [756, 62] on link "View External Url" at bounding box center [769, 42] width 79 height 39
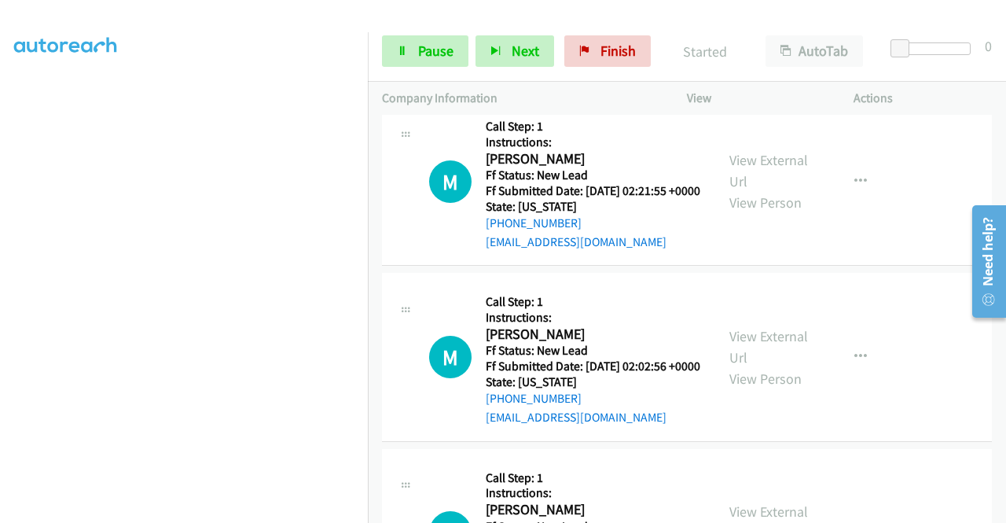
scroll to position [5760, 0]
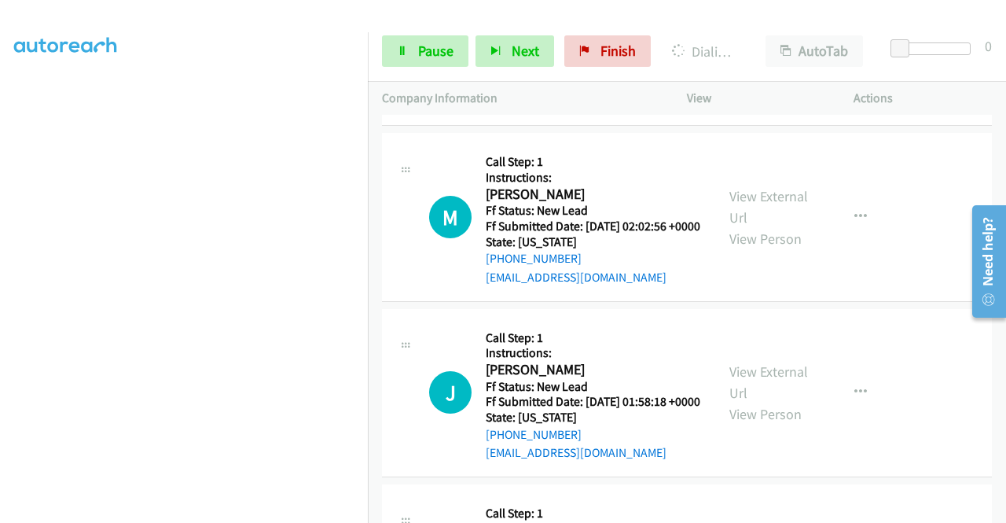
scroll to position [5917, 0]
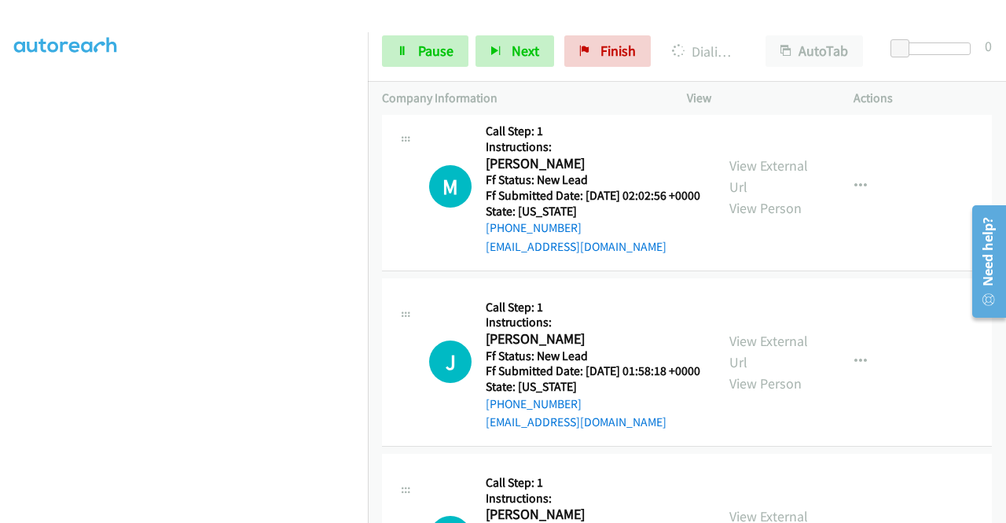
click at [771, 20] on link "View External Url" at bounding box center [769, -1] width 79 height 39
drag, startPoint x: 906, startPoint y: 90, endPoint x: 682, endPoint y: 148, distance: 230.5
click at [906, 90] on p "Actions" at bounding box center [923, 98] width 138 height 19
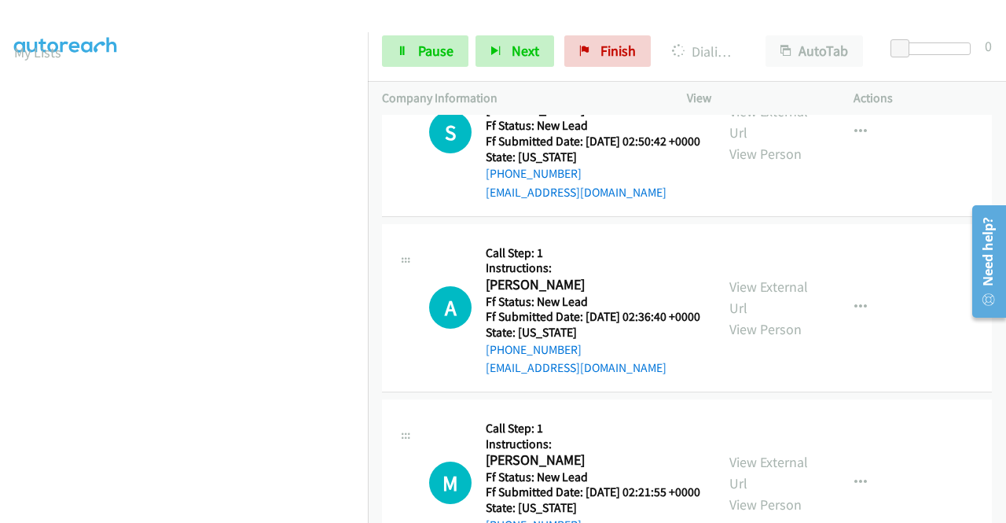
scroll to position [358, 0]
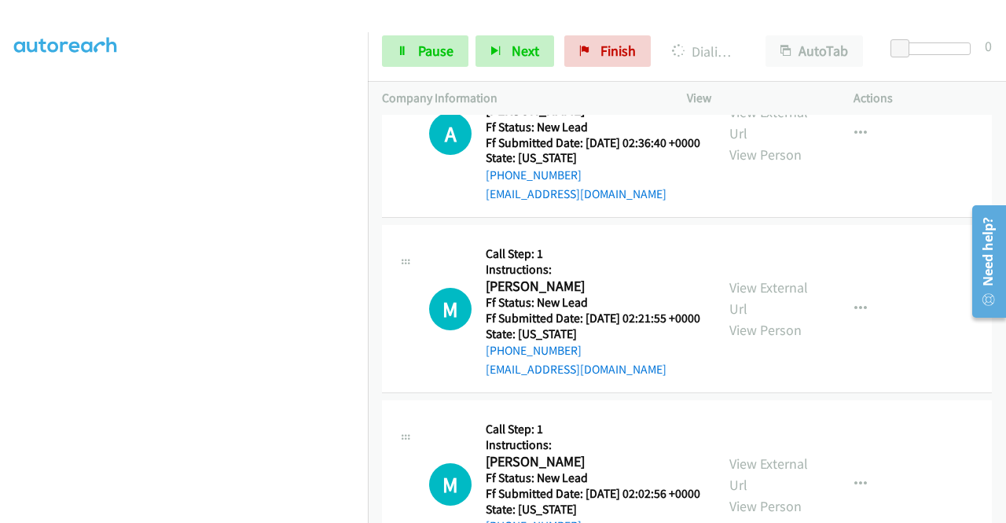
scroll to position [44, 0]
click at [432, 55] on span "Pause" at bounding box center [435, 51] width 35 height 18
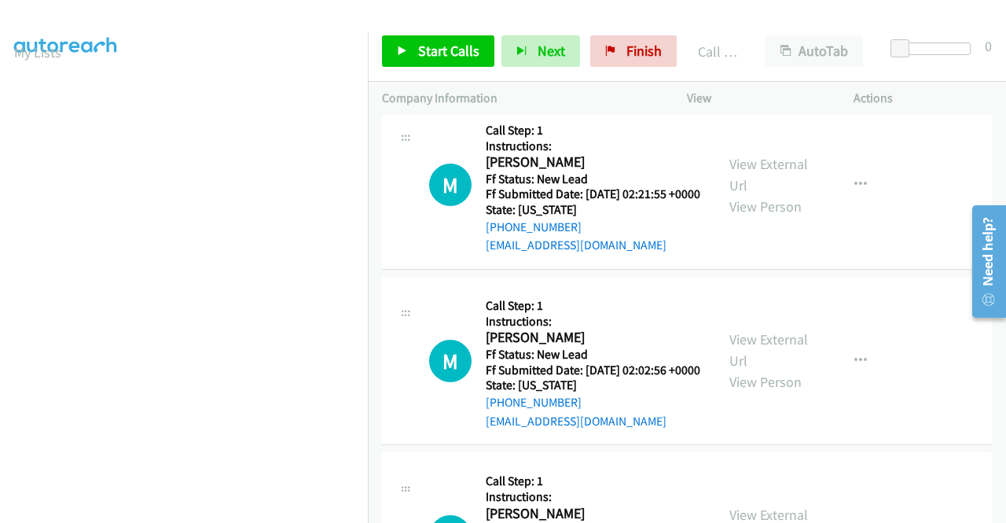
drag, startPoint x: 578, startPoint y: 254, endPoint x: 585, endPoint y: 263, distance: 11.2
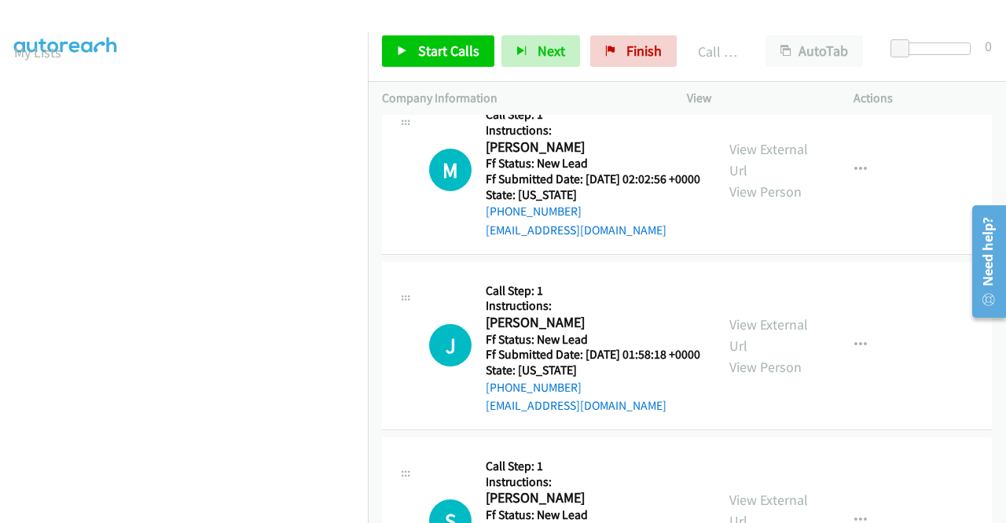
scroll to position [6091, 0]
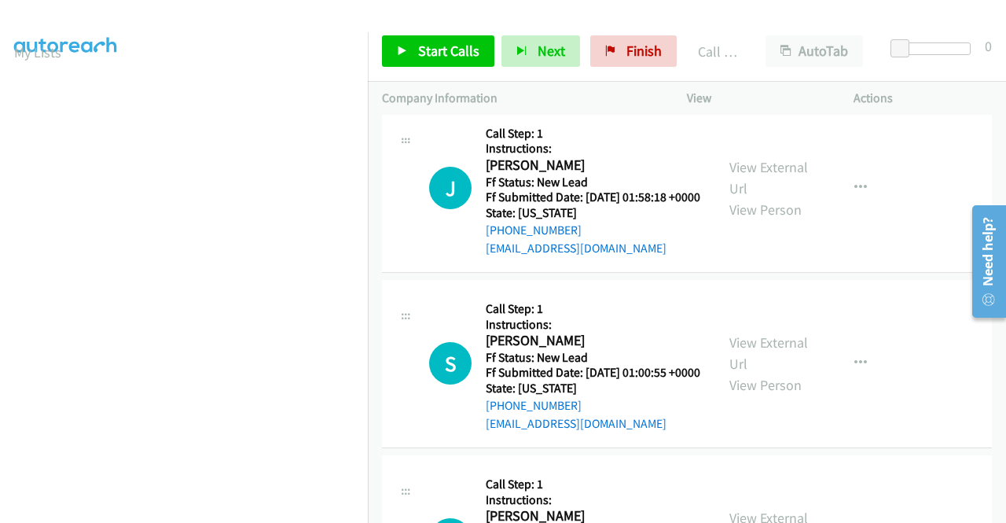
click at [765, 22] on link "View External Url" at bounding box center [769, 2] width 79 height 39
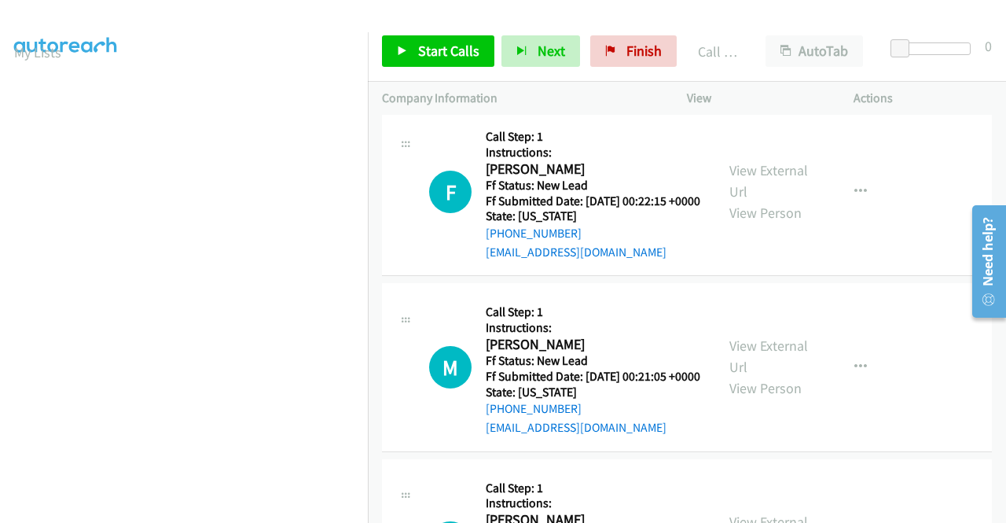
scroll to position [6641, 0]
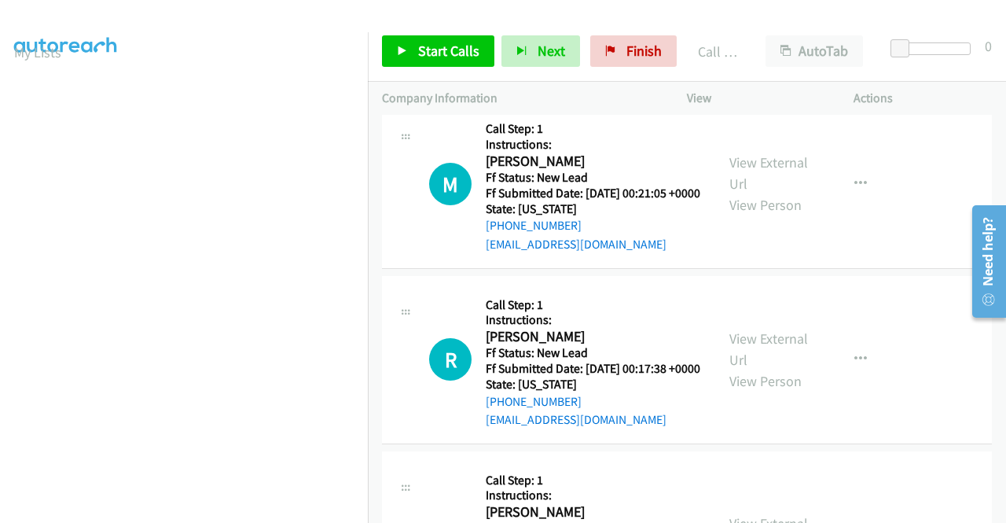
scroll to position [6798, 0]
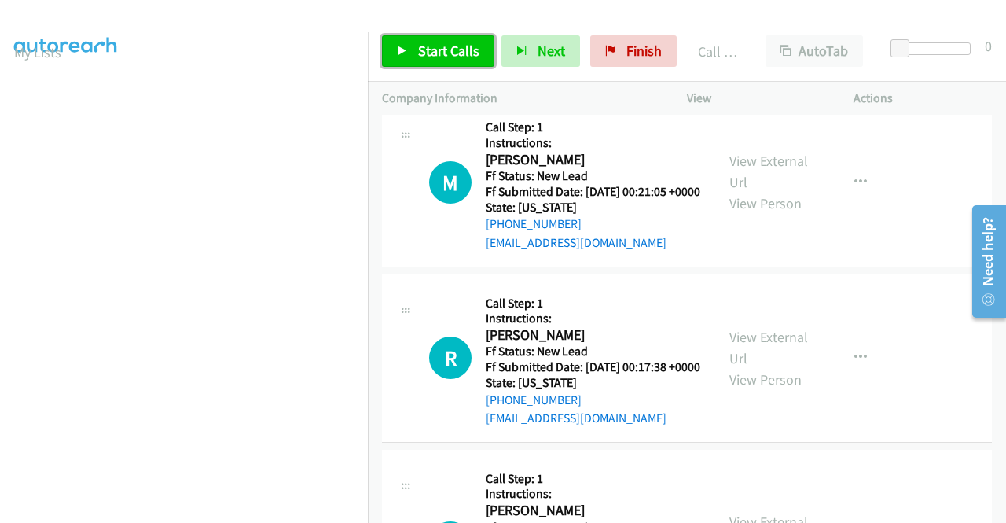
drag, startPoint x: 428, startPoint y: 46, endPoint x: 438, endPoint y: 45, distance: 10.2
click at [428, 46] on span "Start Calls" at bounding box center [448, 51] width 61 height 18
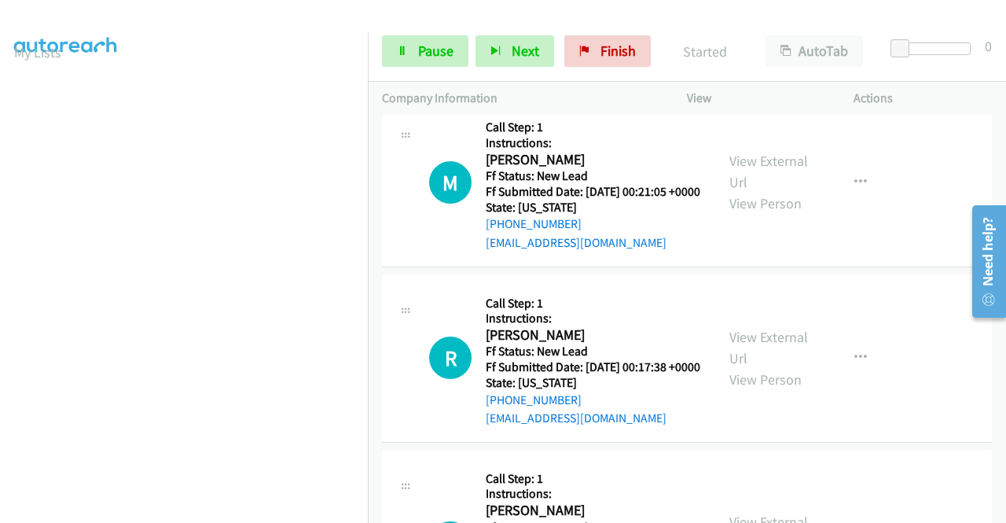
click at [907, 84] on div "Actions" at bounding box center [923, 98] width 167 height 33
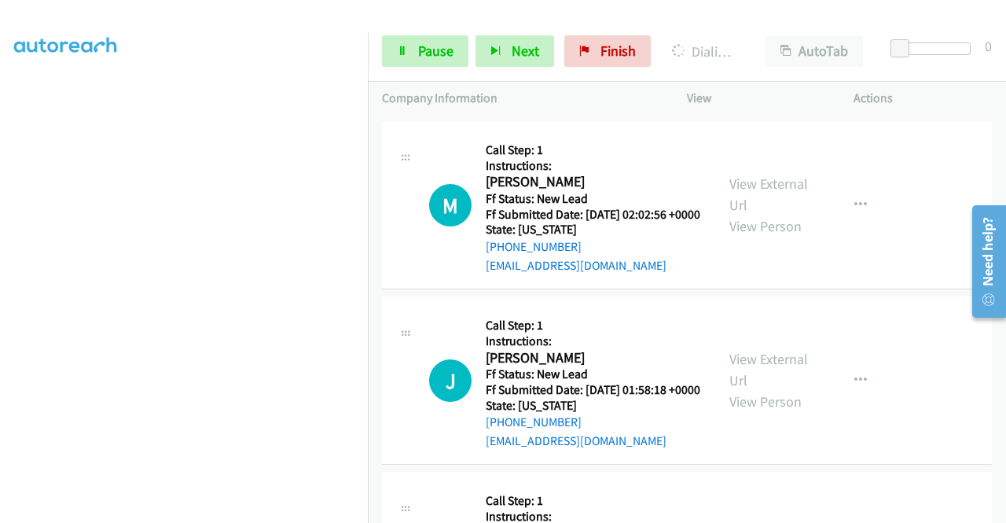
scroll to position [5934, 0]
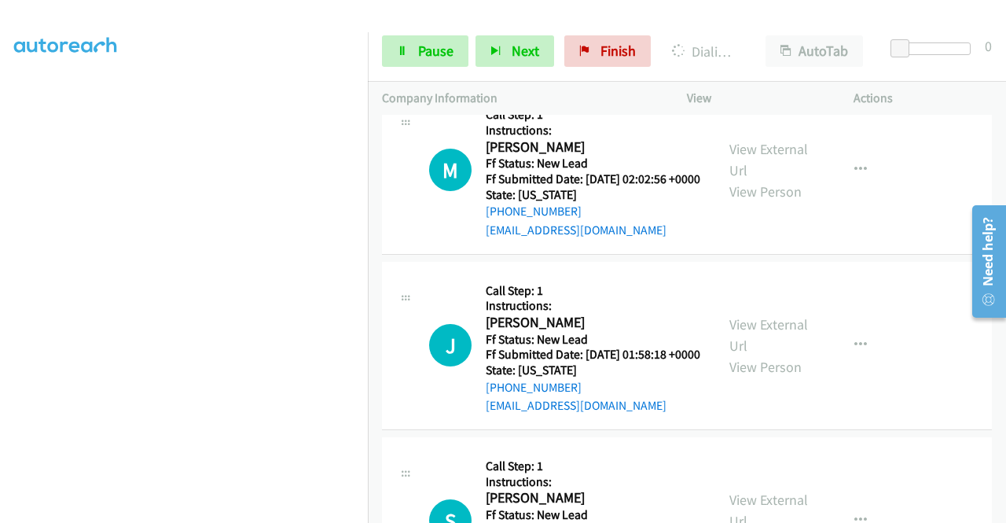
scroll to position [0, 0]
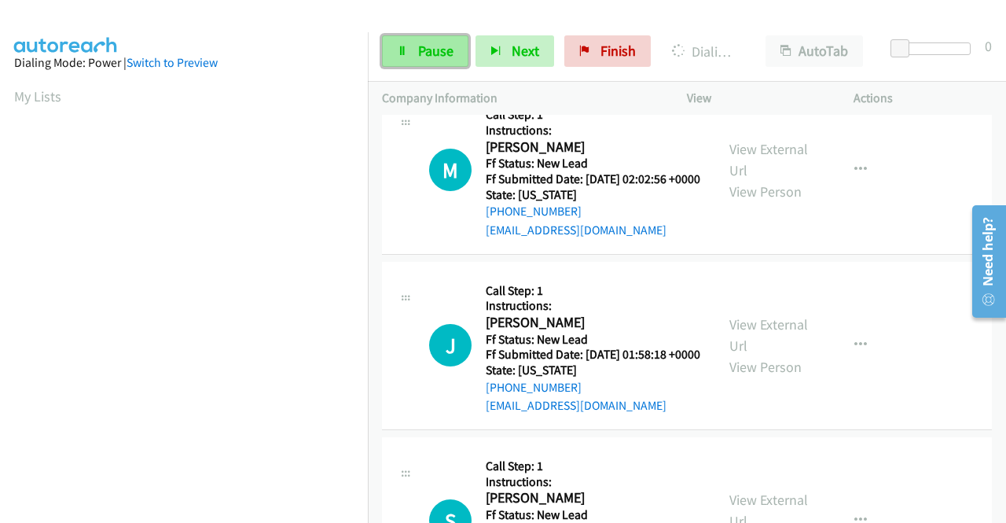
click at [406, 52] on icon at bounding box center [402, 51] width 11 height 11
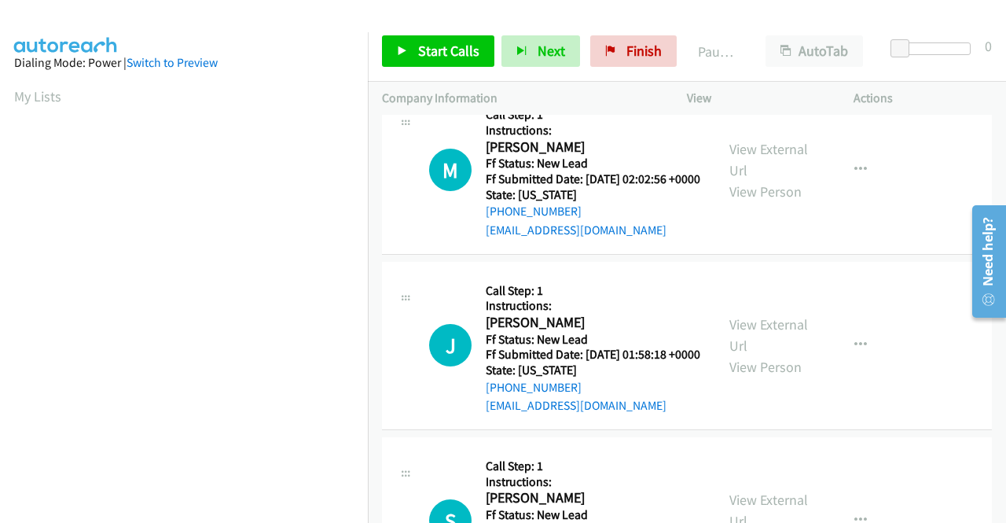
click at [924, 86] on div "Actions" at bounding box center [923, 98] width 167 height 33
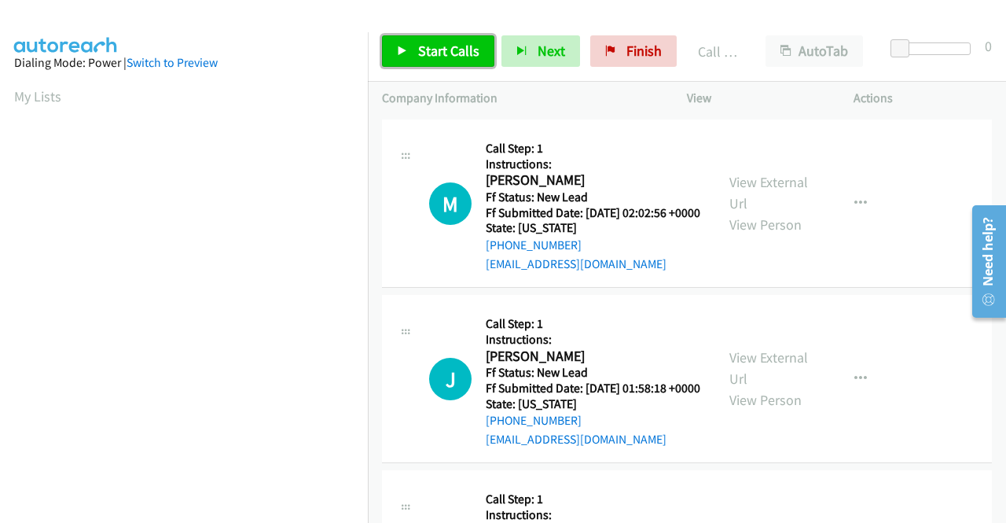
click at [428, 55] on span "Start Calls" at bounding box center [448, 51] width 61 height 18
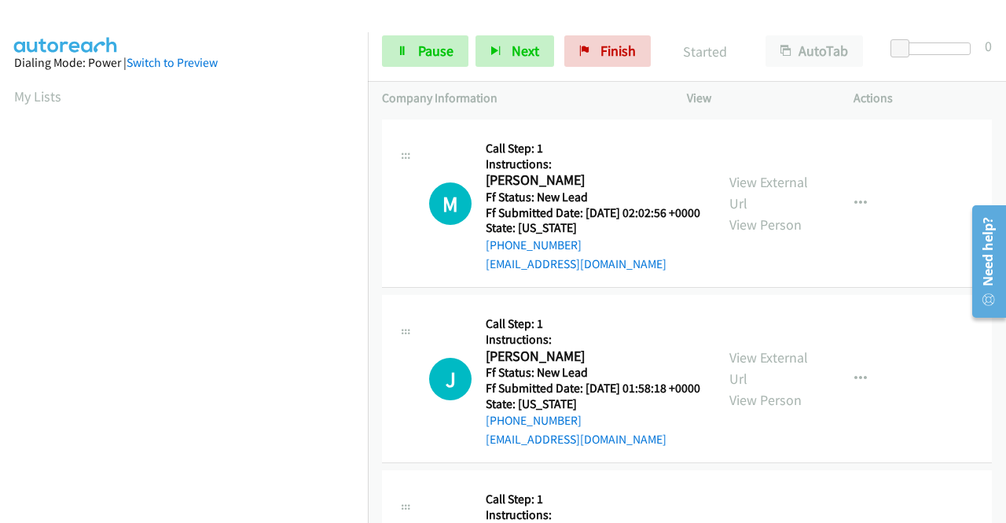
click at [542, 95] on link "Call was successful?" at bounding box center [538, 87] width 105 height 15
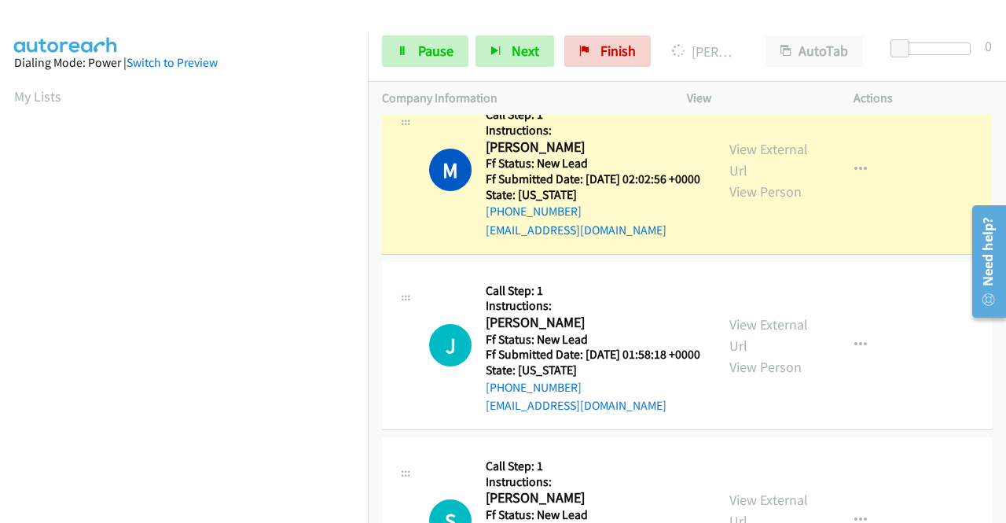
drag, startPoint x: 935, startPoint y: 97, endPoint x: 904, endPoint y: 104, distance: 32.2
click at [935, 97] on p "Actions" at bounding box center [923, 98] width 138 height 19
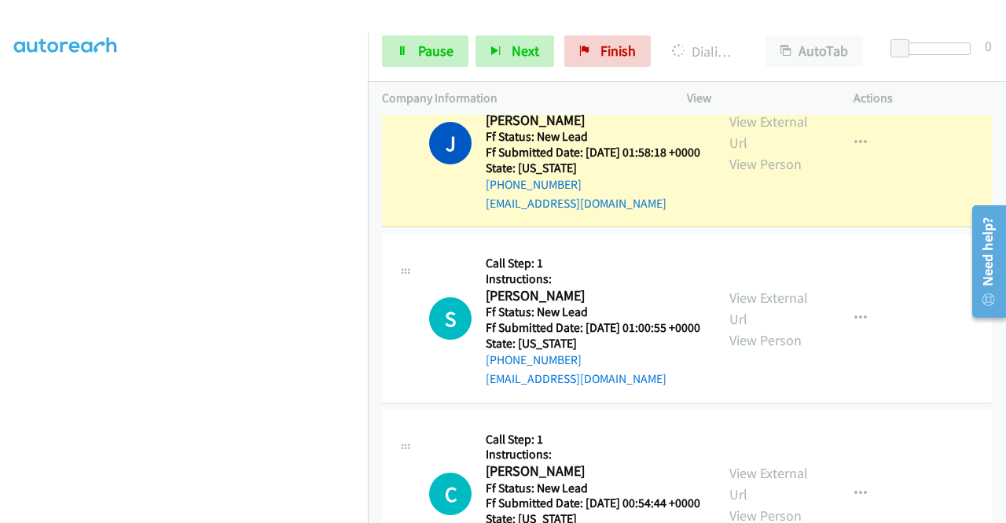
scroll to position [325, 0]
click at [538, 35] on link "Call was successful?" at bounding box center [538, 27] width 105 height 15
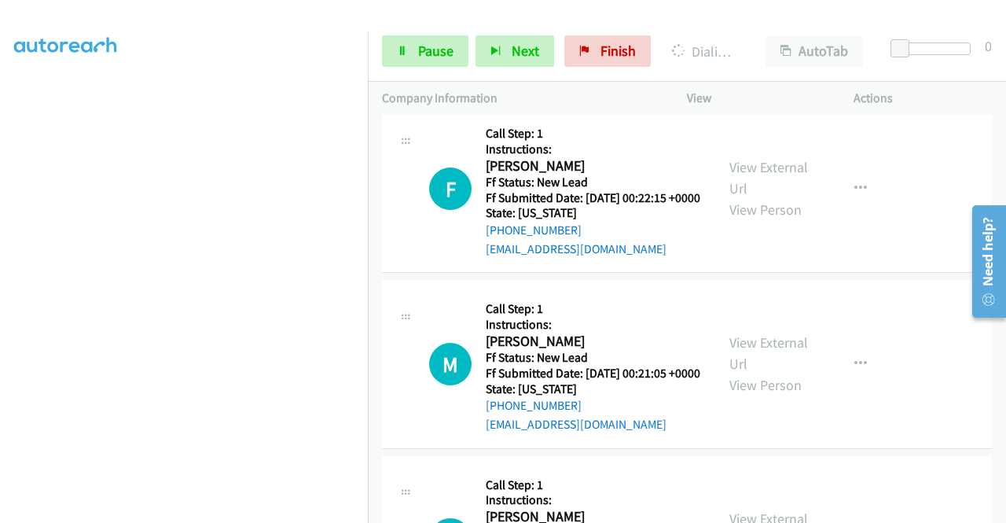
scroll to position [6641, 0]
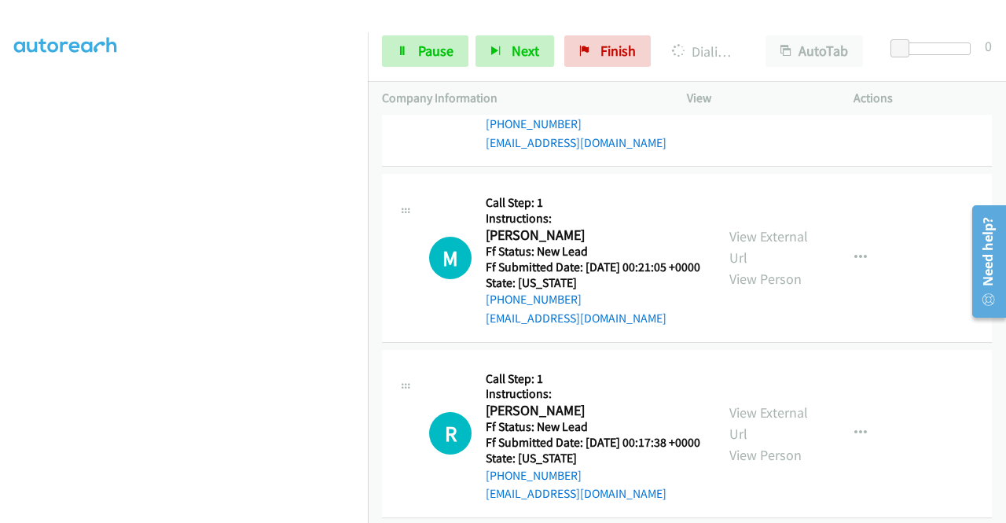
scroll to position [6877, 0]
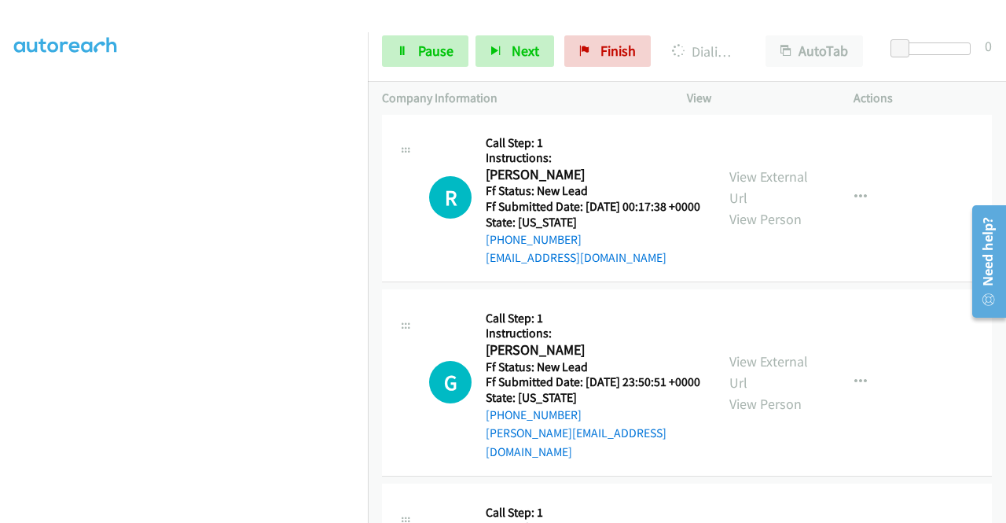
scroll to position [7034, 0]
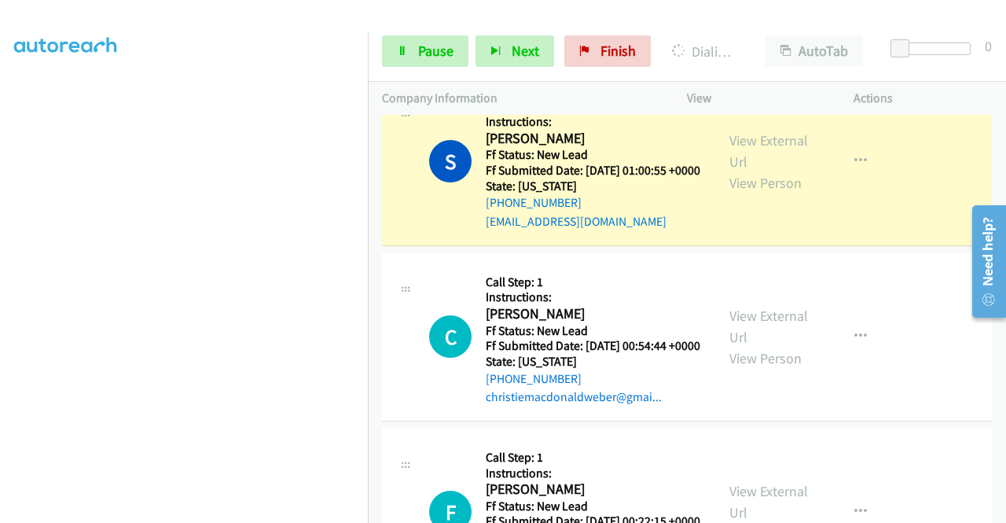
scroll to position [358, 0]
click at [489, 53] on link "Call was successful?" at bounding box center [538, 46] width 105 height 15
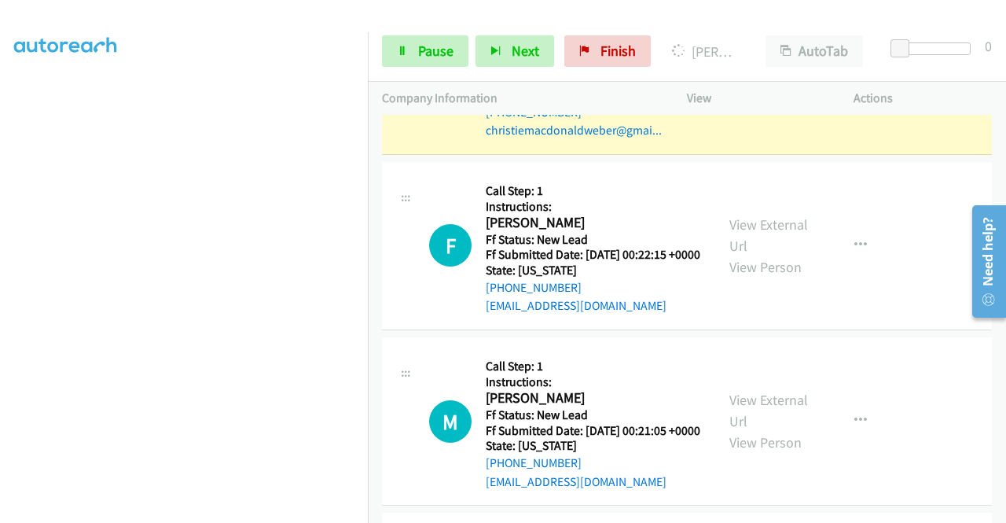
scroll to position [6641, 0]
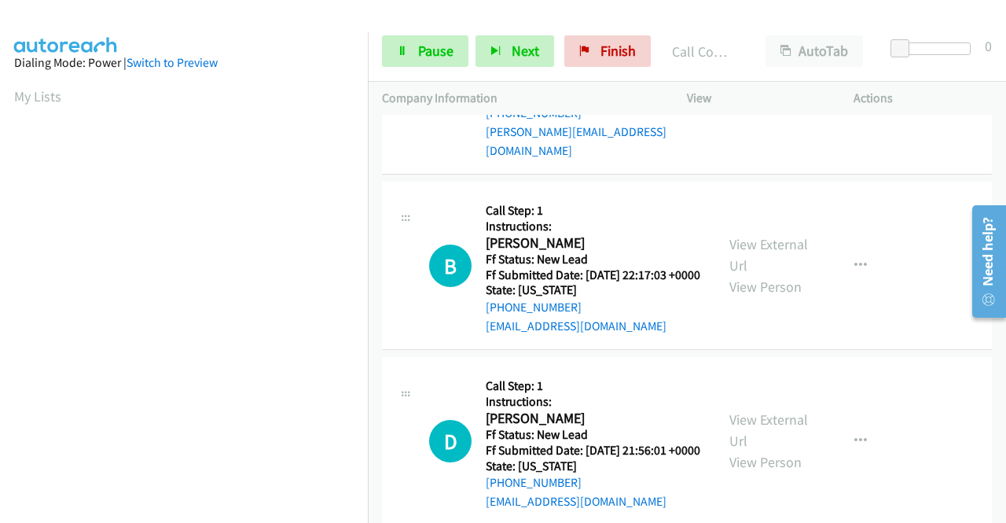
scroll to position [7349, 0]
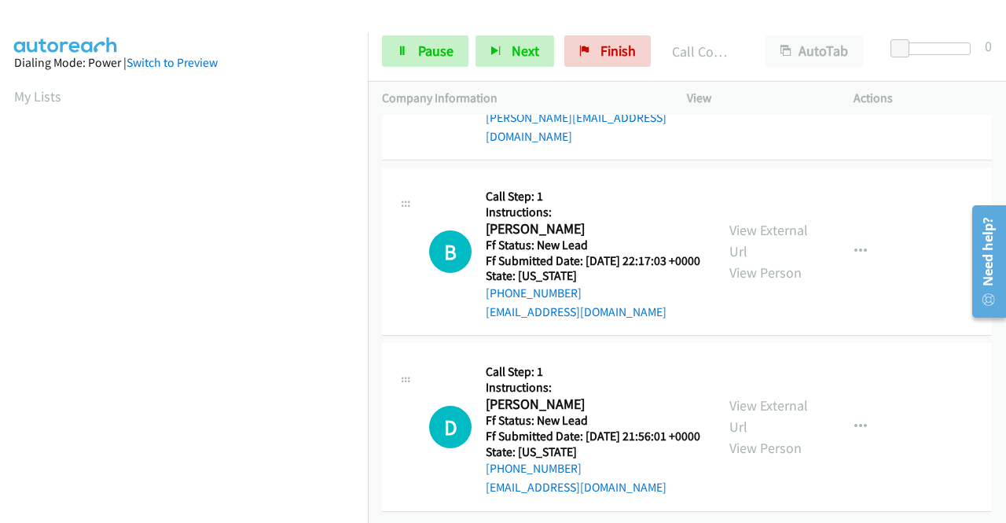
click at [782, 75] on link "View External Url" at bounding box center [769, 55] width 79 height 39
click at [791, 260] on link "View External Url" at bounding box center [769, 240] width 79 height 39
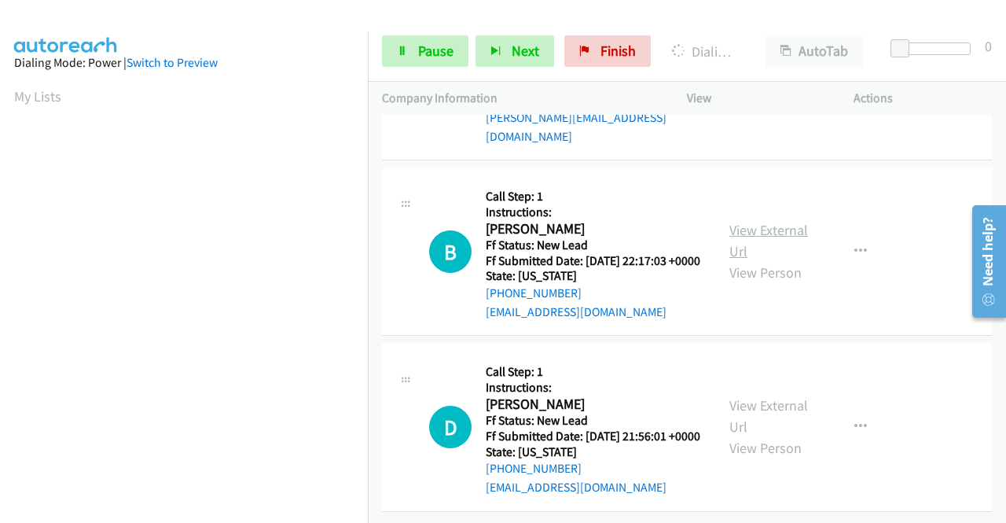
scroll to position [89, 0]
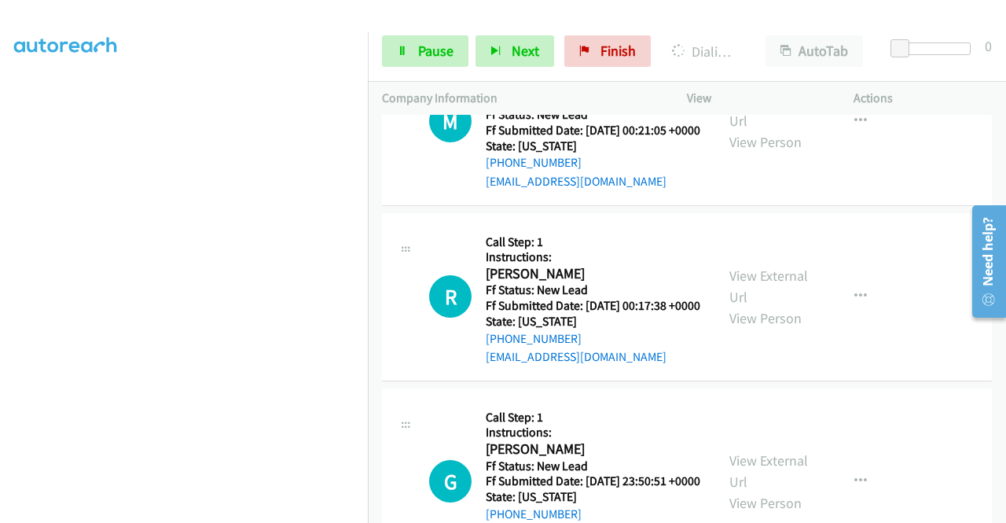
scroll to position [358, 0]
click at [403, 55] on icon at bounding box center [402, 51] width 11 height 11
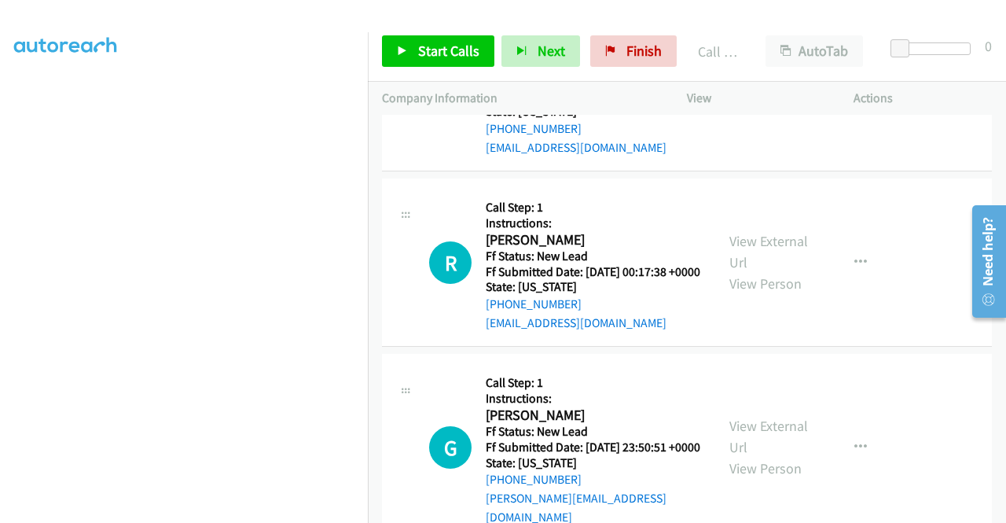
scroll to position [7017, 0]
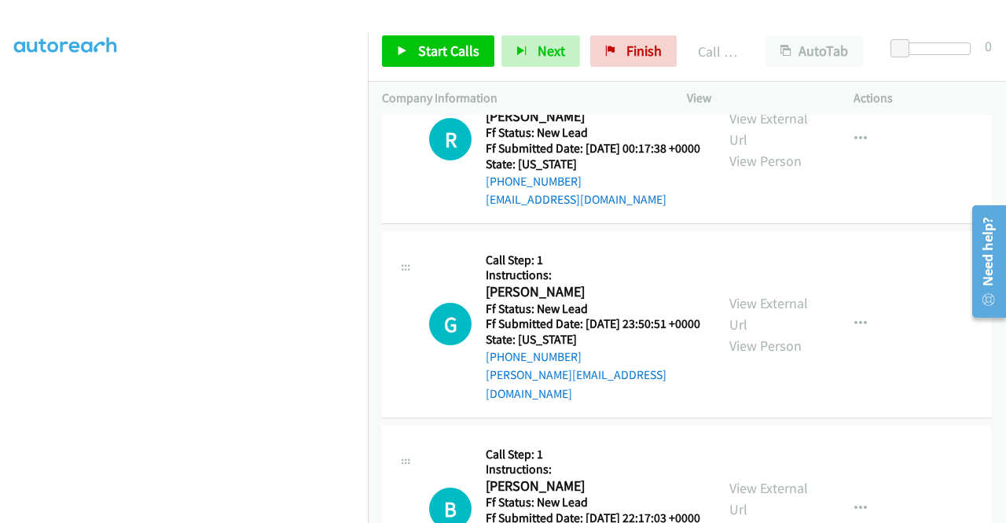
scroll to position [7095, 0]
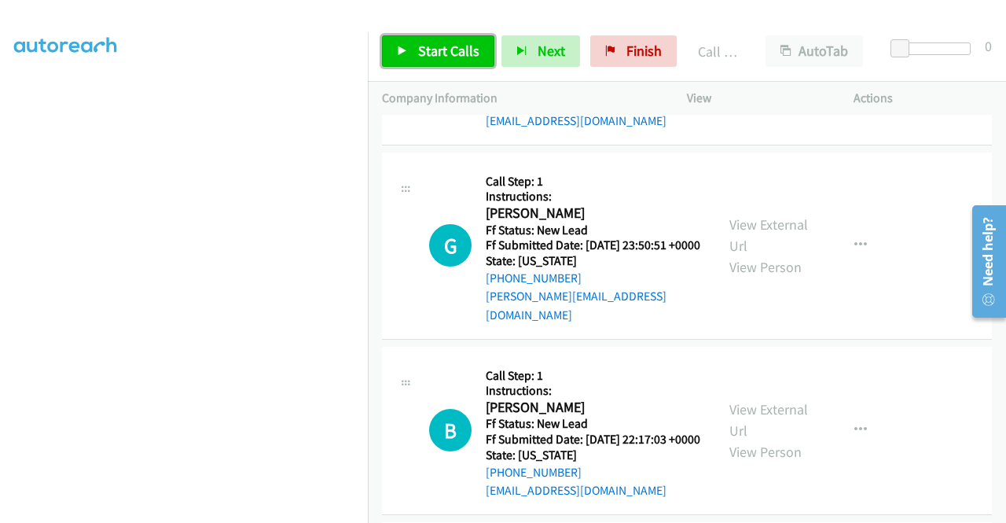
click at [438, 50] on span "Start Calls" at bounding box center [448, 51] width 61 height 18
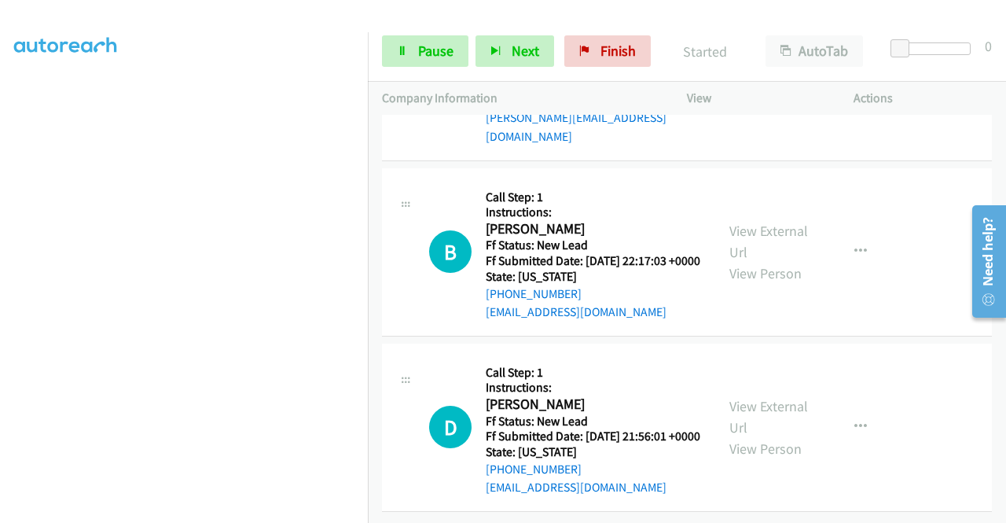
scroll to position [7810, 0]
click at [753, 397] on link "View External Url" at bounding box center [769, 416] width 79 height 39
click at [895, 111] on div "Actions" at bounding box center [923, 98] width 167 height 33
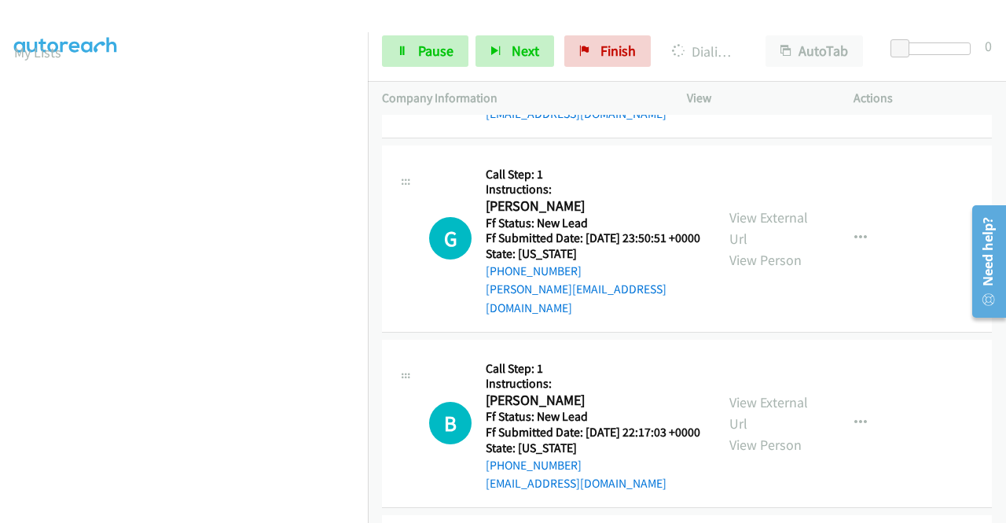
scroll to position [358, 0]
click at [281, 14] on div at bounding box center [496, 30] width 992 height 61
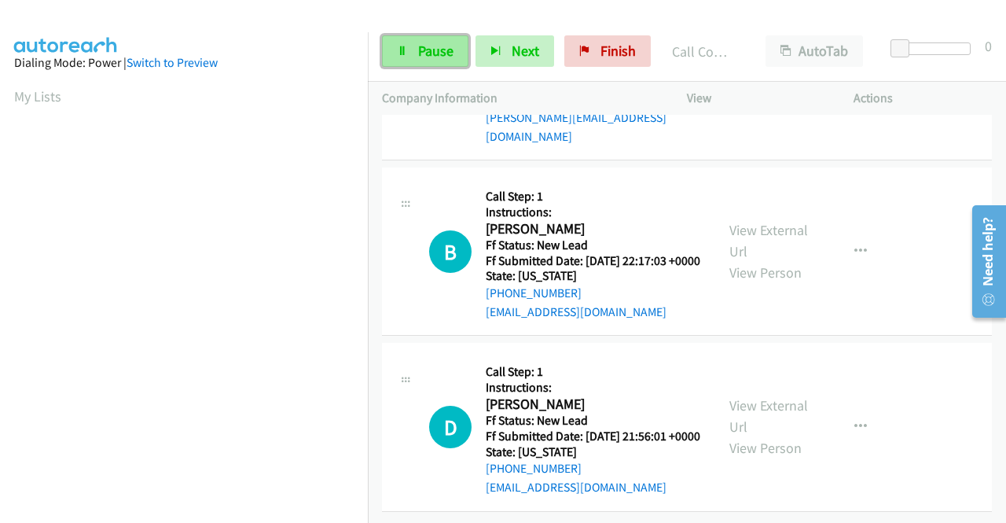
drag, startPoint x: 434, startPoint y: 50, endPoint x: 428, endPoint y: 56, distance: 8.4
click at [434, 50] on span "Pause" at bounding box center [435, 51] width 35 height 18
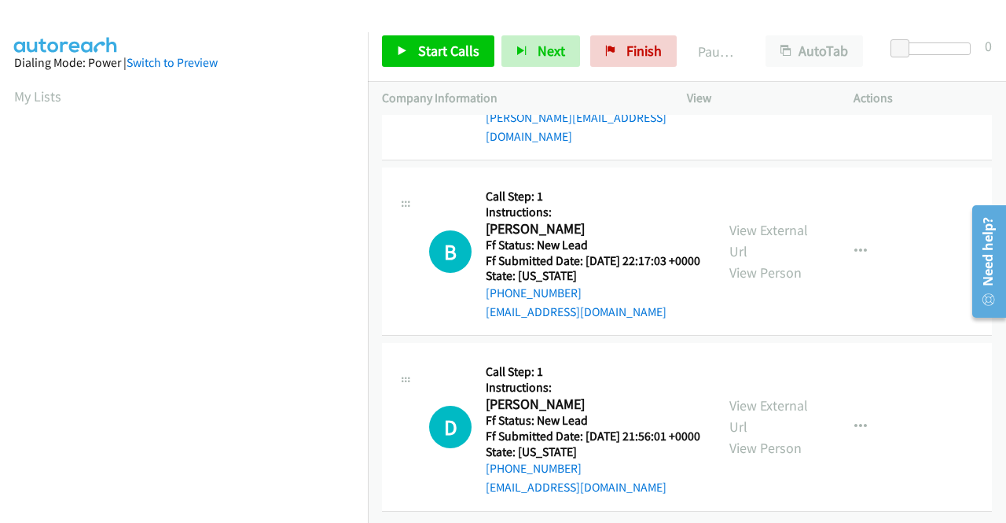
scroll to position [89, 0]
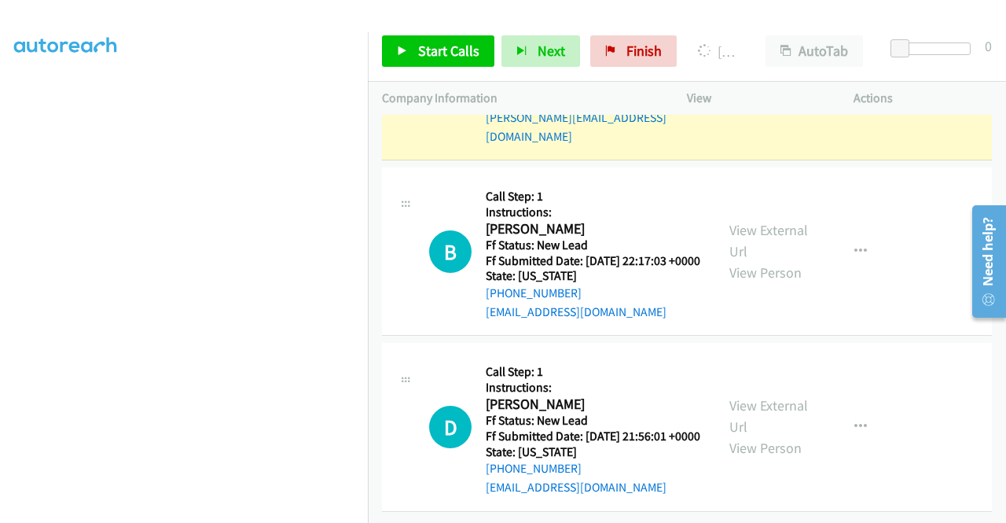
drag, startPoint x: 875, startPoint y: 26, endPoint x: 856, endPoint y: 5, distance: 28.4
click at [871, 21] on div "Start Calls Pause Next Finish Dialing George Donaldson AutoTab AutoTab 0" at bounding box center [687, 51] width 638 height 61
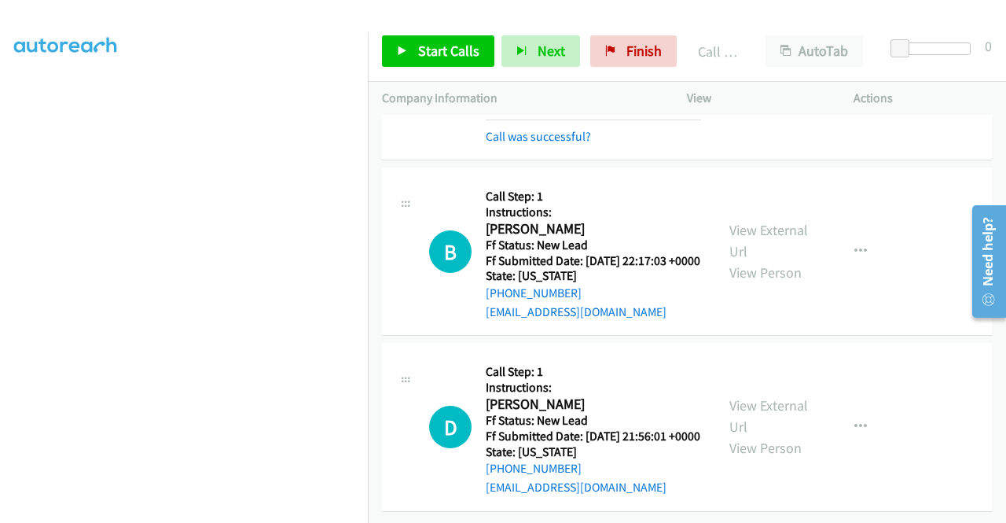
scroll to position [7558, 0]
click at [570, 144] on link "Call was successful?" at bounding box center [538, 136] width 105 height 15
click at [943, 68] on div "Start Calls Pause Next Finish Call Completed AutoTab AutoTab 0" at bounding box center [687, 51] width 638 height 61
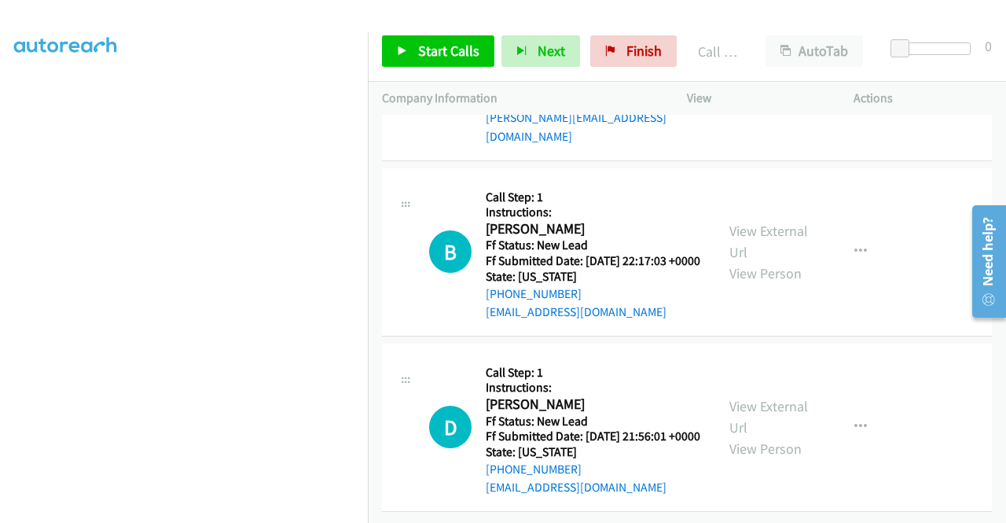
click at [461, 32] on div "Start Calls Pause Next Finish Call Completed AutoTab AutoTab 0" at bounding box center [687, 51] width 638 height 61
click at [467, 42] on span "Start Calls" at bounding box center [448, 51] width 61 height 18
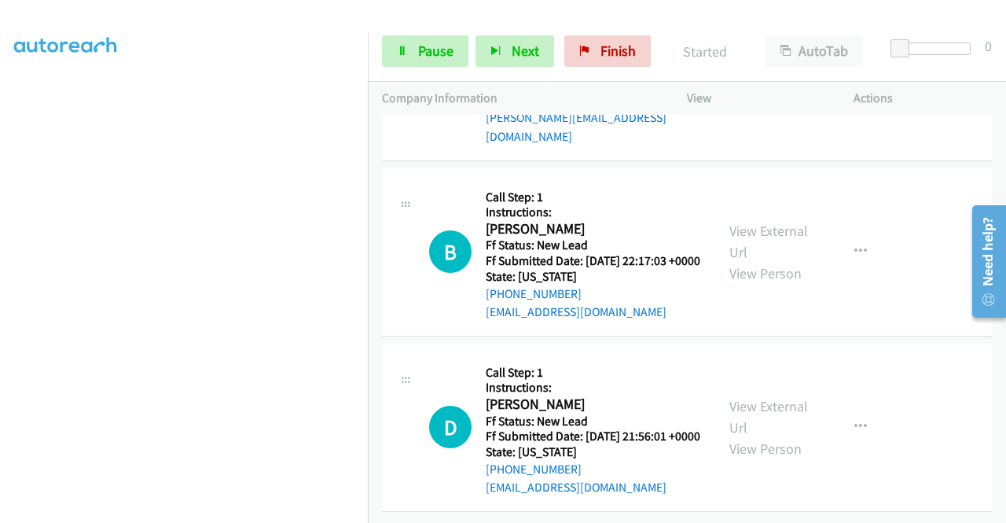
click at [944, 94] on p "Actions" at bounding box center [923, 98] width 138 height 19
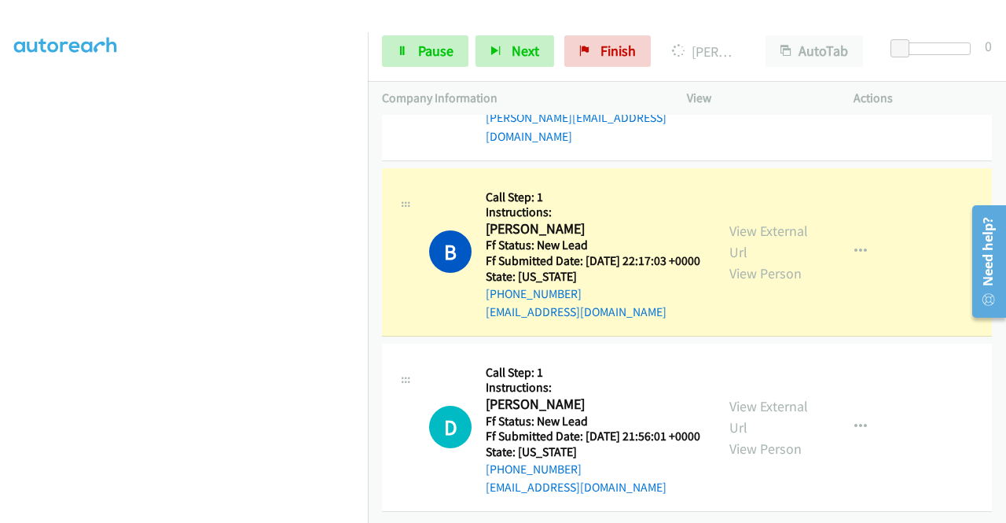
scroll to position [0, 0]
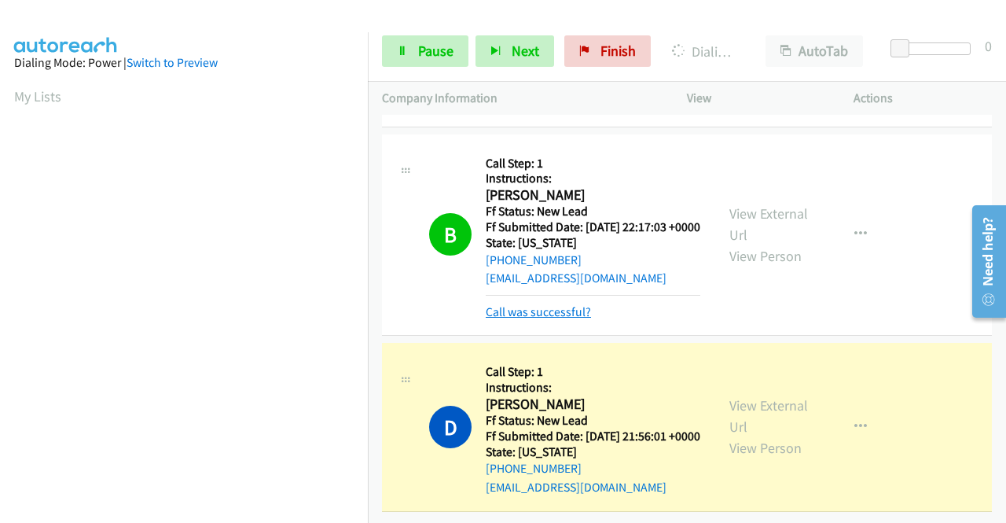
click at [572, 318] on link "Call was successful?" at bounding box center [538, 311] width 105 height 15
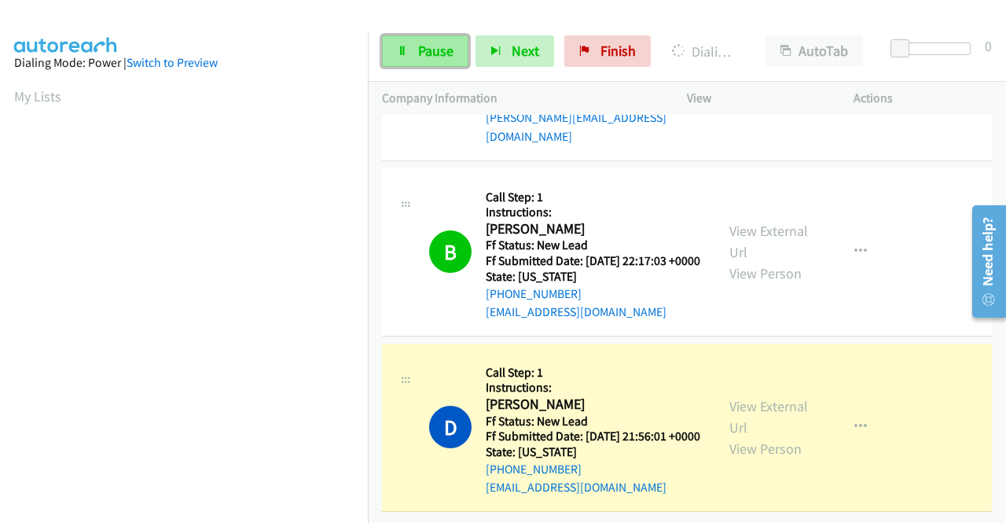
click at [410, 50] on link "Pause" at bounding box center [425, 50] width 86 height 31
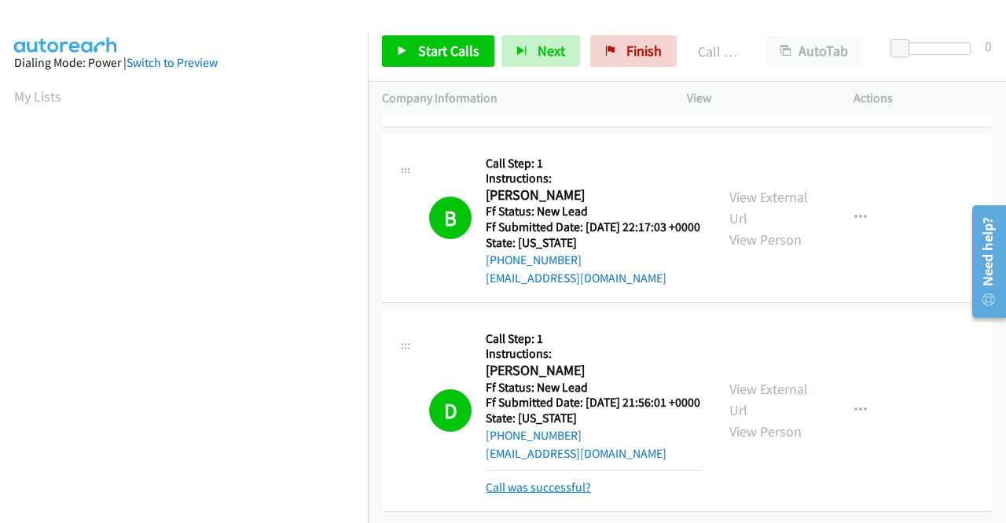
click at [555, 480] on link "Call was successful?" at bounding box center [538, 487] width 105 height 15
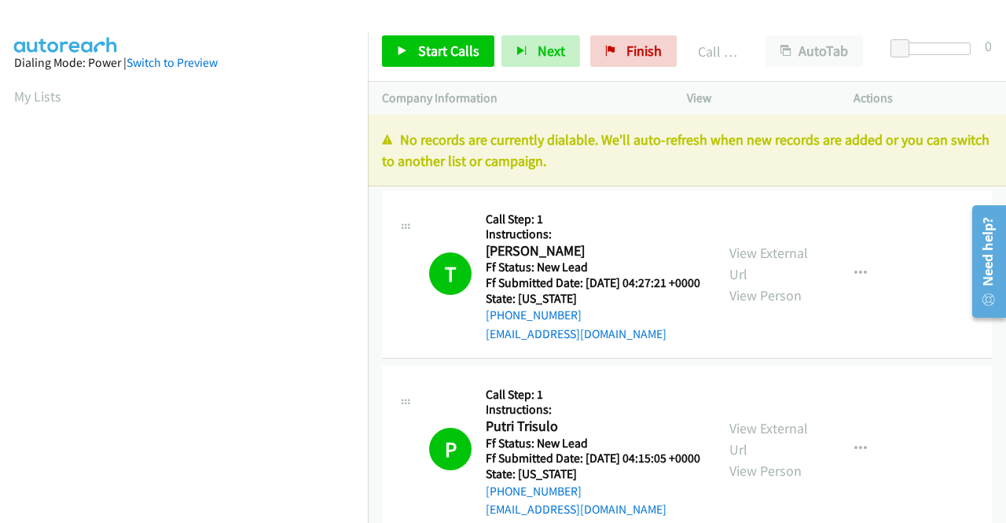
drag, startPoint x: 937, startPoint y: 88, endPoint x: 619, endPoint y: 79, distance: 317.7
click at [935, 89] on p "Actions" at bounding box center [923, 98] width 138 height 19
drag, startPoint x: 623, startPoint y: 59, endPoint x: 583, endPoint y: 81, distance: 45.7
click at [627, 59] on span "Finish" at bounding box center [644, 51] width 35 height 18
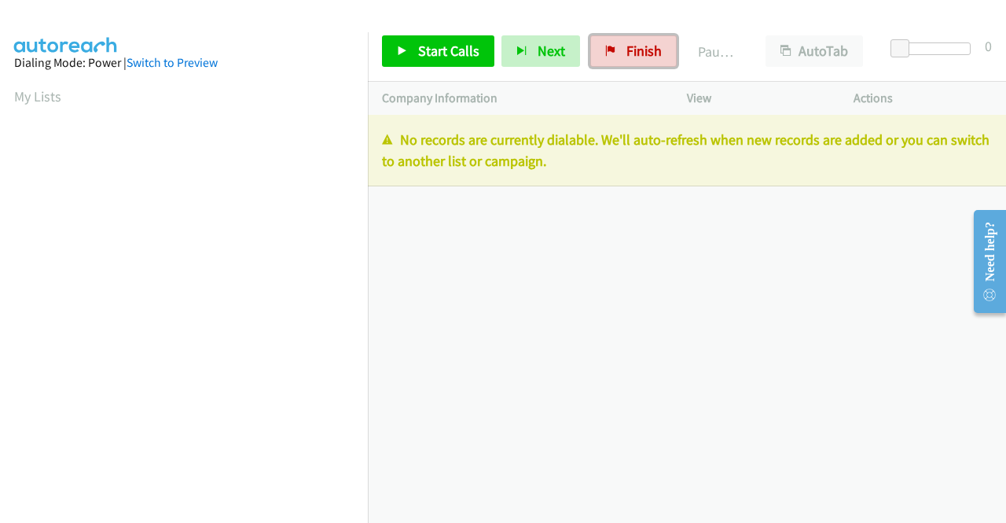
drag, startPoint x: 638, startPoint y: 43, endPoint x: 575, endPoint y: 75, distance: 70.3
click at [638, 43] on span "Finish" at bounding box center [644, 51] width 35 height 18
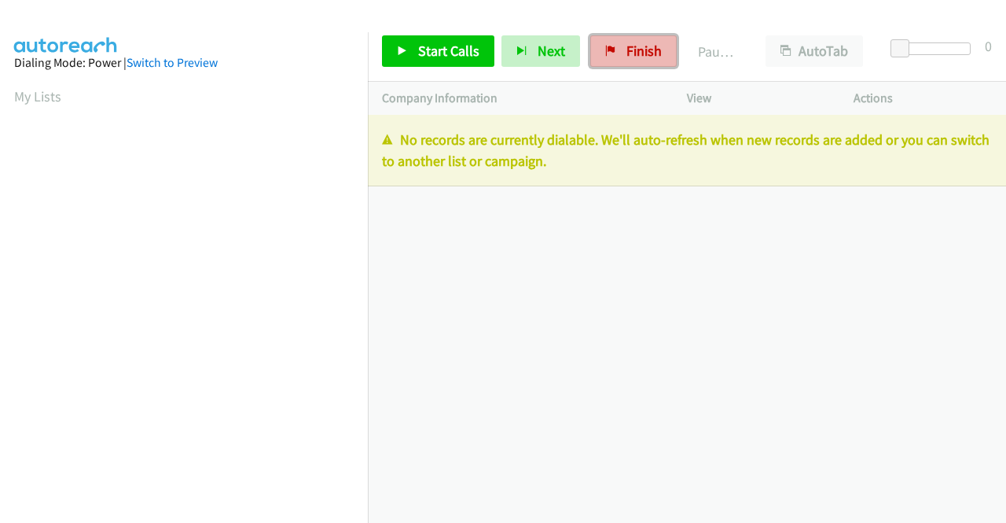
click at [631, 46] on span "Finish" at bounding box center [644, 51] width 35 height 18
click at [627, 54] on span "Finish" at bounding box center [644, 51] width 35 height 18
click at [631, 50] on span "Finish" at bounding box center [644, 51] width 35 height 18
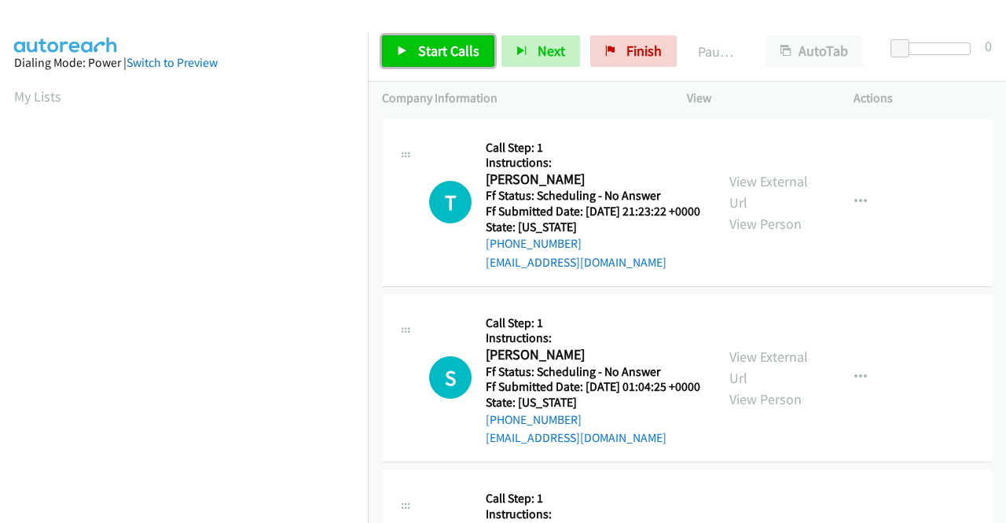
click at [434, 56] on span "Start Calls" at bounding box center [448, 51] width 61 height 18
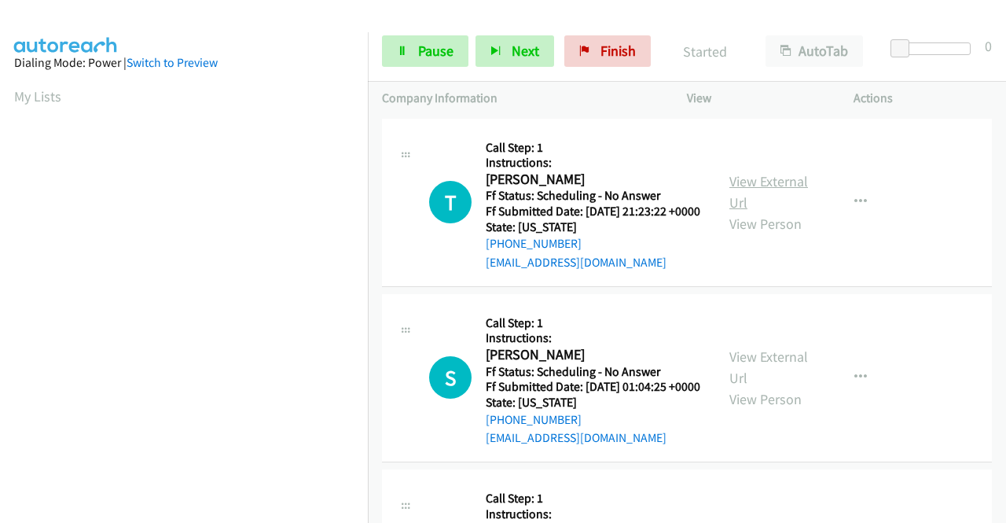
click at [784, 192] on link "View External Url" at bounding box center [769, 191] width 79 height 39
click at [780, 377] on link "View External Url" at bounding box center [769, 366] width 79 height 39
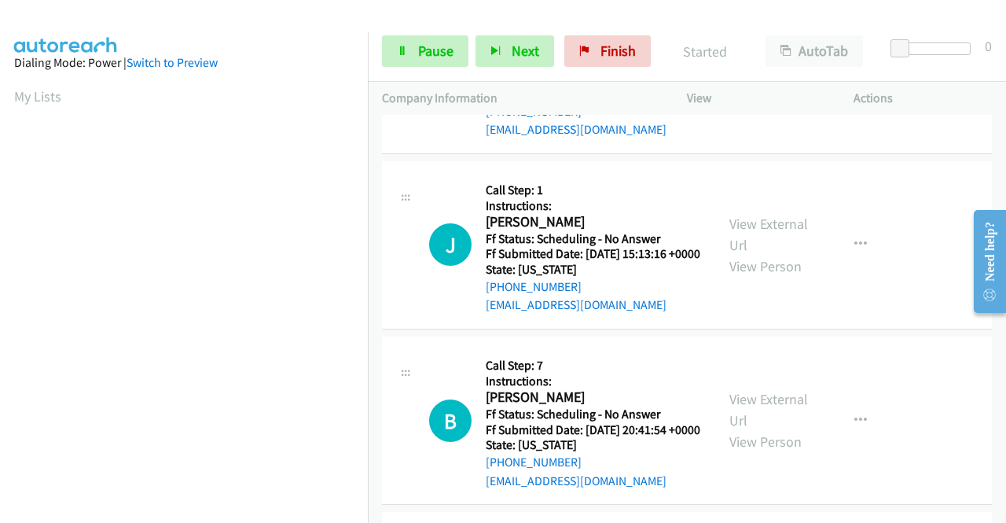
scroll to position [314, 0]
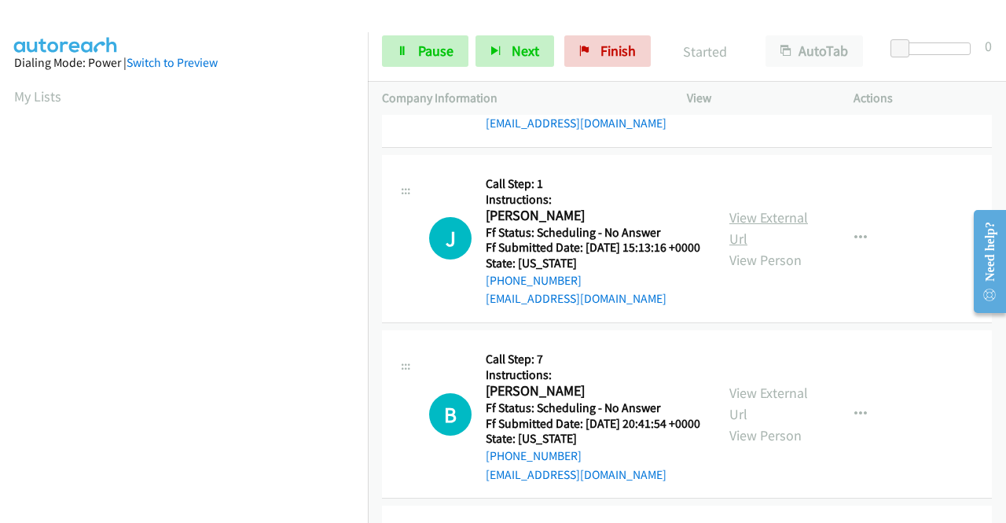
click at [777, 248] on link "View External Url" at bounding box center [769, 227] width 79 height 39
click at [441, 54] on span "Pause" at bounding box center [435, 51] width 35 height 18
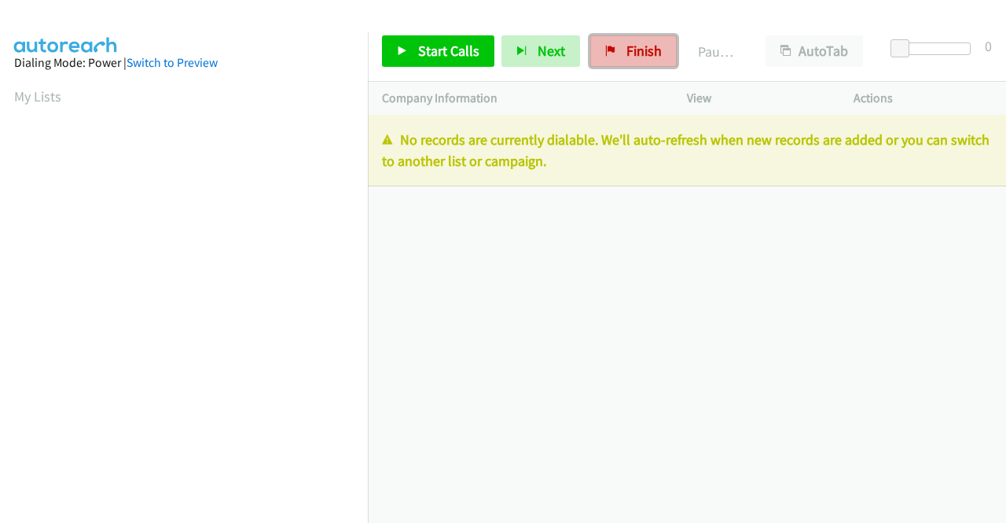
click at [627, 57] on span "Finish" at bounding box center [644, 51] width 35 height 18
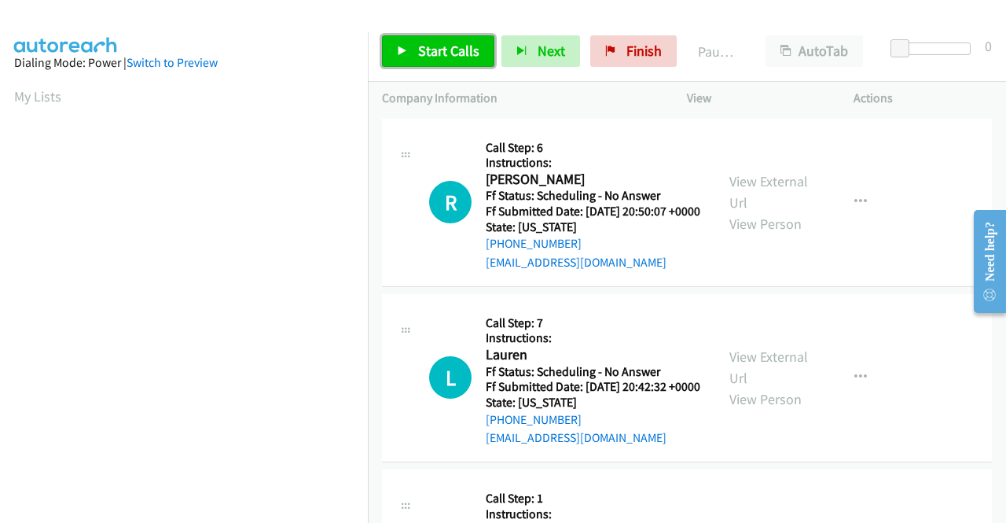
drag, startPoint x: 460, startPoint y: 53, endPoint x: 504, endPoint y: 77, distance: 50.3
click at [460, 53] on span "Start Calls" at bounding box center [448, 51] width 61 height 18
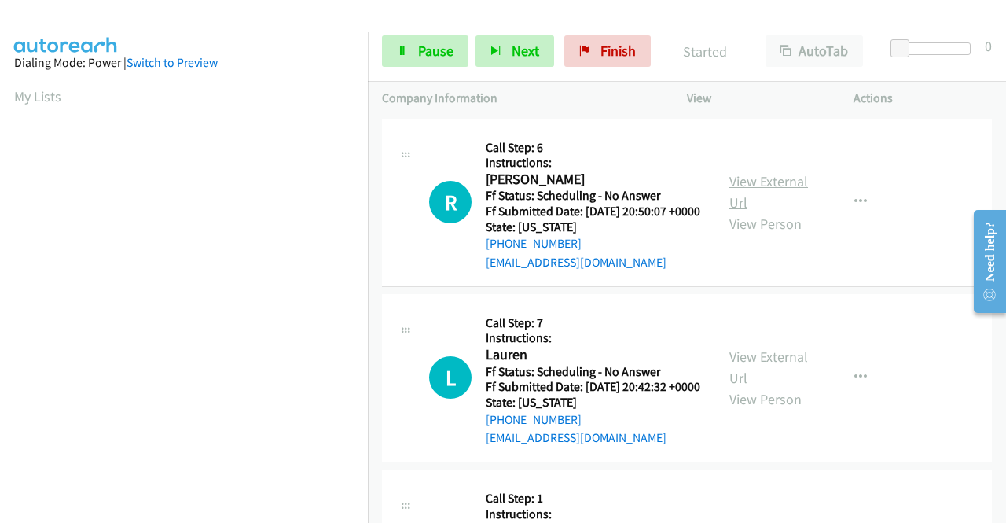
click at [795, 186] on link "View External Url" at bounding box center [769, 191] width 79 height 39
click at [773, 383] on link "View External Url" at bounding box center [769, 366] width 79 height 39
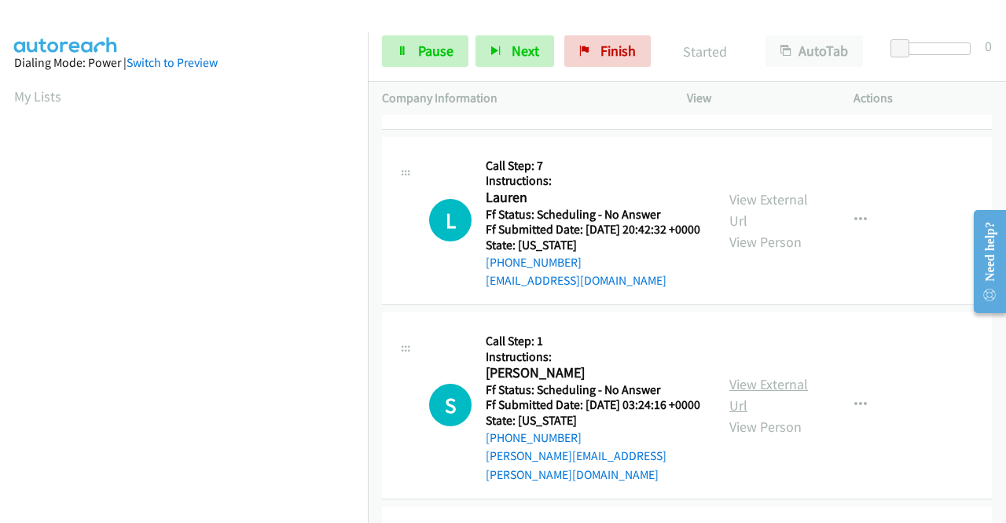
click at [771, 410] on link "View External Url" at bounding box center [769, 394] width 79 height 39
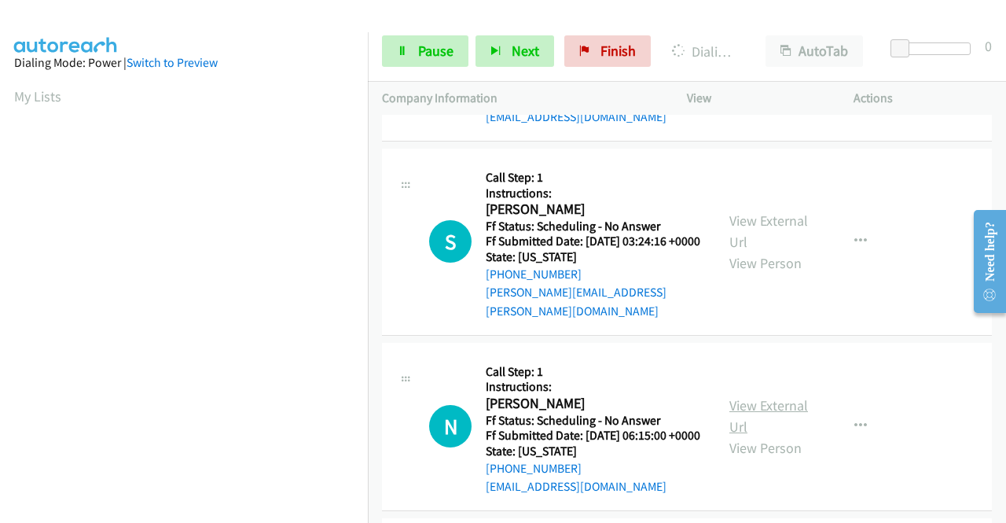
scroll to position [393, 0]
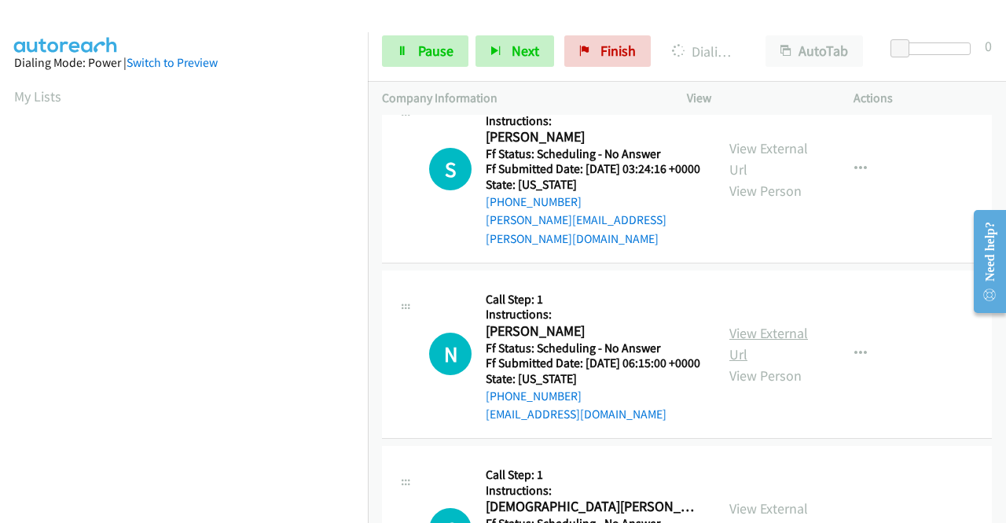
click at [764, 363] on link "View External Url" at bounding box center [769, 343] width 79 height 39
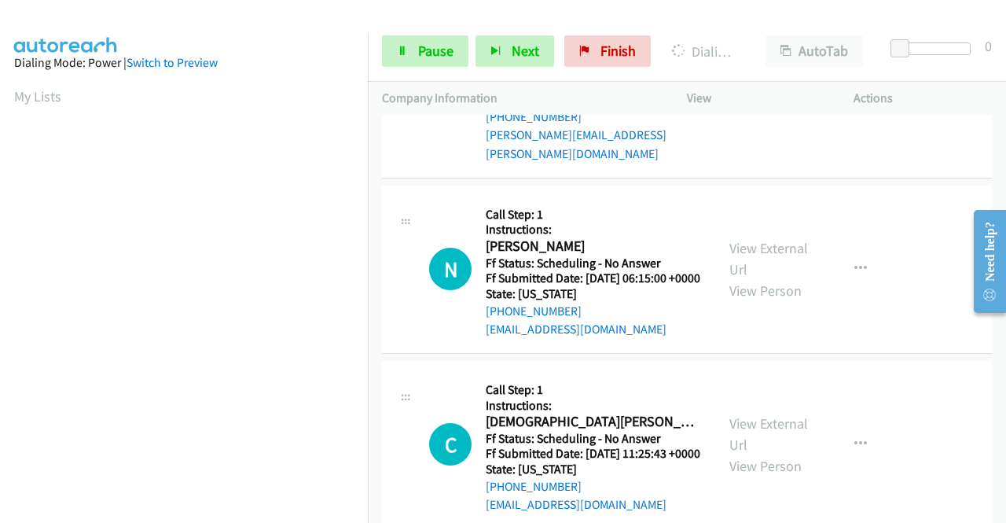
scroll to position [550, 0]
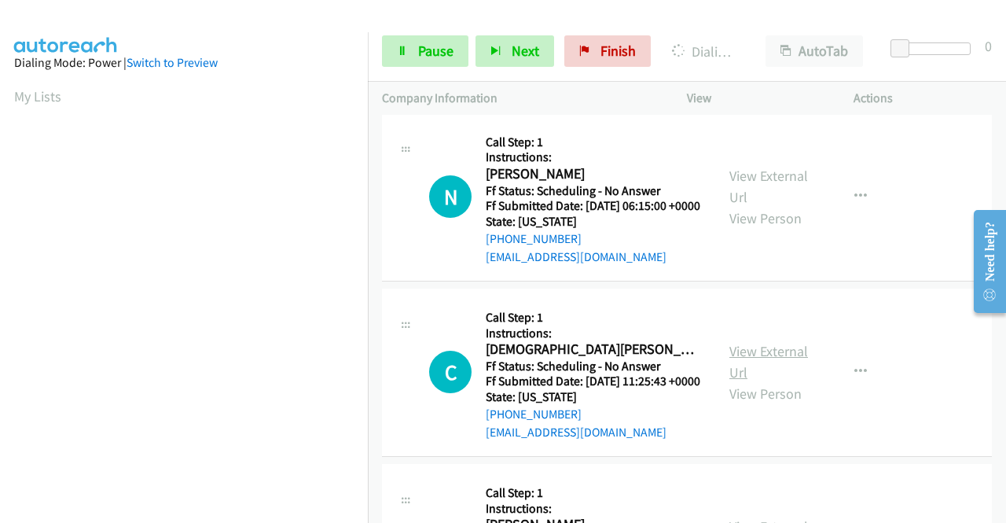
click at [796, 381] on link "View External Url" at bounding box center [769, 361] width 79 height 39
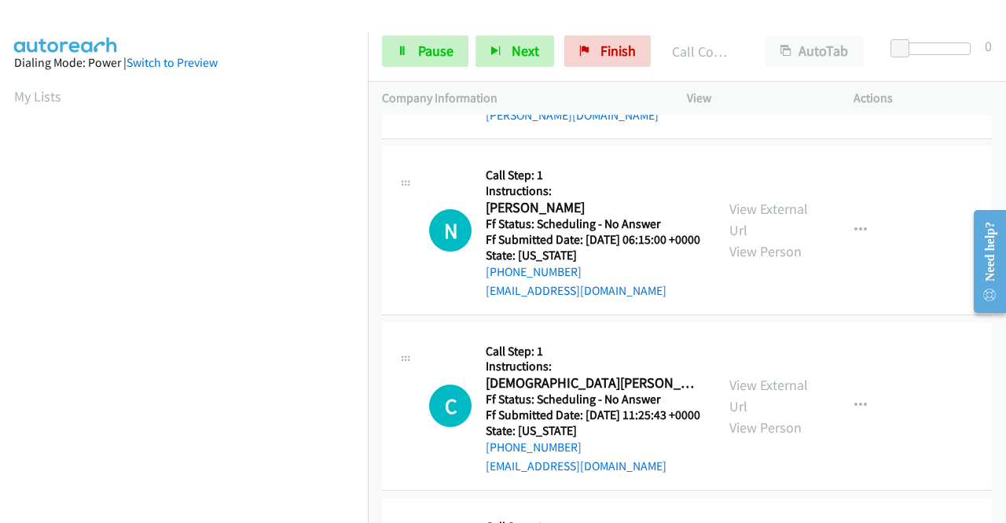
scroll to position [583, 0]
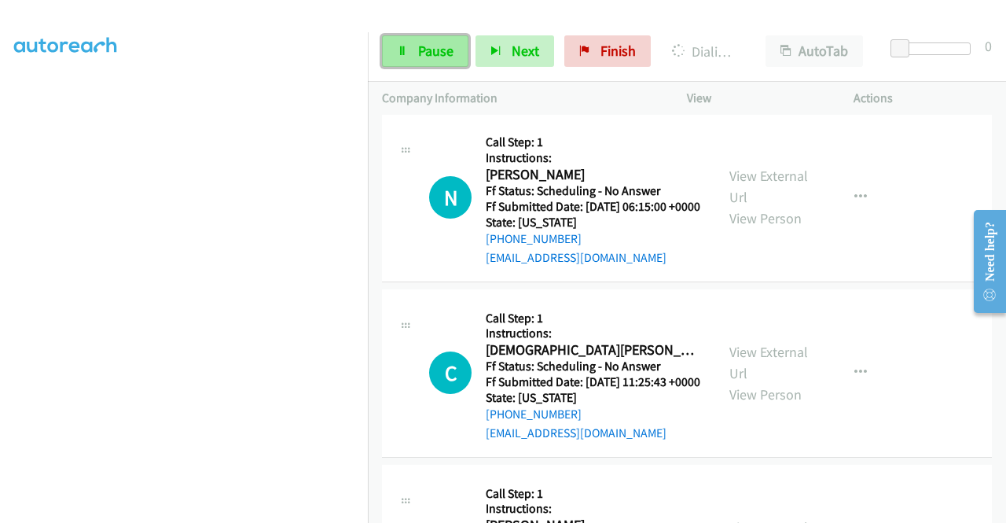
click at [439, 61] on link "Pause" at bounding box center [425, 50] width 86 height 31
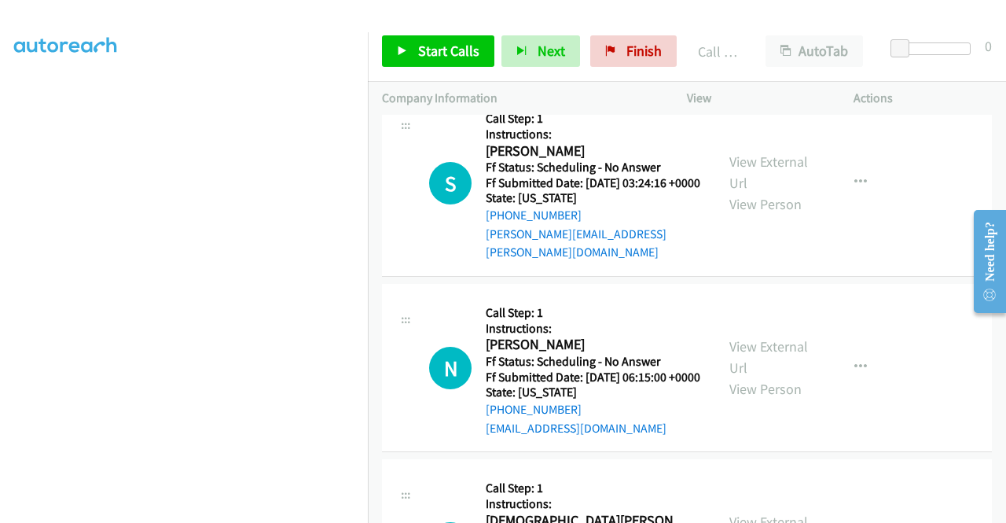
scroll to position [223, 0]
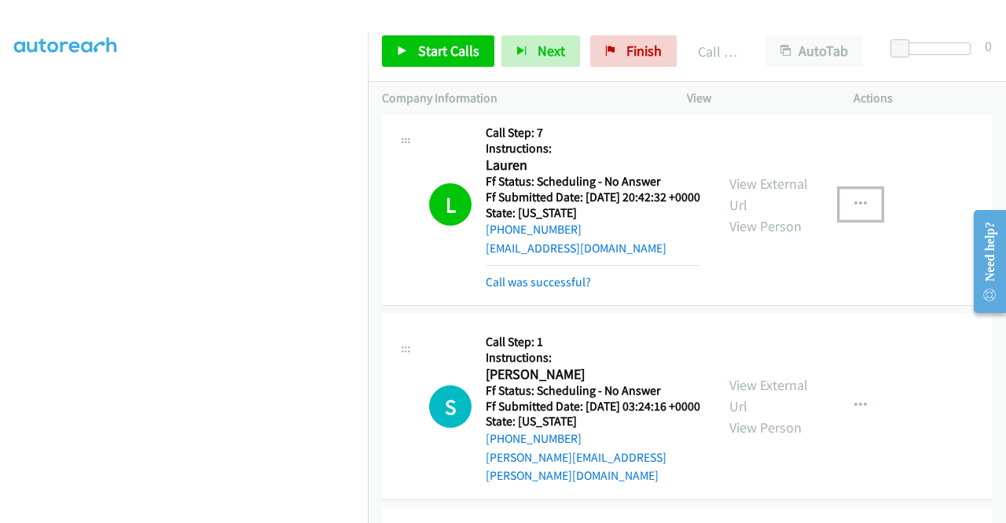
click at [843, 220] on button "button" at bounding box center [861, 204] width 42 height 31
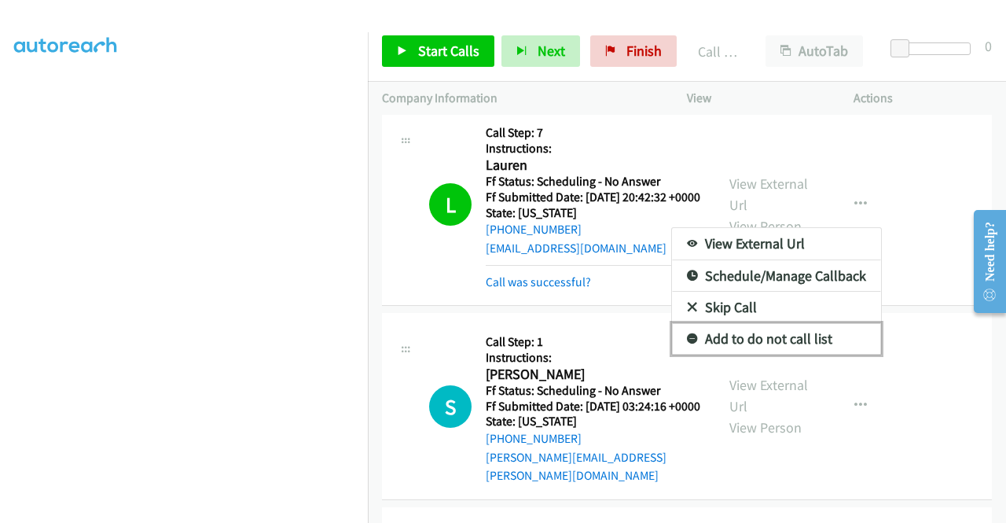
click at [739, 355] on link "Add to do not call list" at bounding box center [776, 338] width 209 height 31
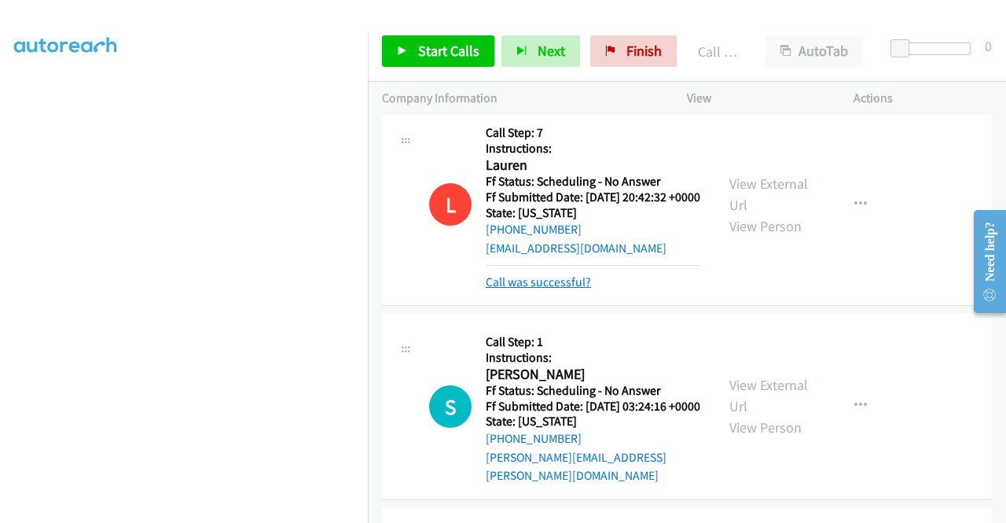
click at [578, 289] on link "Call was successful?" at bounding box center [538, 281] width 105 height 15
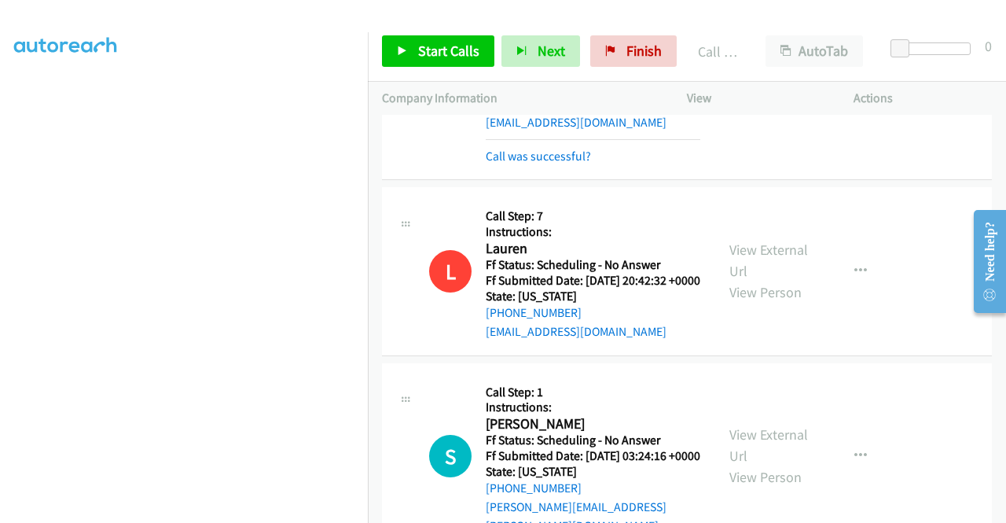
scroll to position [66, 0]
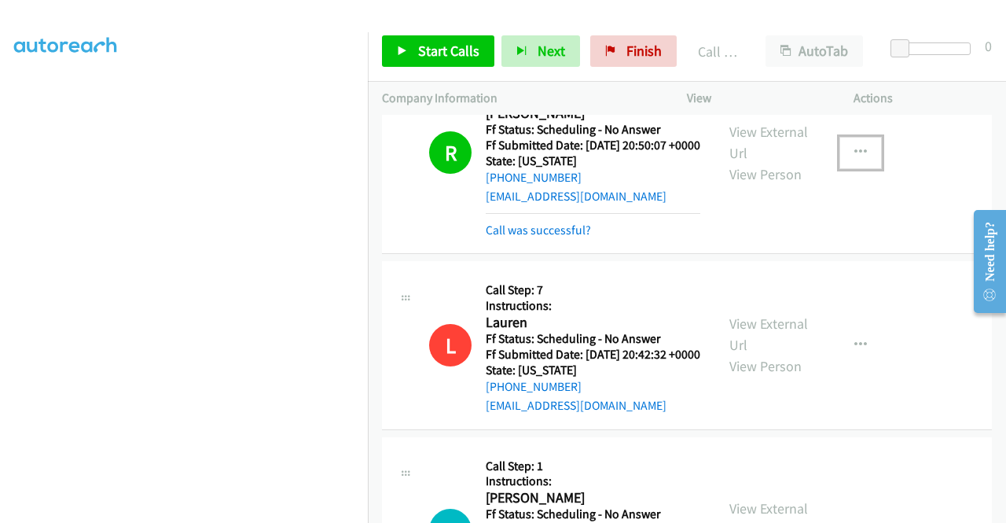
click at [855, 158] on icon "button" at bounding box center [861, 152] width 13 height 13
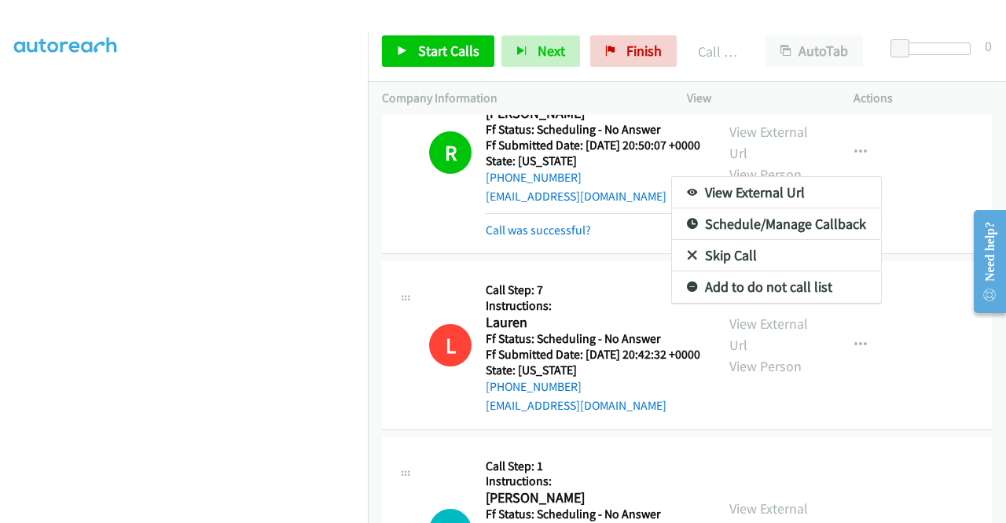
click at [731, 145] on div at bounding box center [503, 261] width 1006 height 523
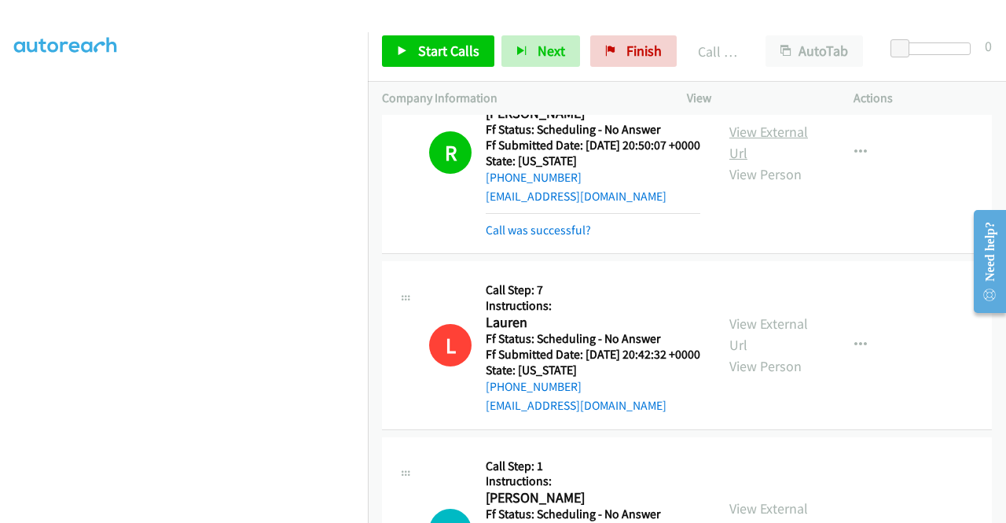
click at [731, 139] on link "View External Url" at bounding box center [769, 142] width 79 height 39
click at [514, 237] on link "Call was successful?" at bounding box center [538, 229] width 105 height 15
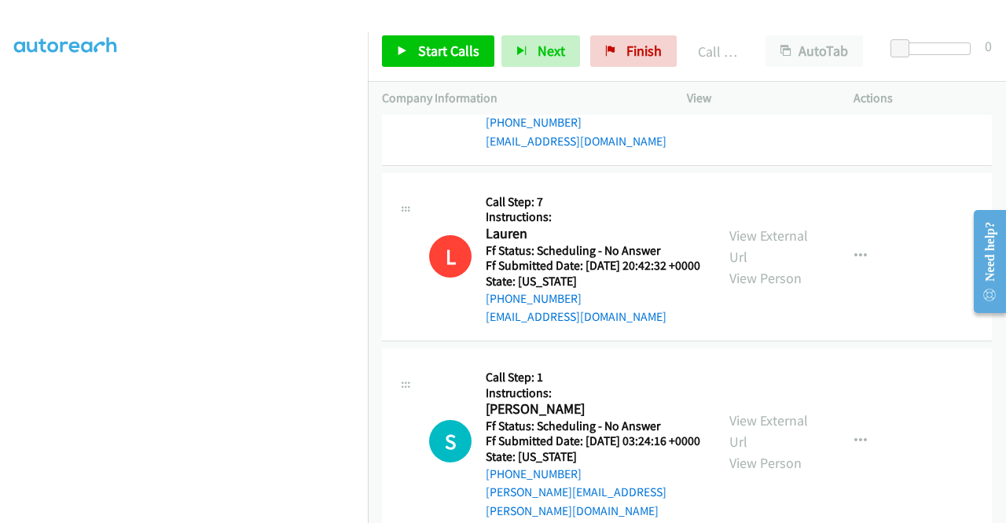
scroll to position [285, 0]
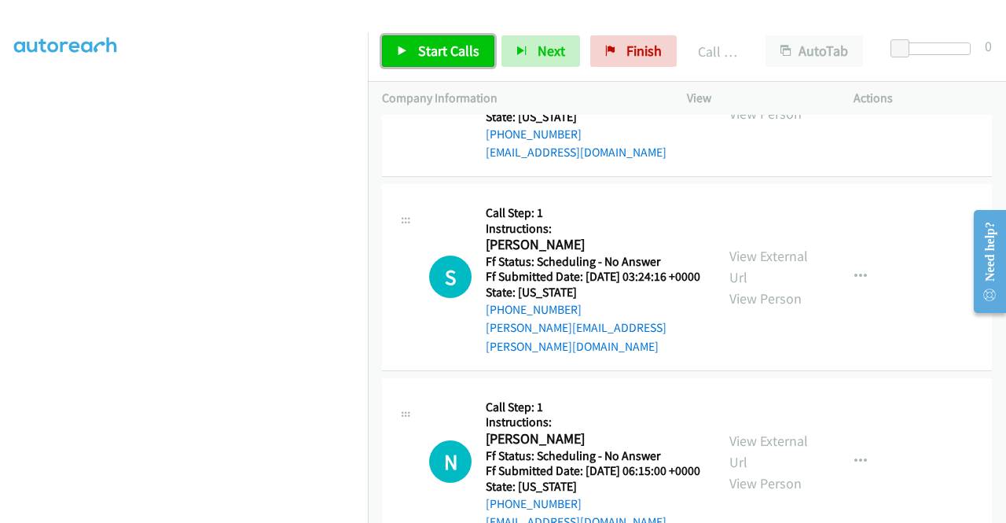
click at [422, 58] on span "Start Calls" at bounding box center [448, 51] width 61 height 18
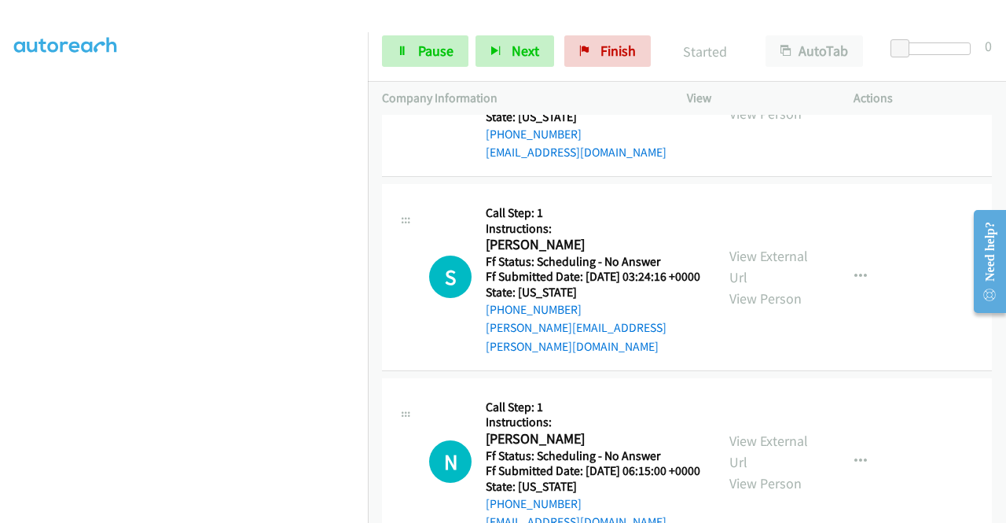
click at [950, 85] on div "Actions" at bounding box center [923, 98] width 167 height 33
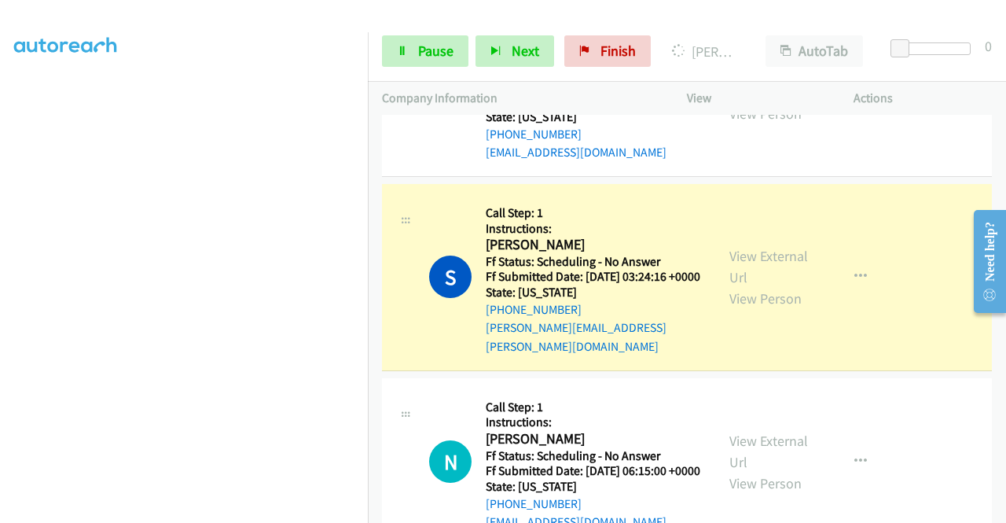
scroll to position [0, 0]
click at [855, 283] on icon "button" at bounding box center [861, 276] width 13 height 13
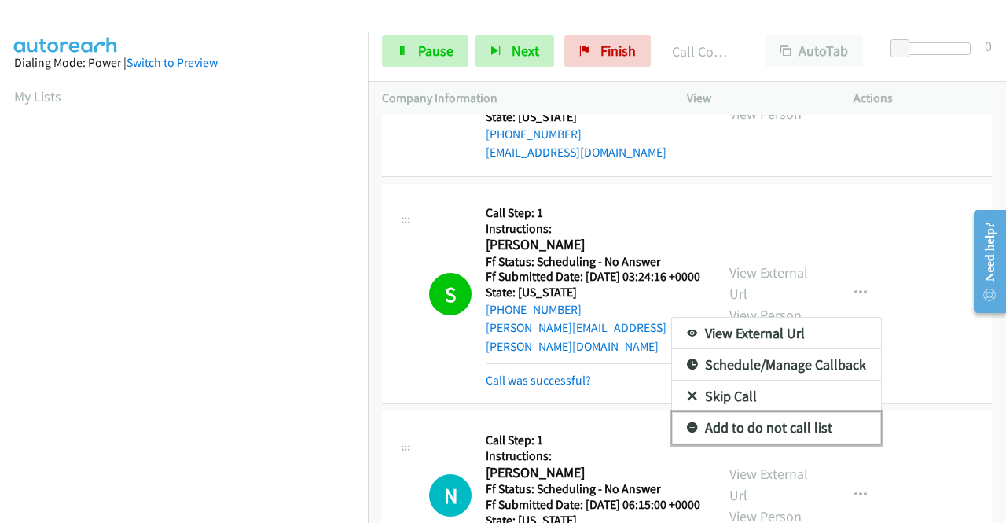
click at [784, 443] on link "Add to do not call list" at bounding box center [776, 427] width 209 height 31
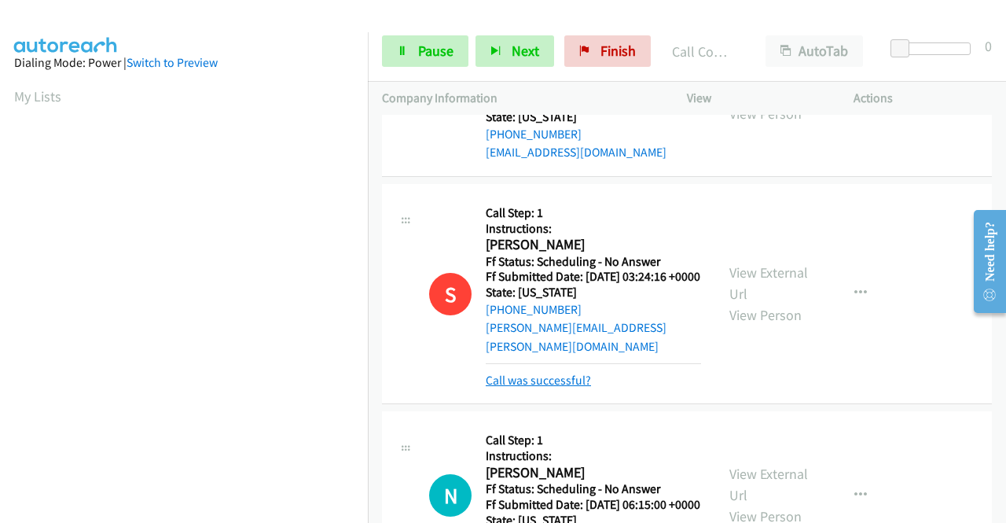
click at [577, 388] on link "Call was successful?" at bounding box center [538, 380] width 105 height 15
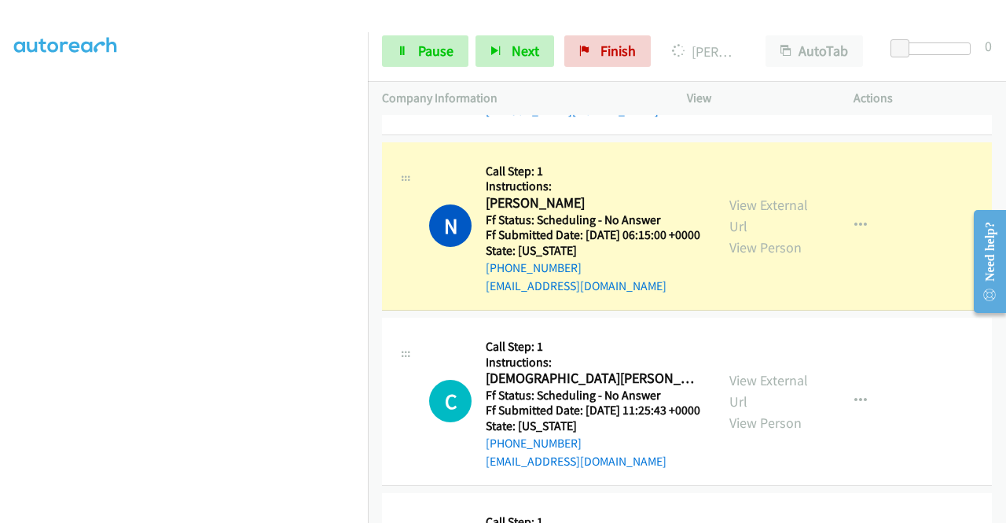
scroll to position [358, 0]
drag, startPoint x: 700, startPoint y: 167, endPoint x: 717, endPoint y: 133, distance: 38.7
click at [700, 167] on td "N Callback Scheduled Call Step: 1 Instructions: Nika Charles America/New_York F…" at bounding box center [687, 225] width 638 height 175
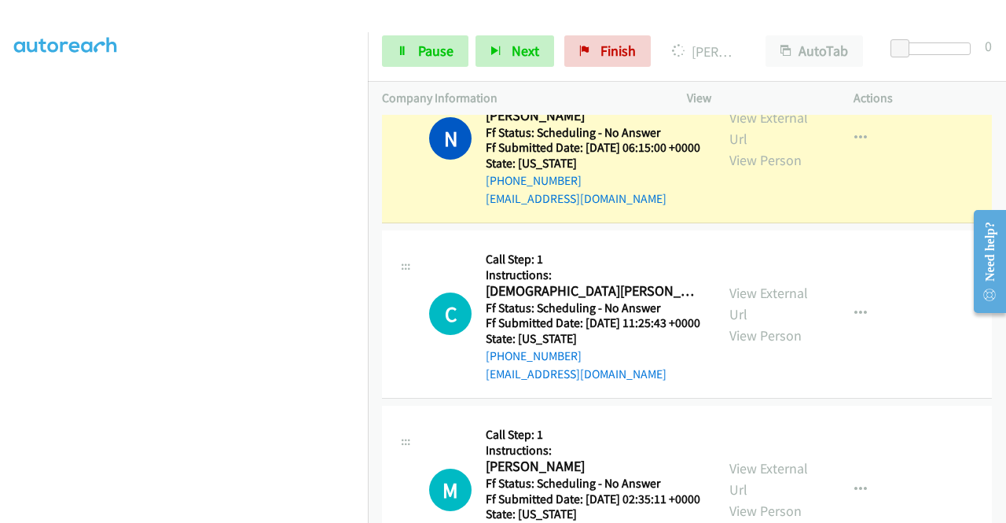
scroll to position [678, 0]
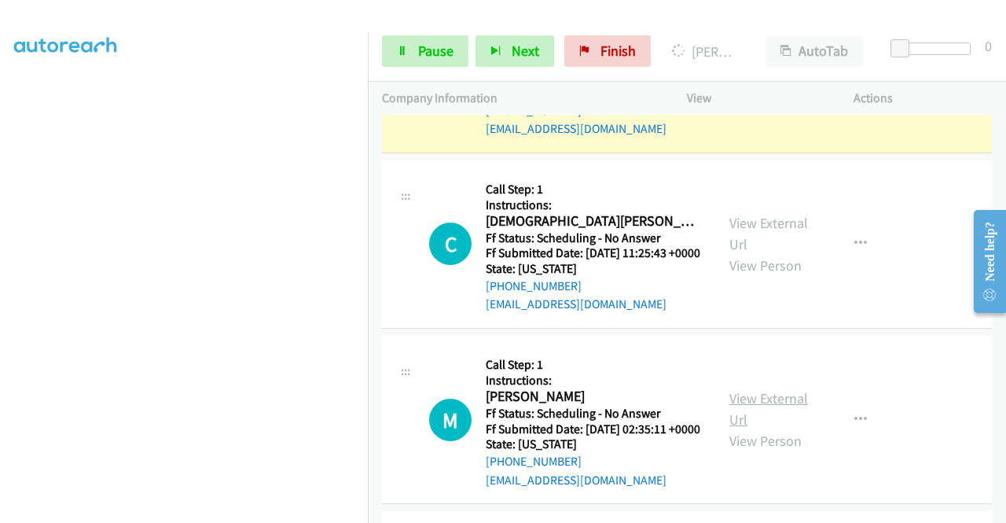
click at [780, 428] on link "View External Url" at bounding box center [769, 408] width 79 height 39
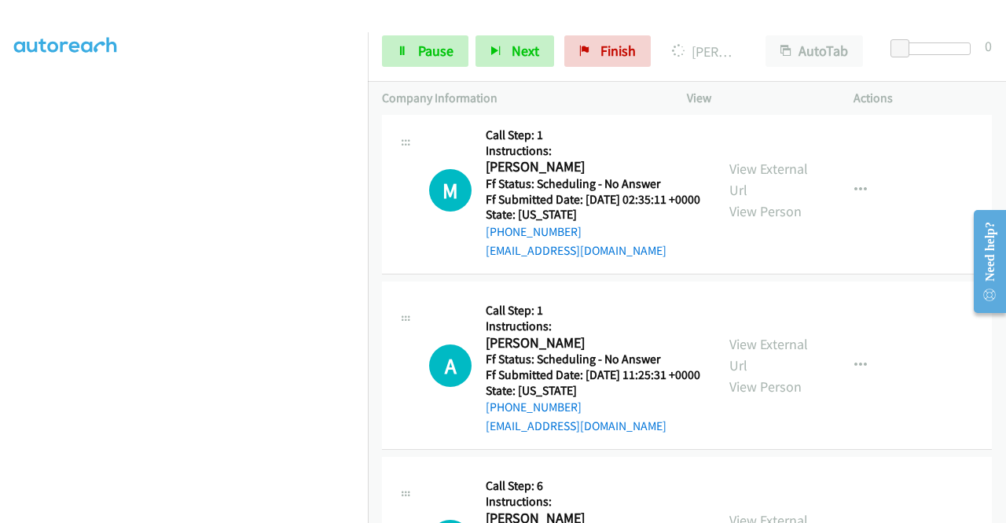
scroll to position [914, 0]
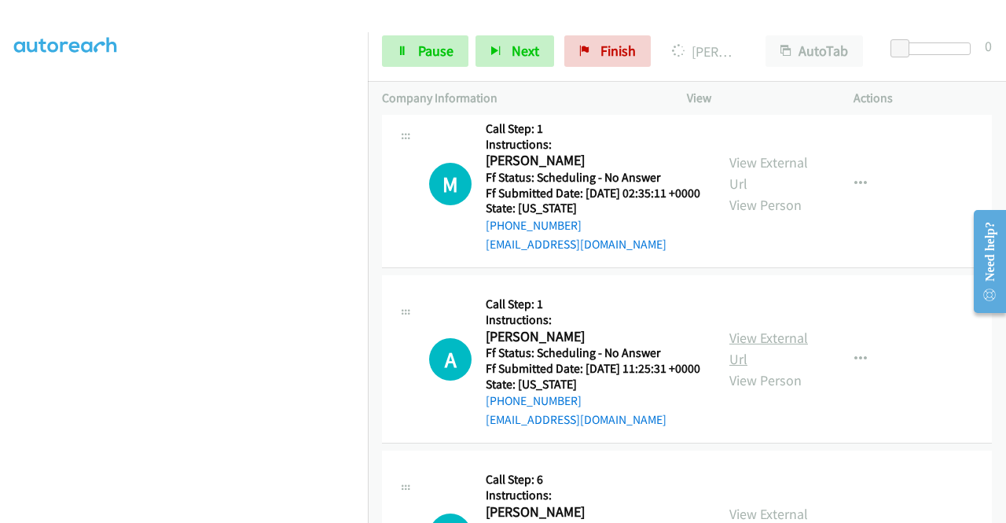
click at [781, 368] on link "View External Url" at bounding box center [769, 348] width 79 height 39
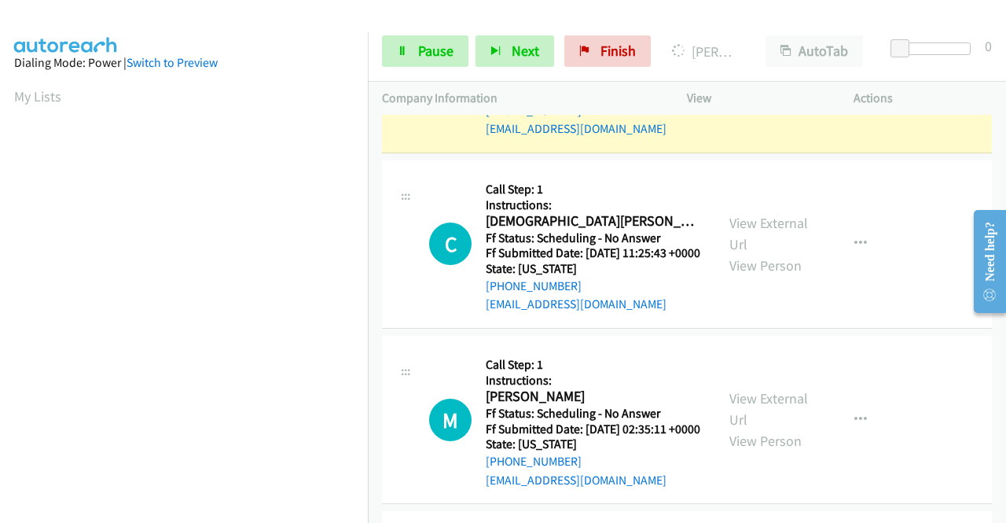
scroll to position [443, 0]
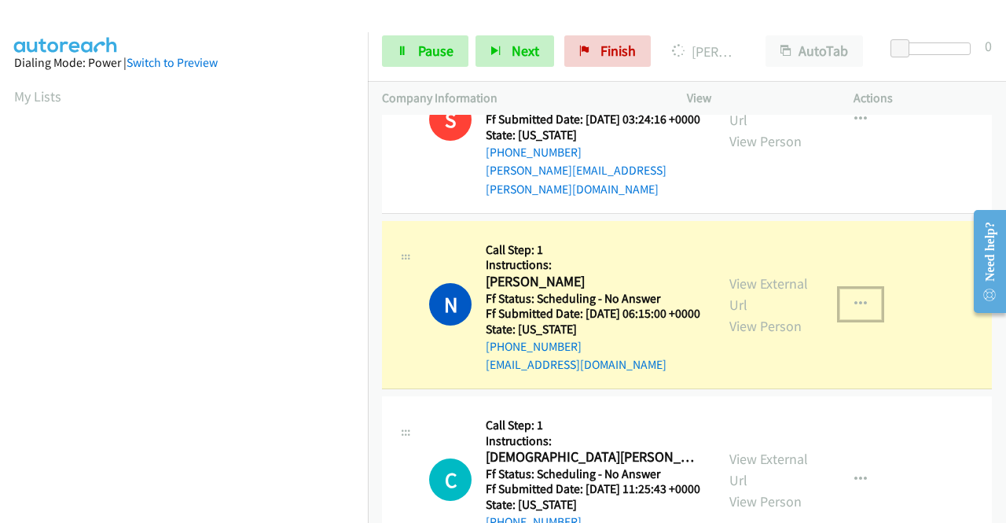
click at [853, 320] on button "button" at bounding box center [861, 304] width 42 height 31
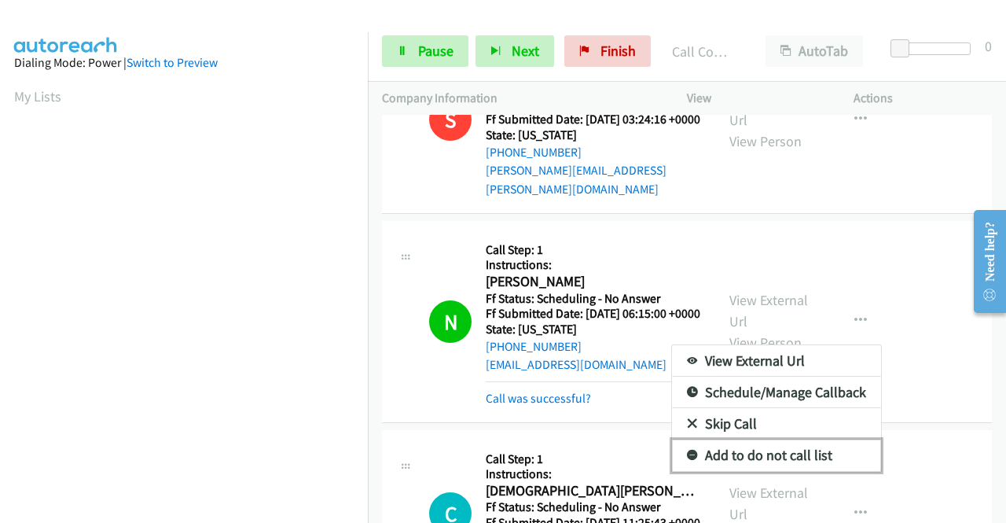
click at [825, 471] on link "Add to do not call list" at bounding box center [776, 454] width 209 height 31
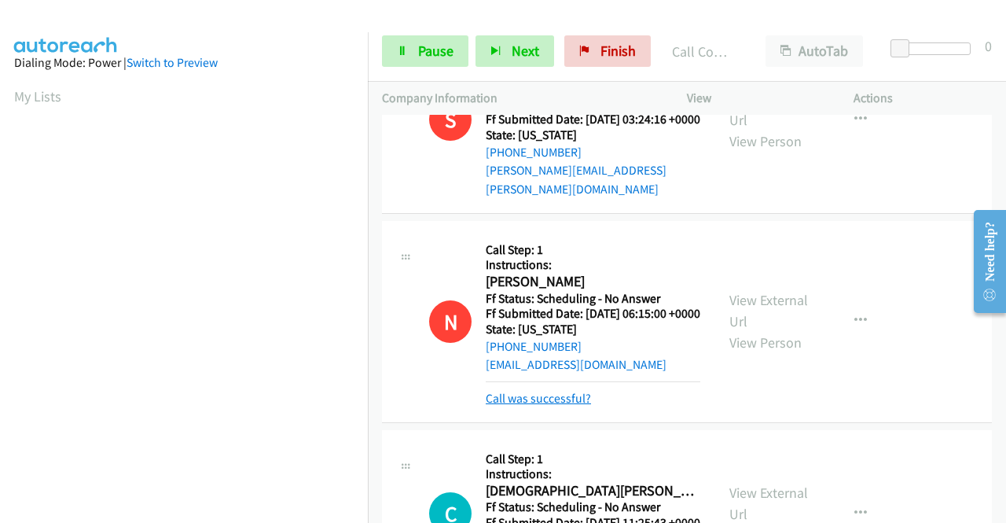
click at [569, 406] on link "Call was successful?" at bounding box center [538, 398] width 105 height 15
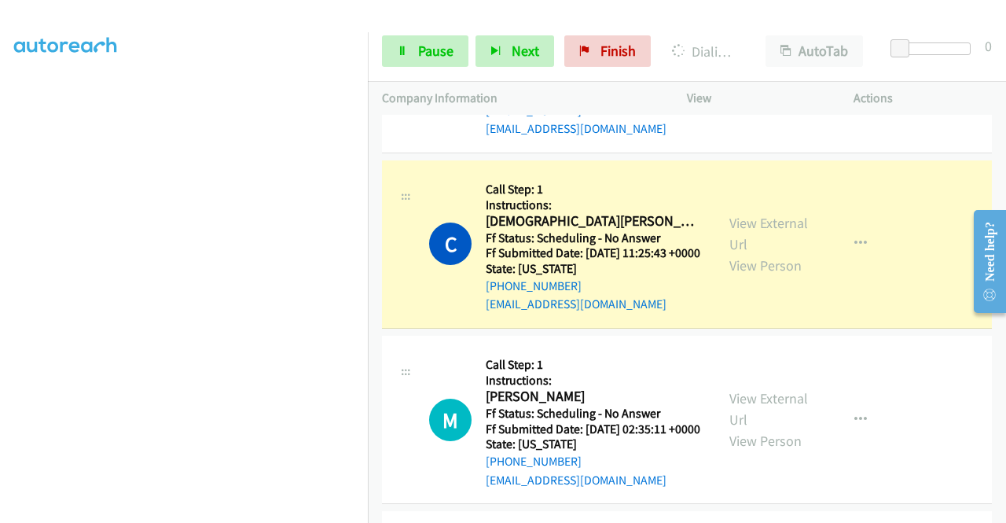
scroll to position [0, 0]
click at [855, 250] on icon "button" at bounding box center [861, 243] width 13 height 13
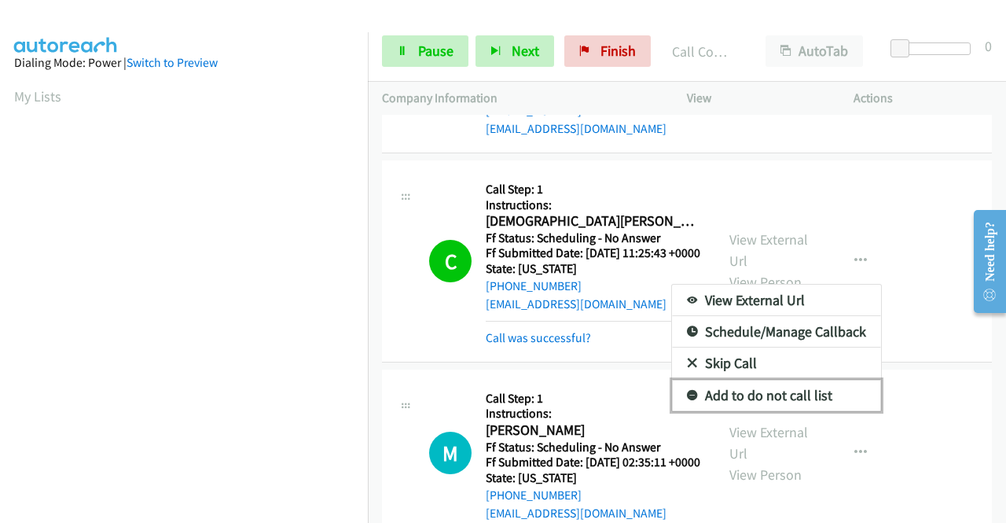
click at [760, 411] on link "Add to do not call list" at bounding box center [776, 395] width 209 height 31
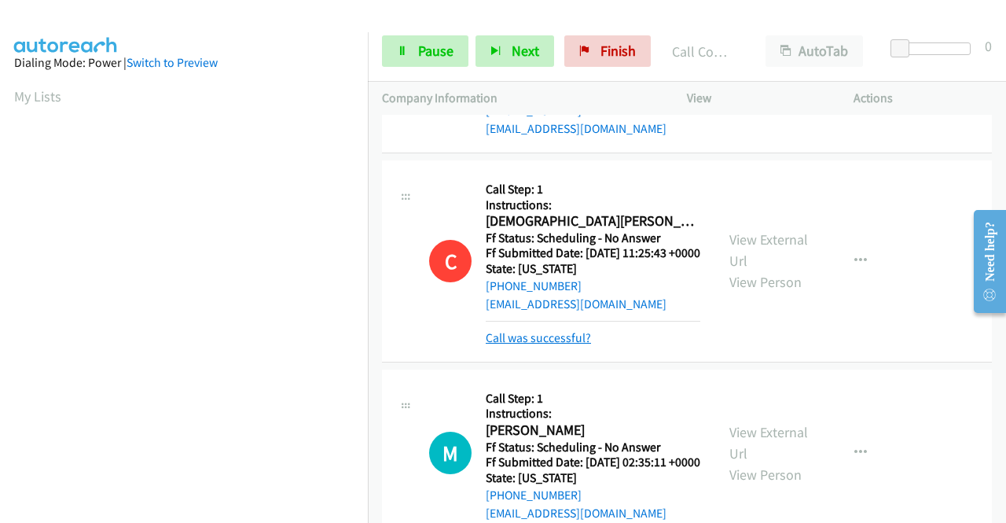
click at [578, 345] on link "Call was successful?" at bounding box center [538, 337] width 105 height 15
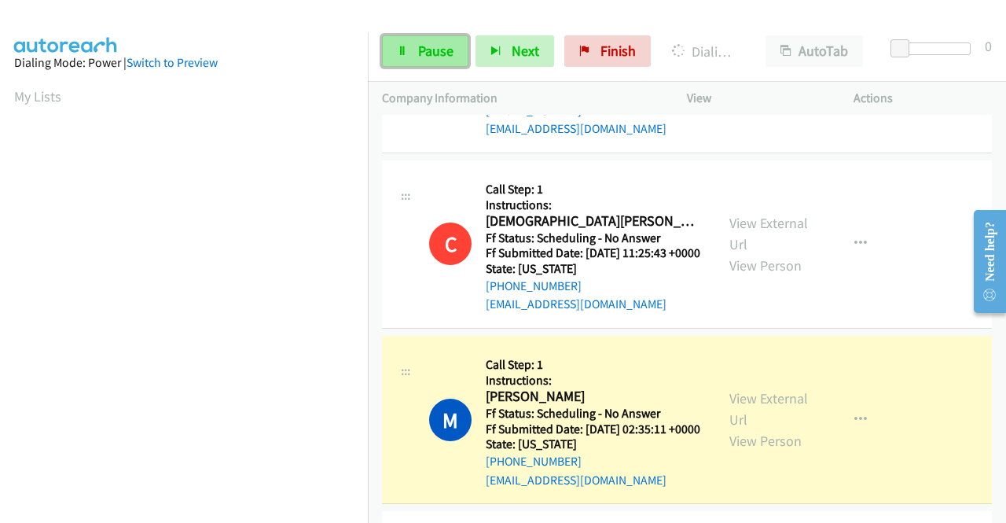
click at [396, 57] on link "Pause" at bounding box center [425, 50] width 86 height 31
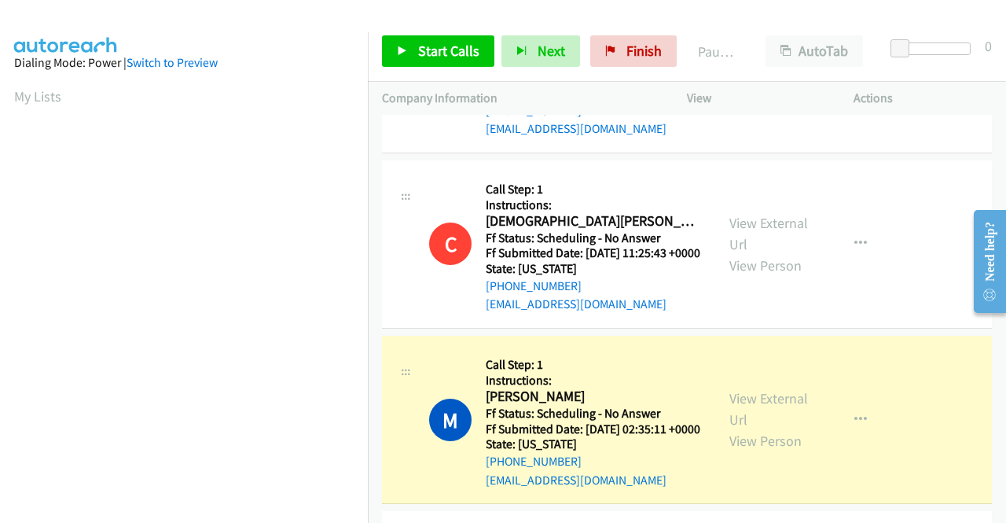
click at [950, 97] on p "Actions" at bounding box center [923, 98] width 138 height 19
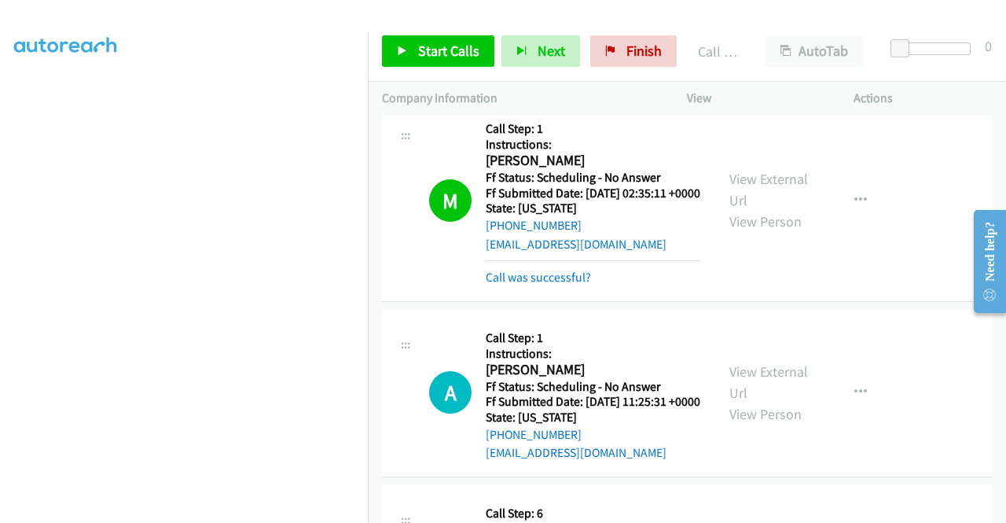
scroll to position [358, 0]
drag, startPoint x: 634, startPoint y: 54, endPoint x: 564, endPoint y: 76, distance: 72.6
click at [634, 54] on span "Finish" at bounding box center [644, 51] width 35 height 18
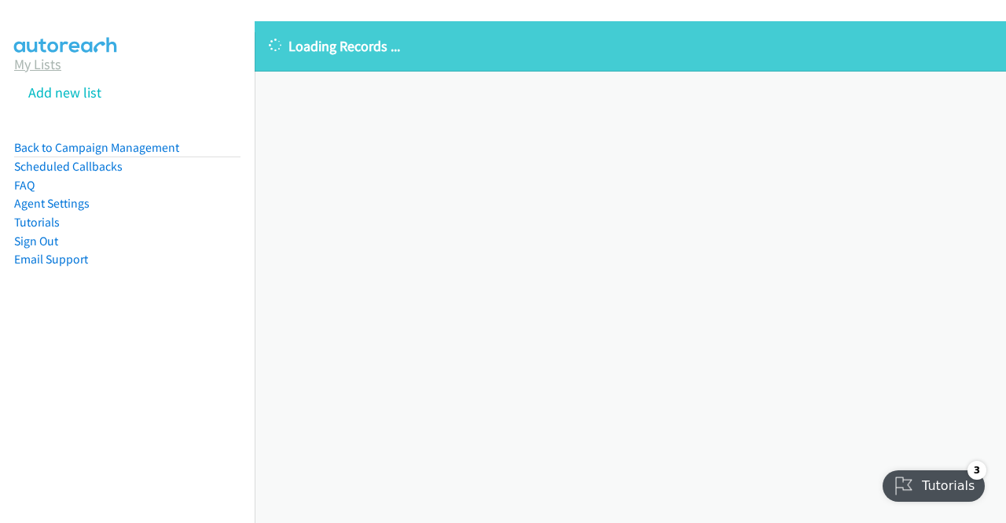
click at [38, 64] on link "My Lists" at bounding box center [37, 64] width 47 height 18
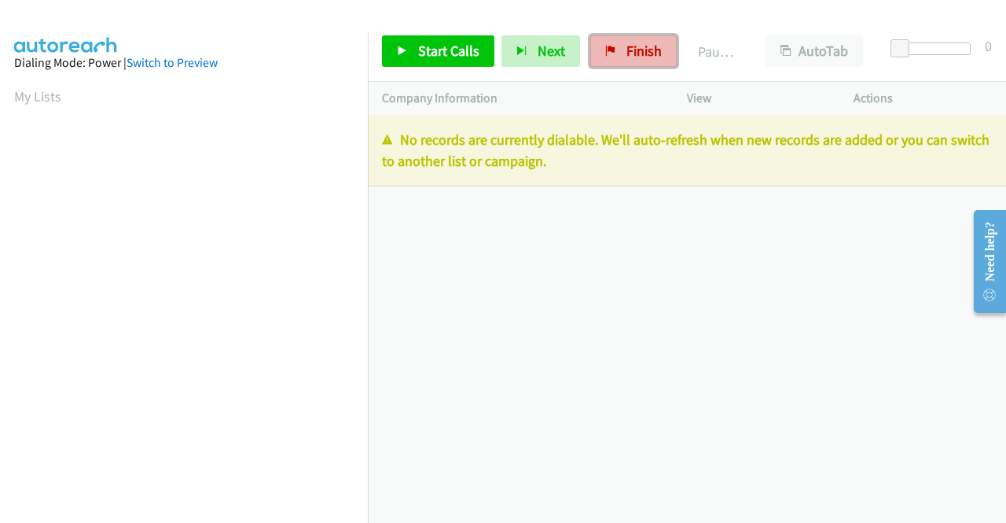
click at [639, 54] on span "Finish" at bounding box center [644, 51] width 35 height 18
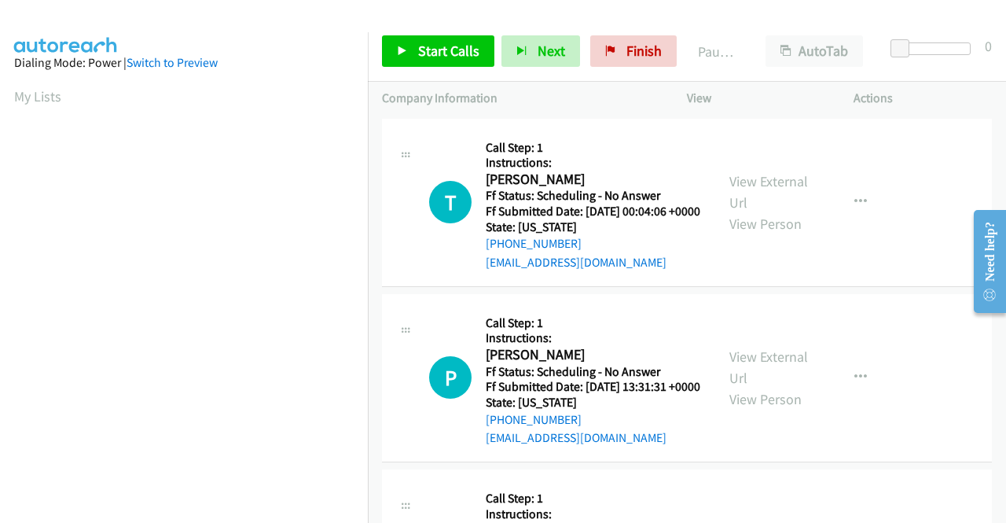
scroll to position [358, 0]
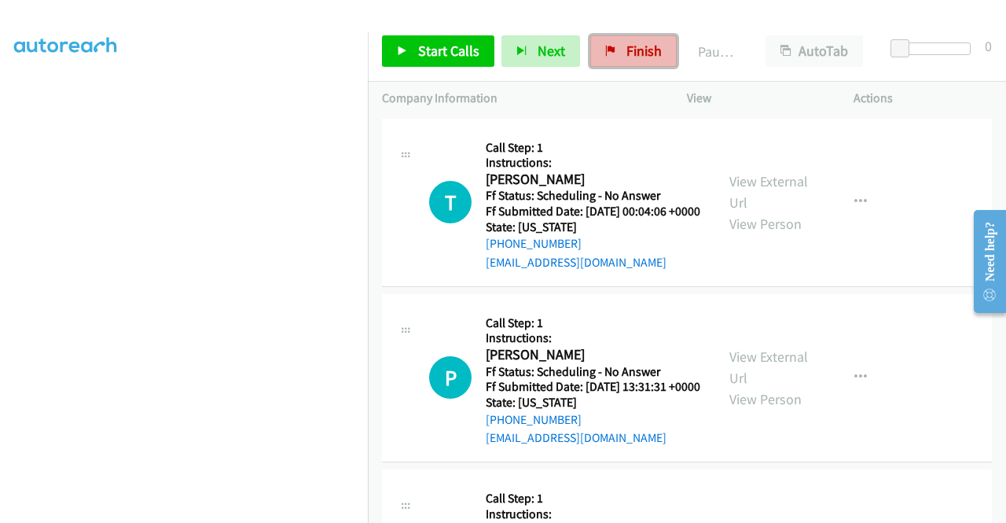
click at [632, 50] on span "Finish" at bounding box center [644, 51] width 35 height 18
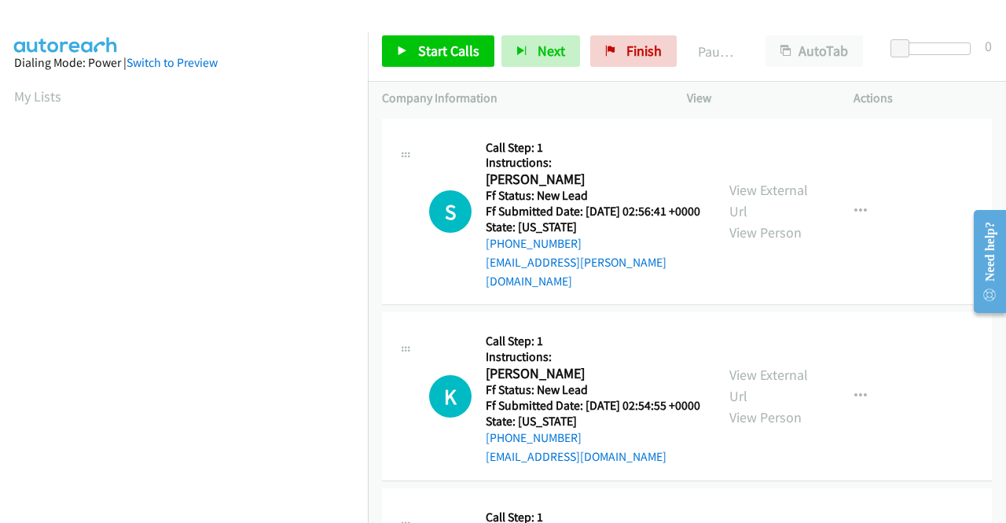
click at [948, 82] on div "Actions" at bounding box center [923, 98] width 167 height 33
click at [789, 185] on link "View External Url" at bounding box center [769, 200] width 79 height 39
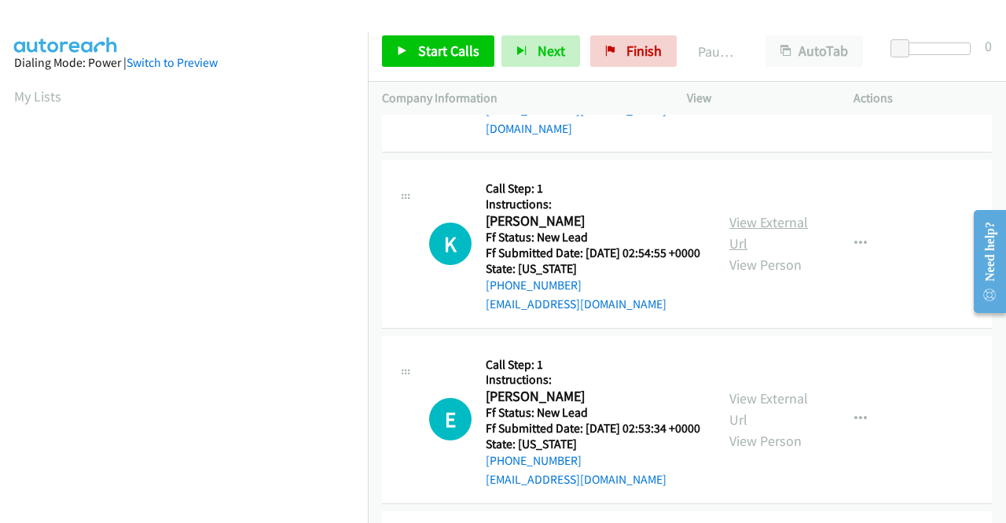
scroll to position [157, 0]
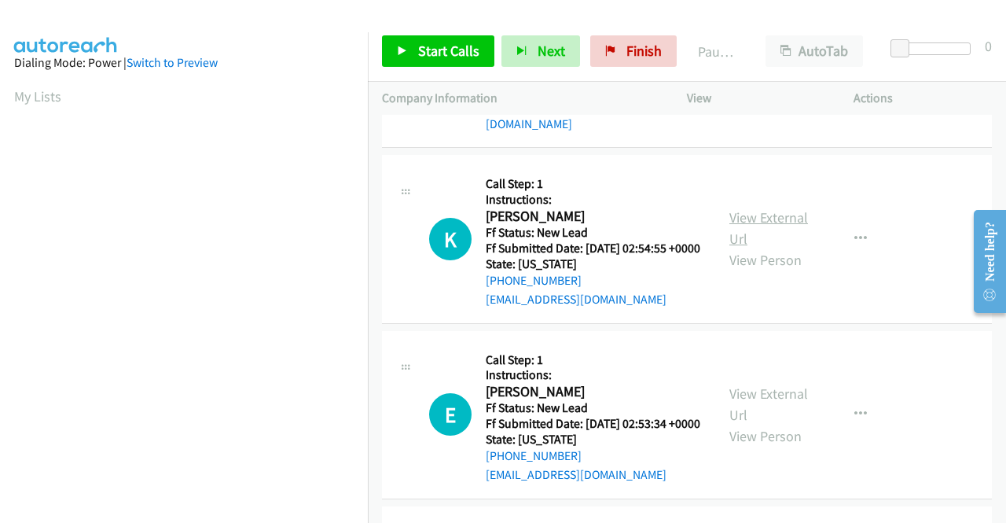
click at [788, 229] on link "View External Url" at bounding box center [769, 227] width 79 height 39
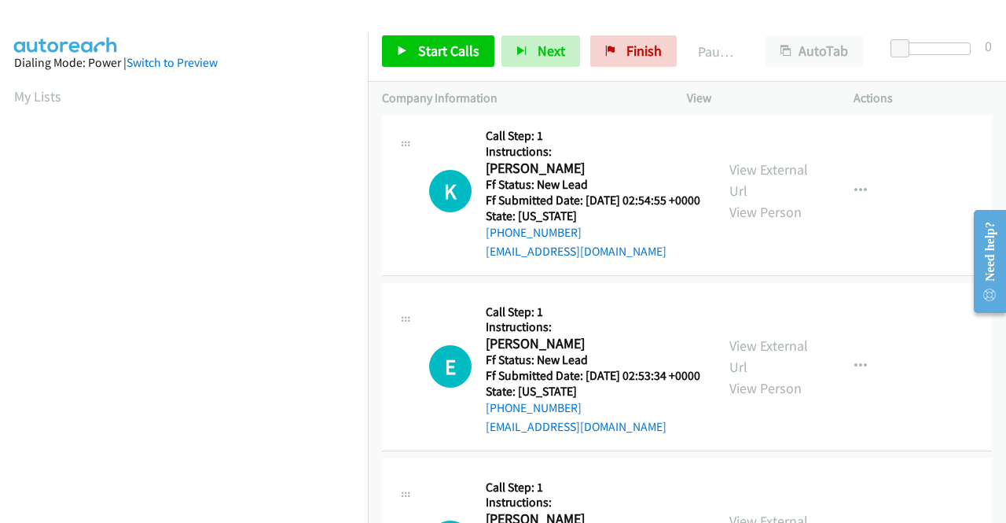
scroll to position [314, 0]
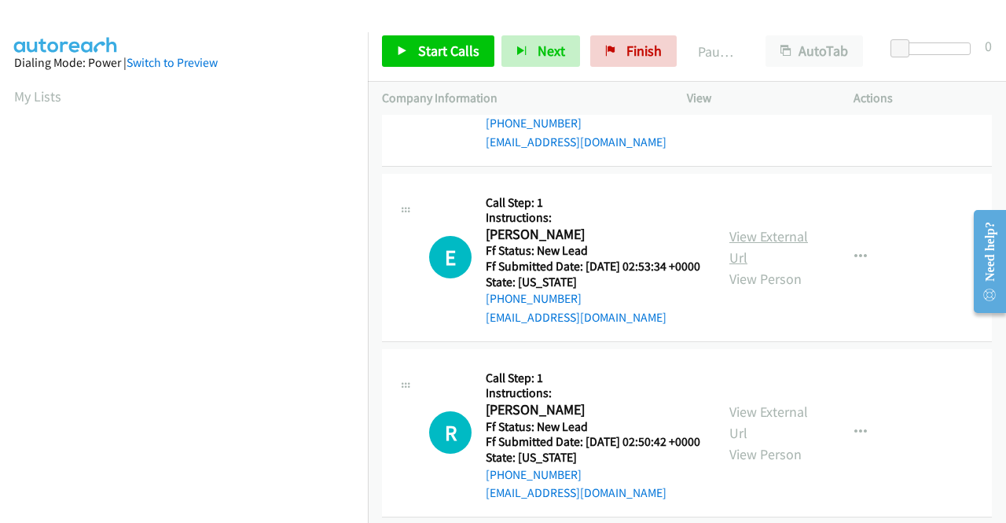
click at [794, 252] on link "View External Url" at bounding box center [769, 246] width 79 height 39
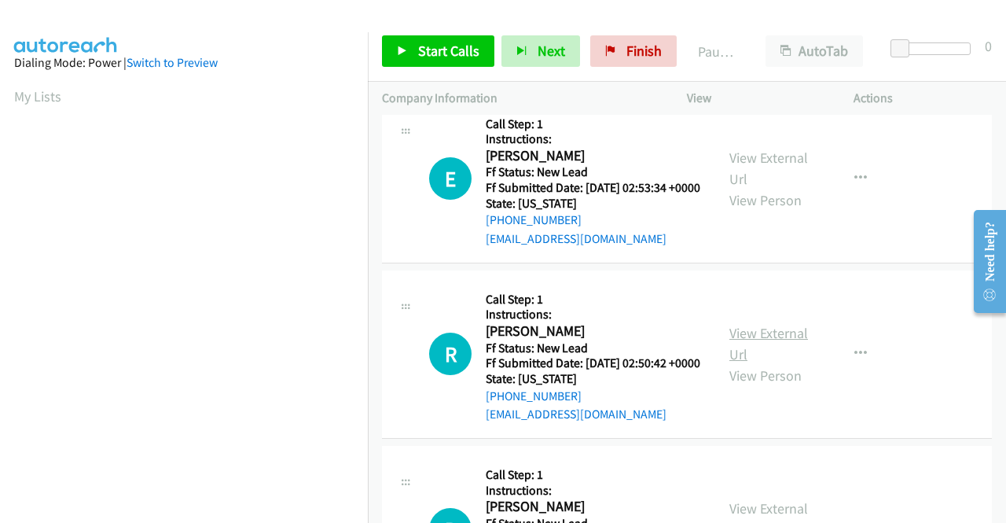
click at [774, 363] on link "View External Url" at bounding box center [769, 343] width 79 height 39
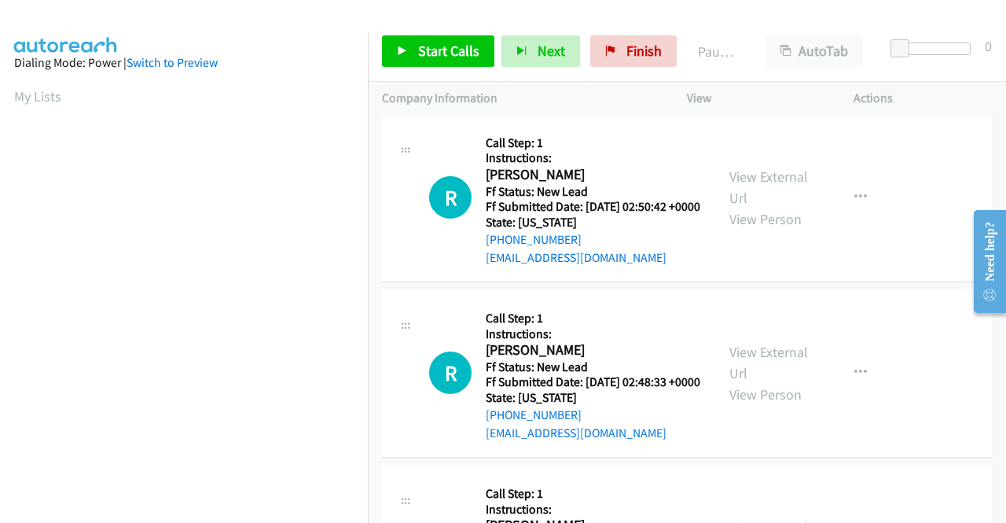
scroll to position [550, 0]
click at [757, 381] on link "View External Url" at bounding box center [769, 361] width 79 height 39
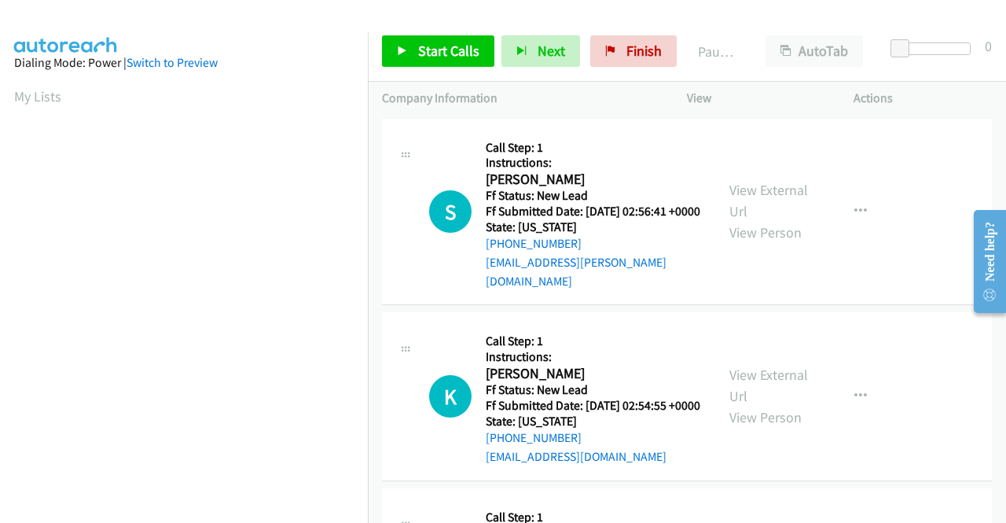
scroll to position [358, 0]
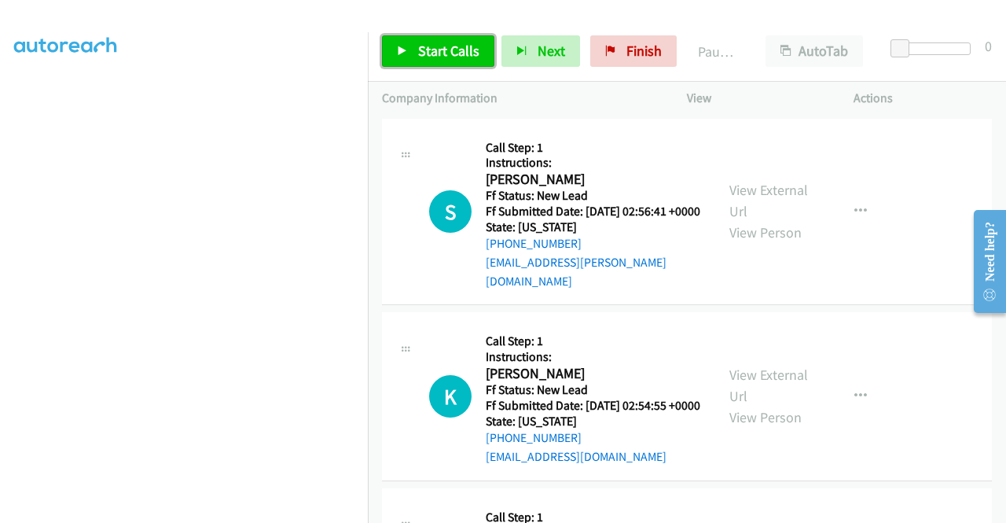
click at [411, 55] on link "Start Calls" at bounding box center [438, 50] width 112 height 31
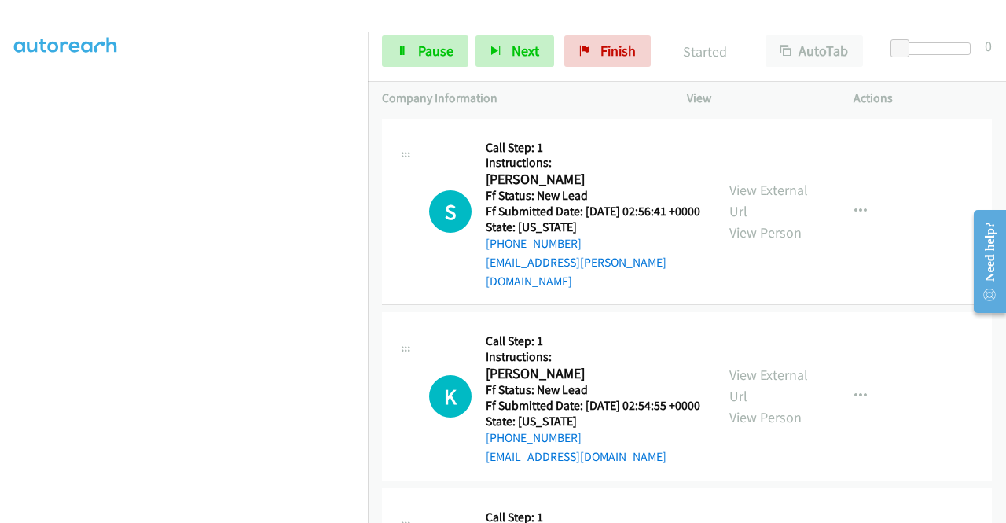
click at [369, 463] on td "K Callback Scheduled Call Step: 1 Instructions: [PERSON_NAME] America/Los_Angel…" at bounding box center [687, 396] width 638 height 175
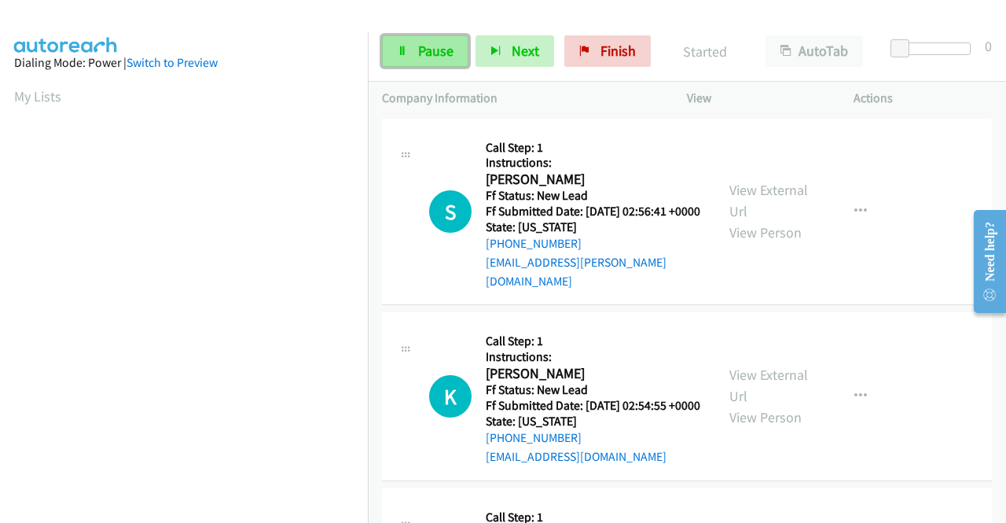
click at [433, 62] on link "Pause" at bounding box center [425, 50] width 86 height 31
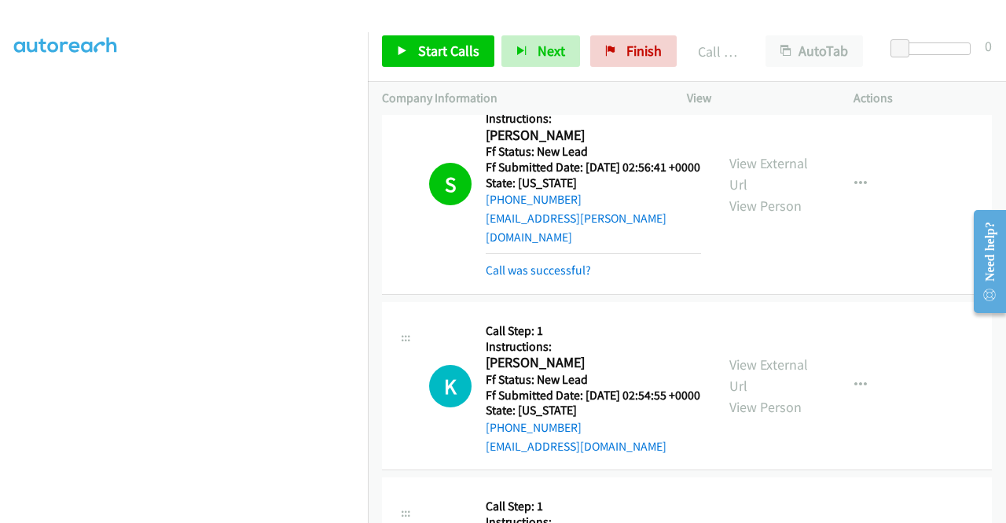
scroll to position [79, 0]
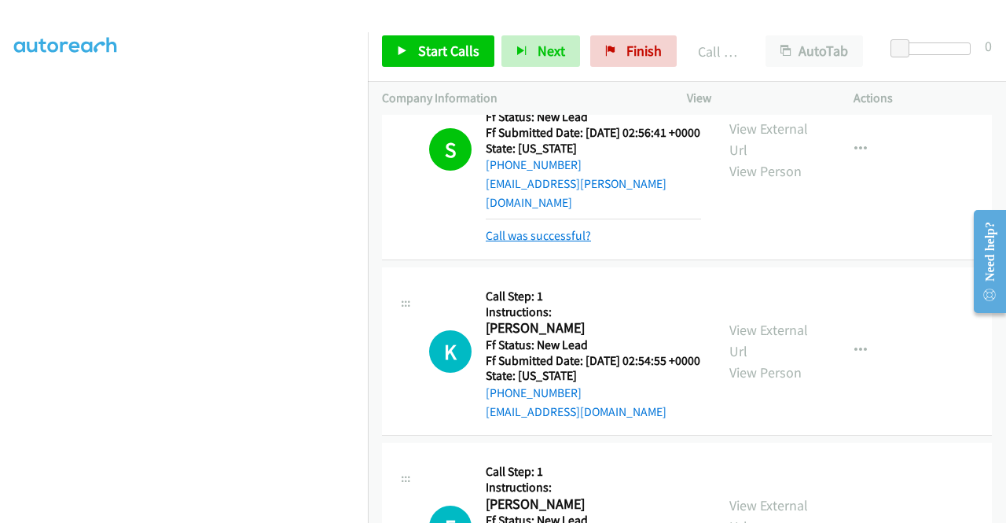
click at [550, 233] on link "Call was successful?" at bounding box center [538, 235] width 105 height 15
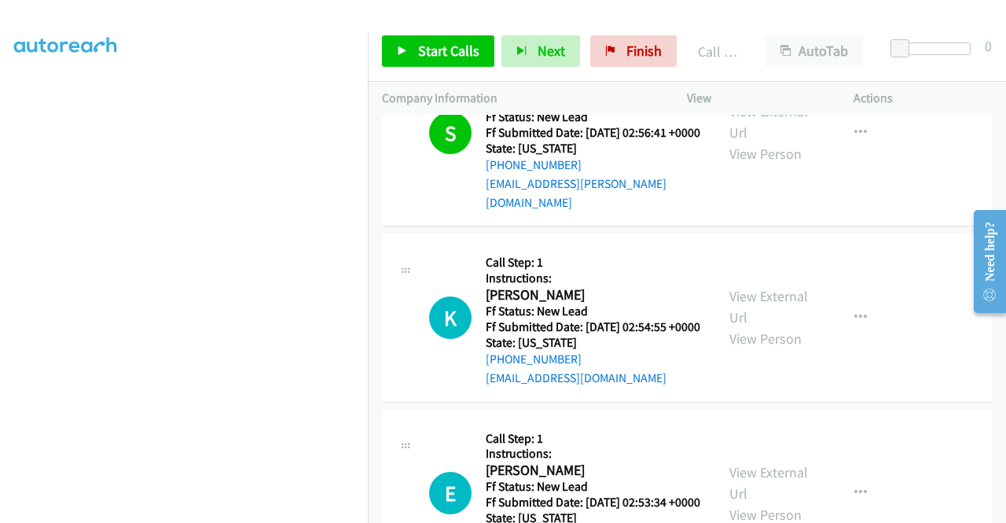
scroll to position [61, 0]
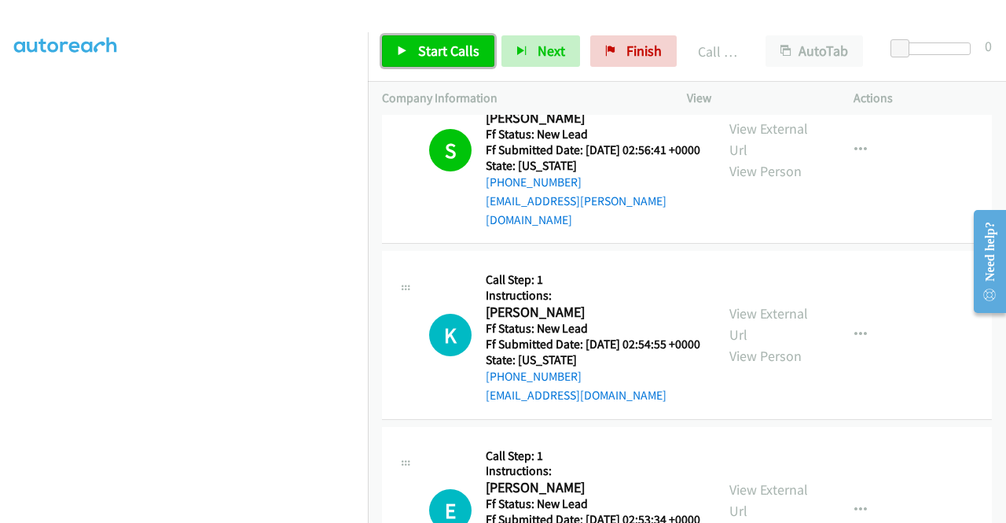
click at [454, 51] on span "Start Calls" at bounding box center [448, 51] width 61 height 18
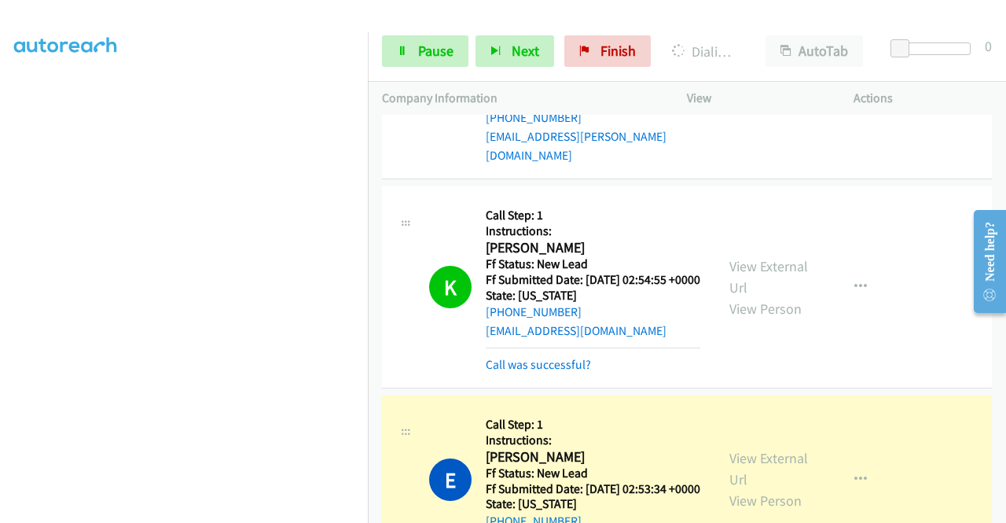
scroll to position [140, 0]
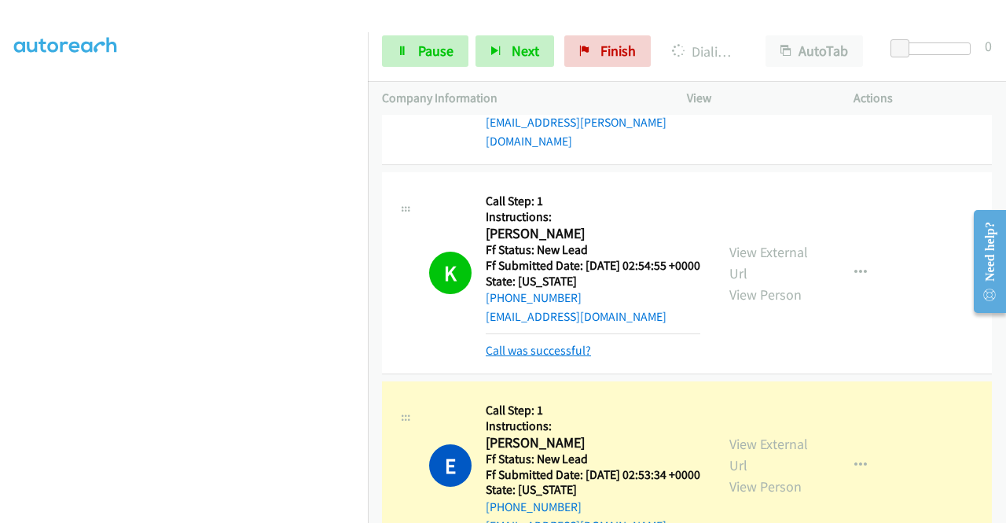
click at [511, 358] on link "Call was successful?" at bounding box center [538, 350] width 105 height 15
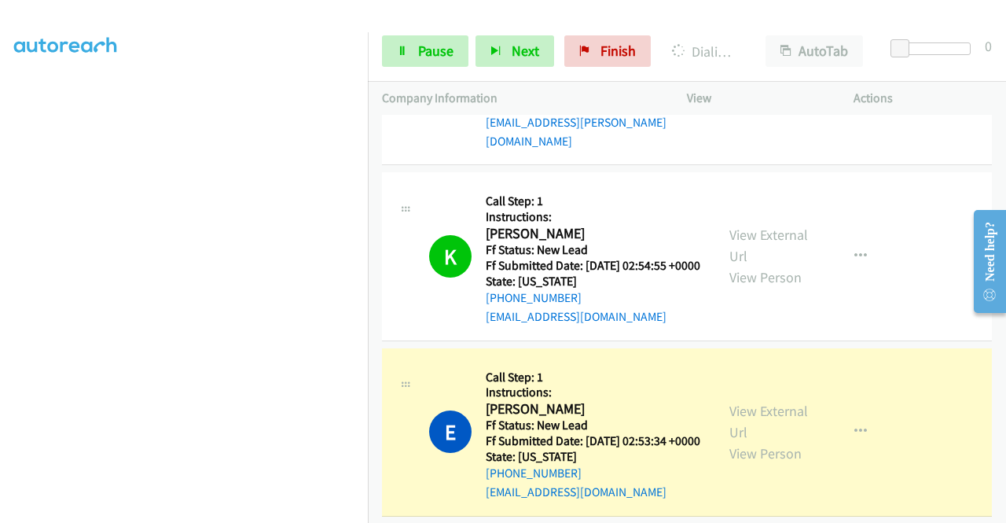
scroll to position [0, 0]
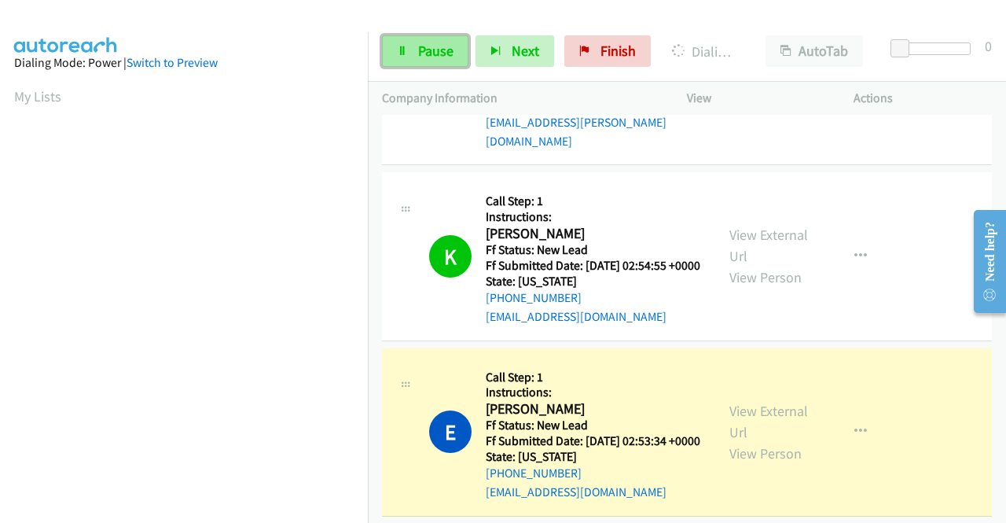
click at [445, 51] on span "Pause" at bounding box center [435, 51] width 35 height 18
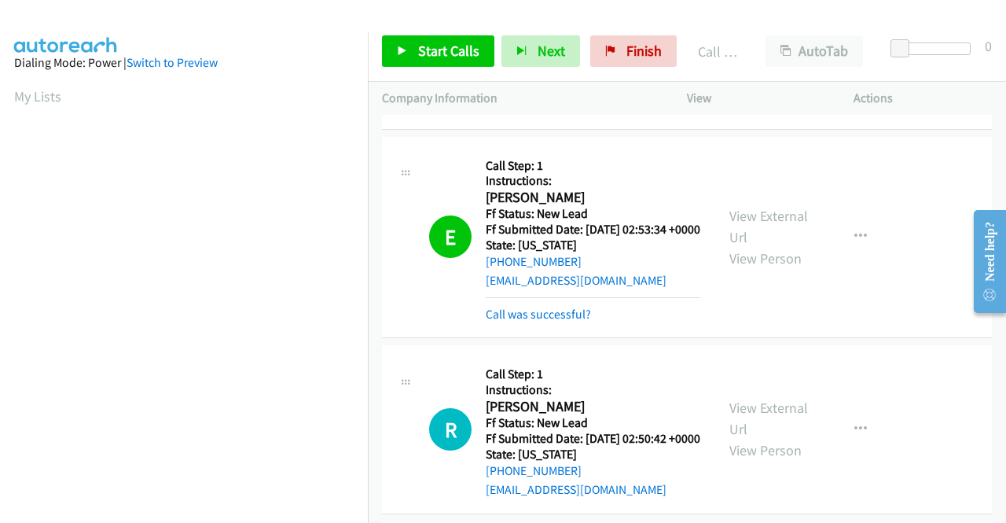
scroll to position [376, 0]
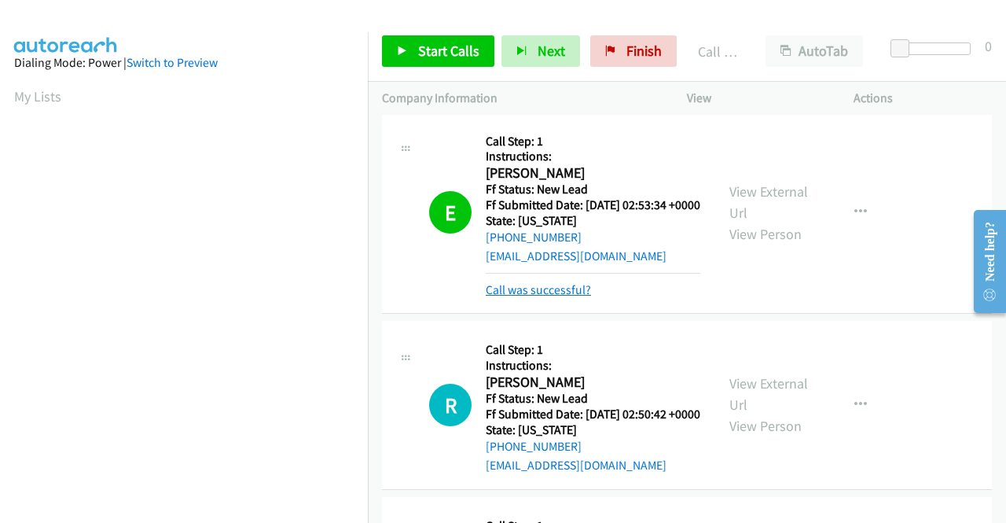
click at [577, 297] on link "Call was successful?" at bounding box center [538, 289] width 105 height 15
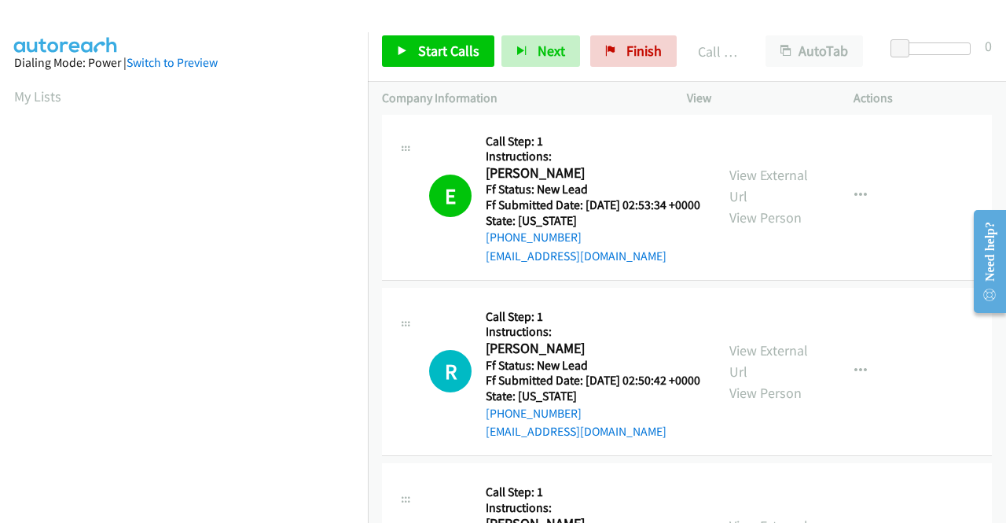
scroll to position [358, 0]
click at [976, 89] on p "Actions" at bounding box center [923, 98] width 138 height 19
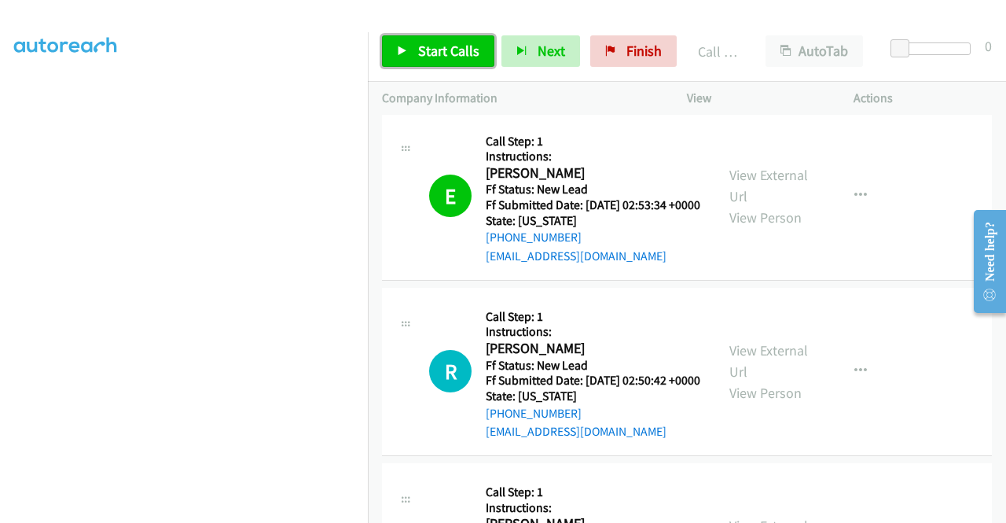
click at [472, 43] on span "Start Calls" at bounding box center [448, 51] width 61 height 18
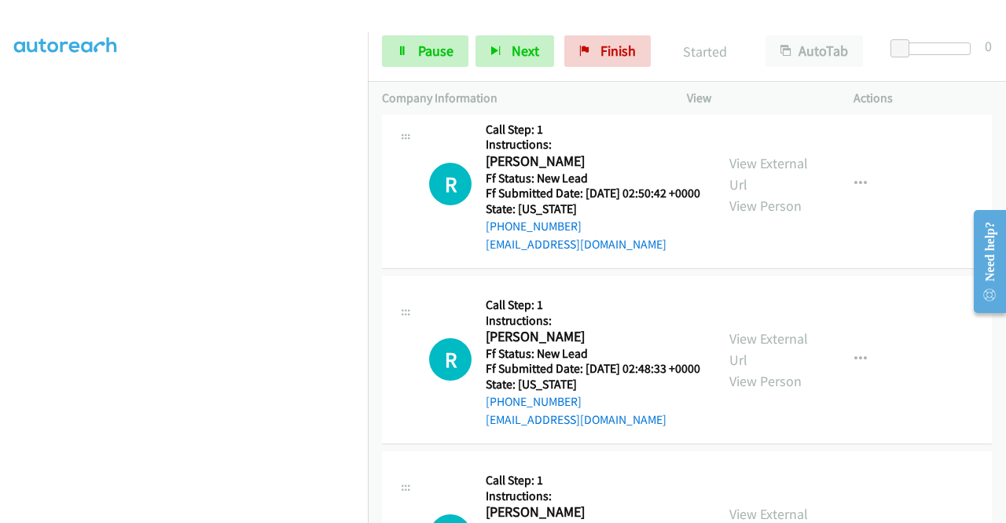
scroll to position [690, 0]
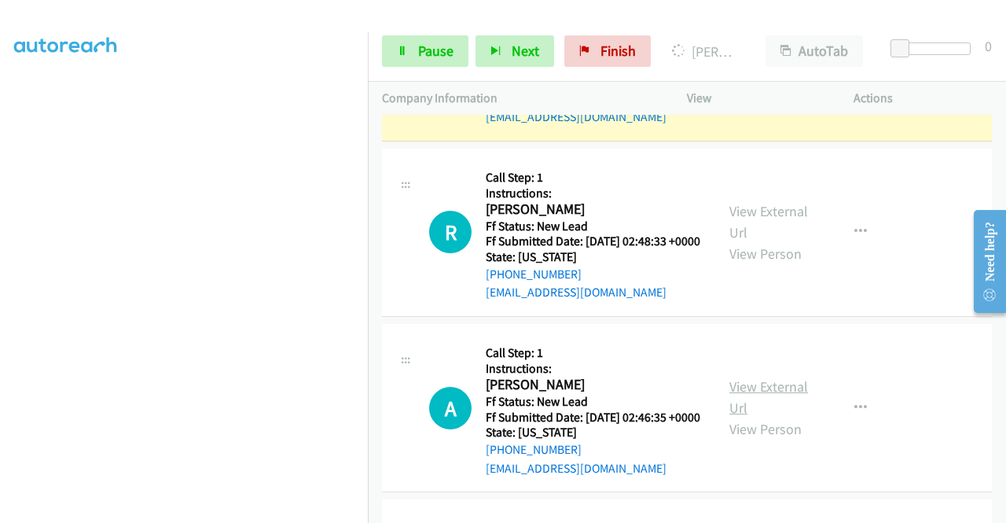
click at [789, 417] on link "View External Url" at bounding box center [769, 396] width 79 height 39
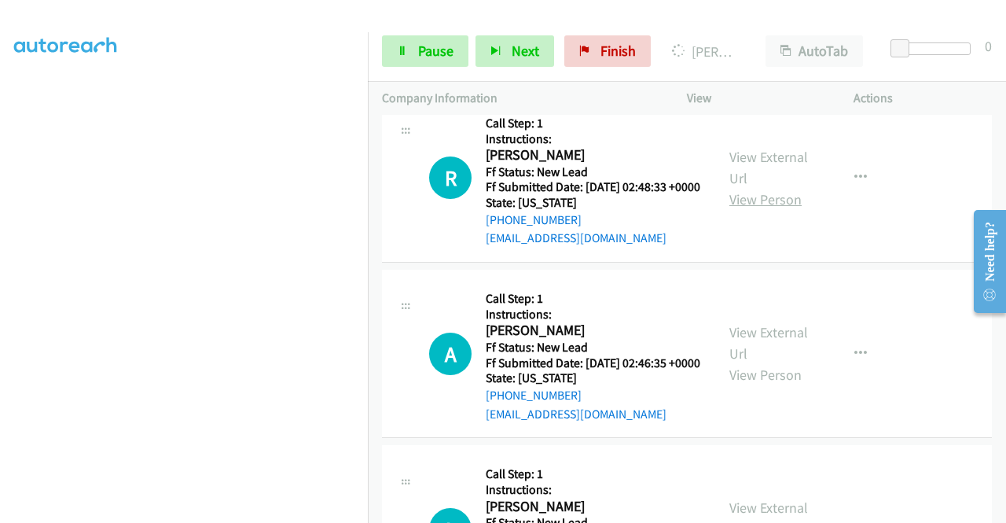
scroll to position [769, 0]
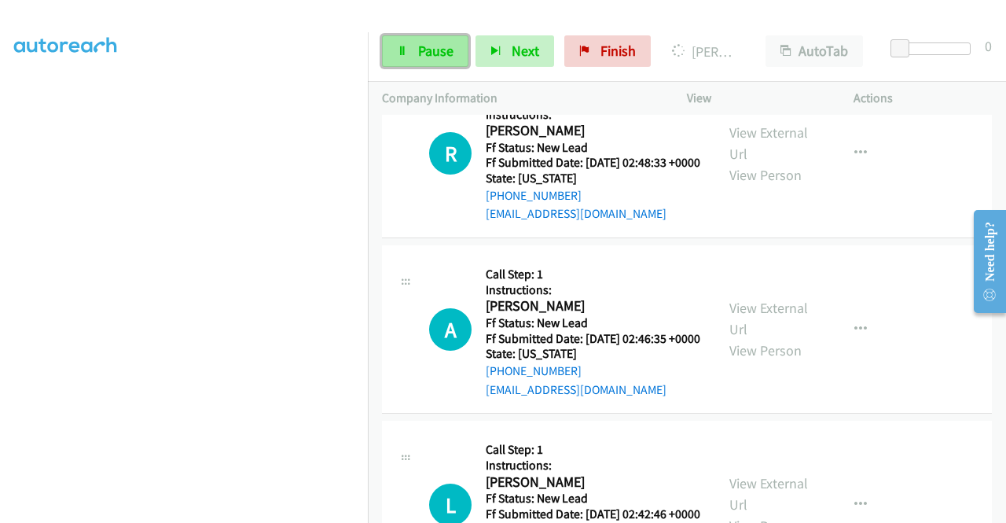
click at [415, 57] on link "Pause" at bounding box center [425, 50] width 86 height 31
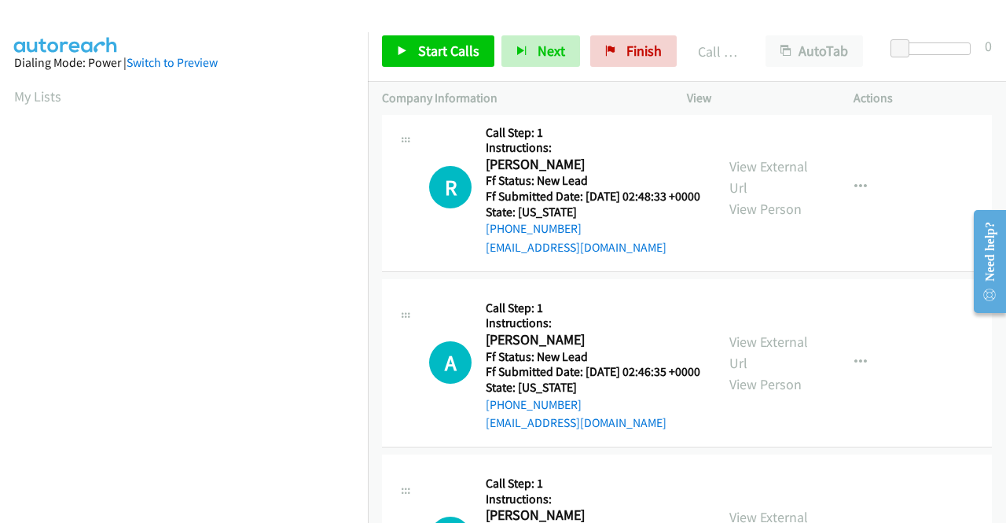
scroll to position [802, 0]
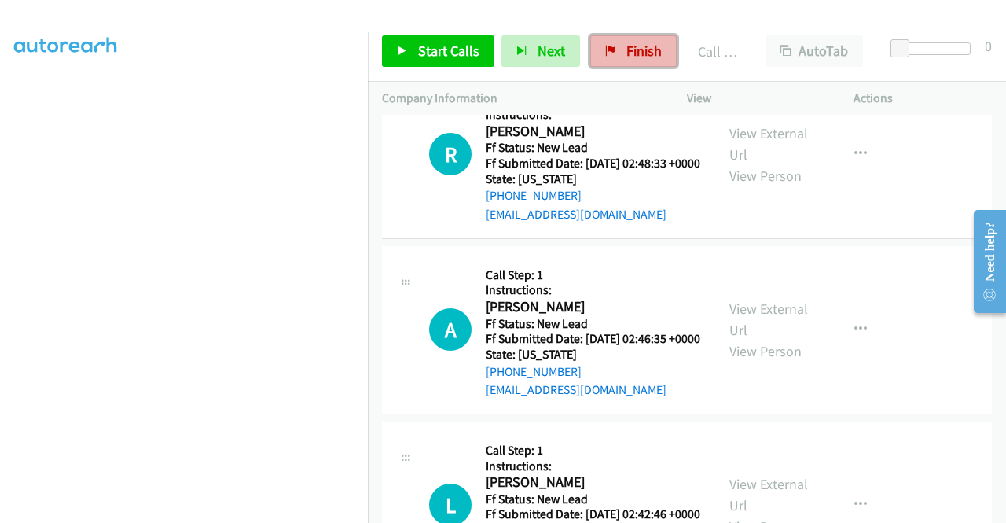
click at [654, 45] on span "Finish" at bounding box center [644, 51] width 35 height 18
